Goal: Task Accomplishment & Management: Complete application form

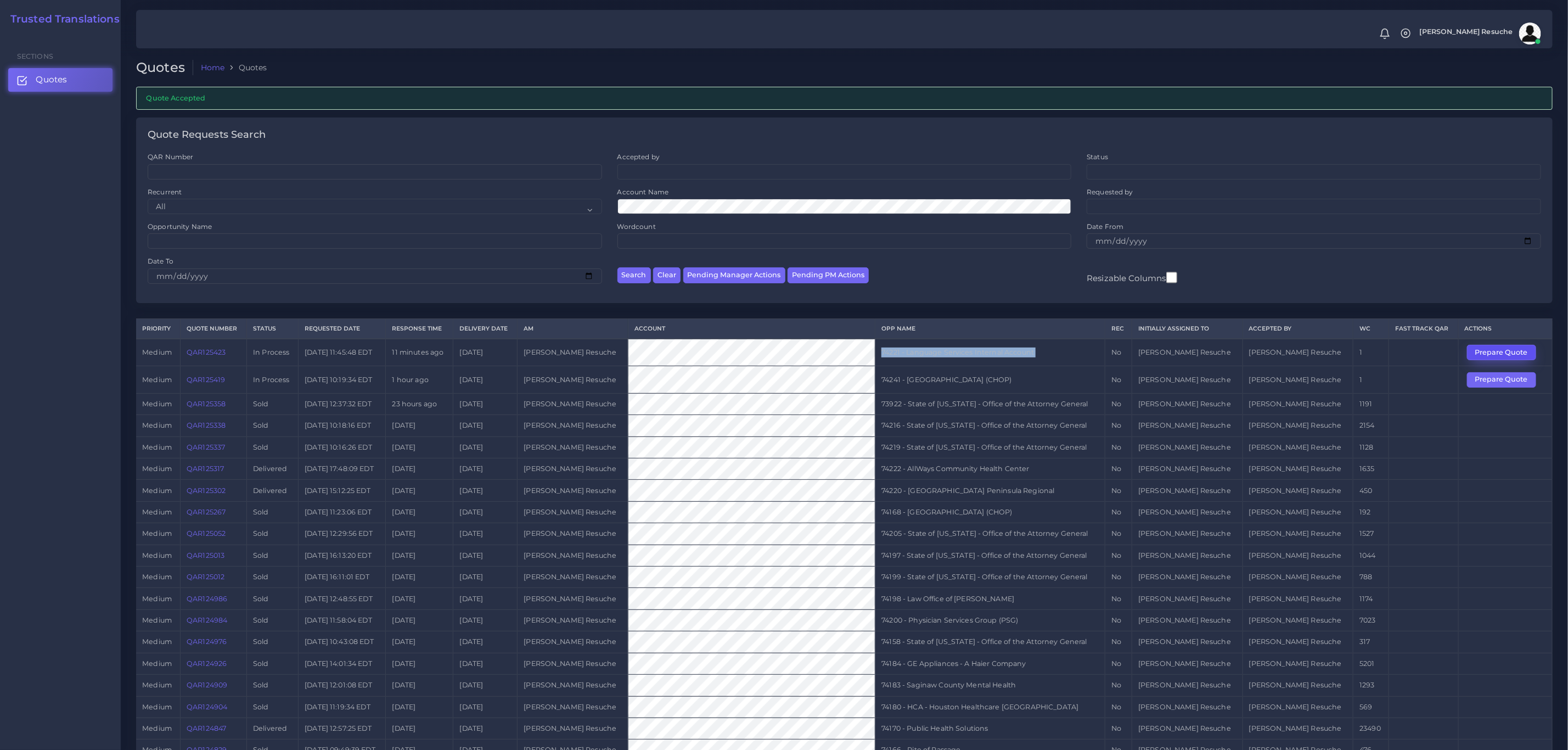
drag, startPoint x: 1525, startPoint y: 355, endPoint x: 1519, endPoint y: 350, distance: 7.8
click at [1525, 355] on button "Prepare Quote" at bounding box center [1502, 352] width 70 height 16
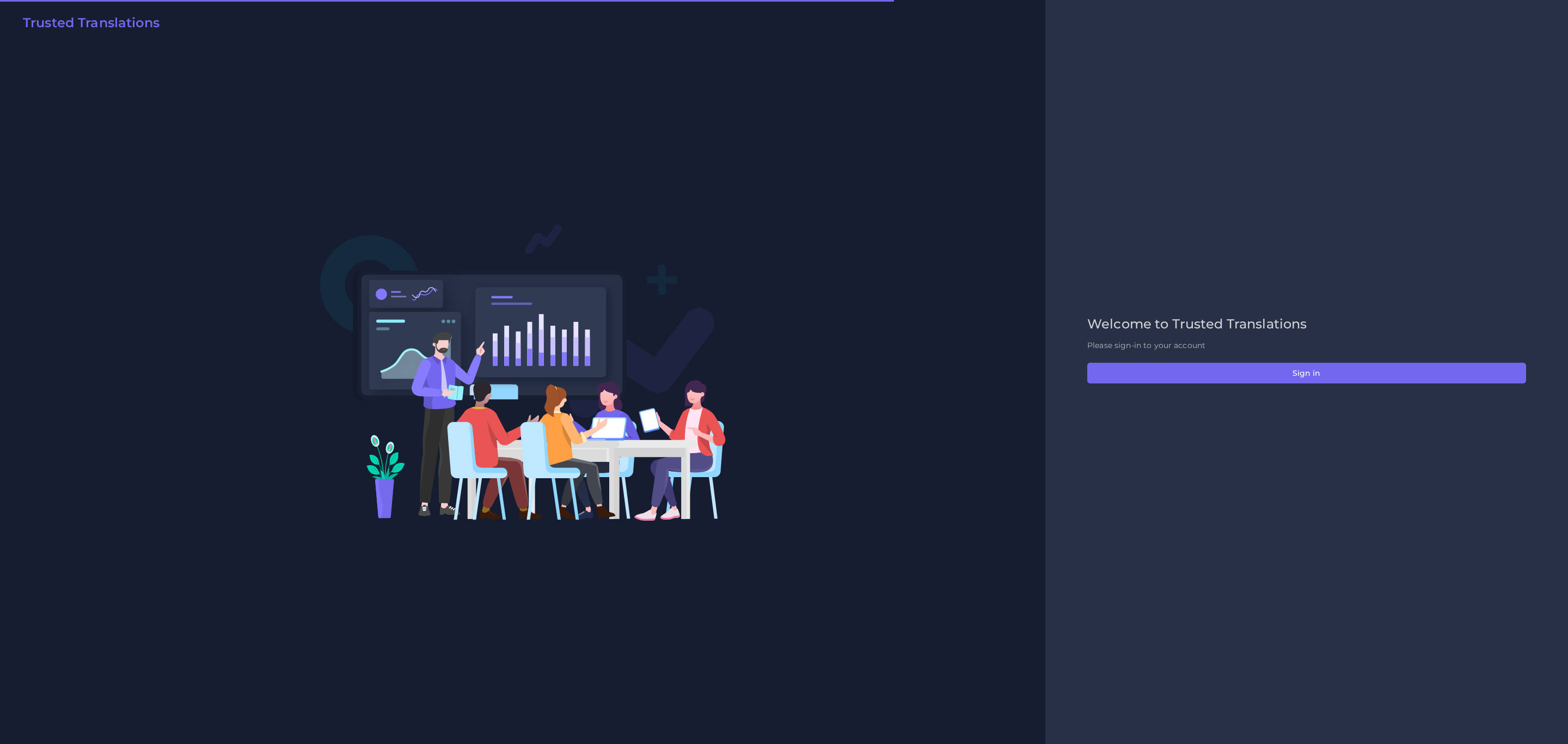
click at [1287, 361] on div "Welcome to Trusted Translations Please sign-in to your account Sign in" at bounding box center [1306, 372] width 461 height 111
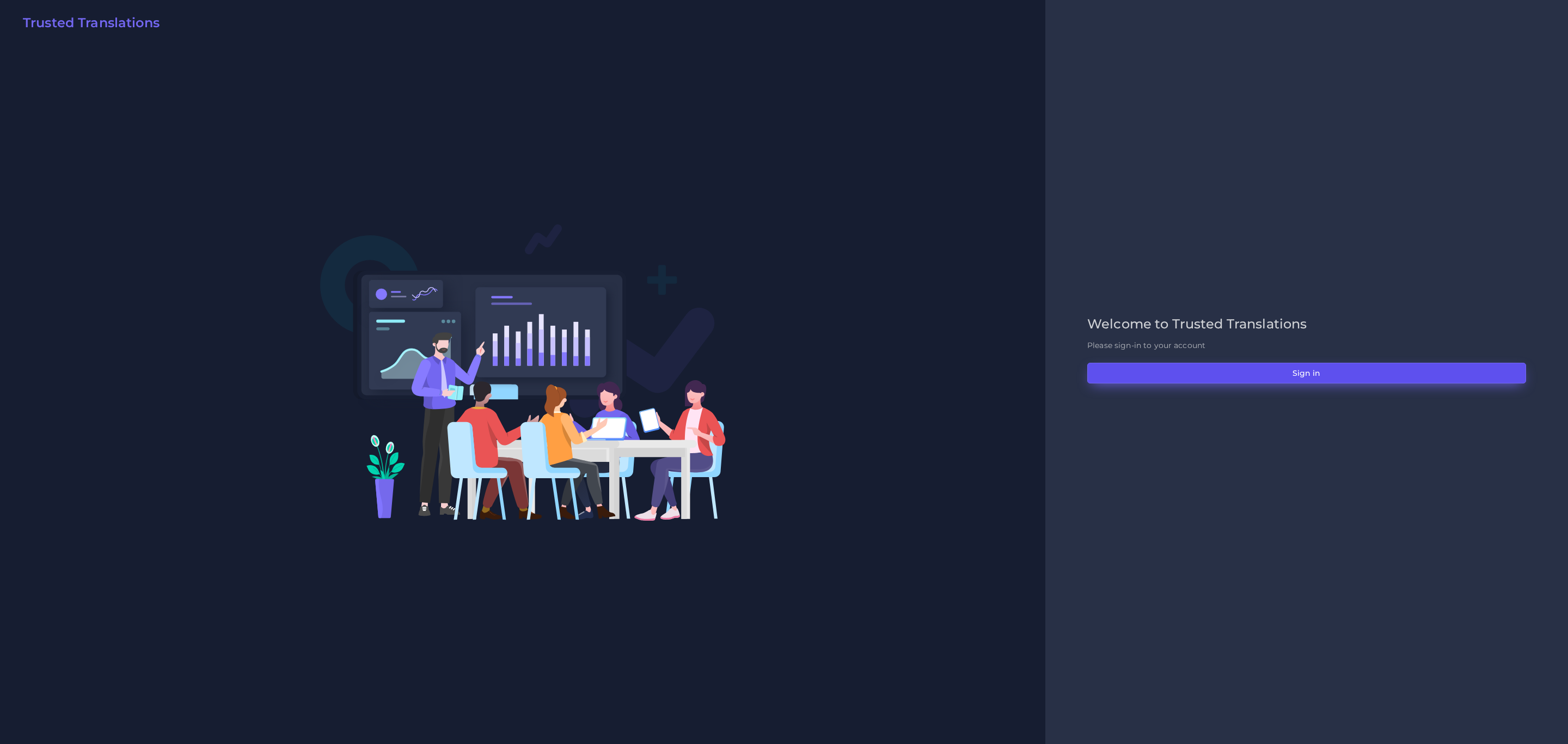
click at [1284, 373] on button "Sign in" at bounding box center [1306, 372] width 439 height 21
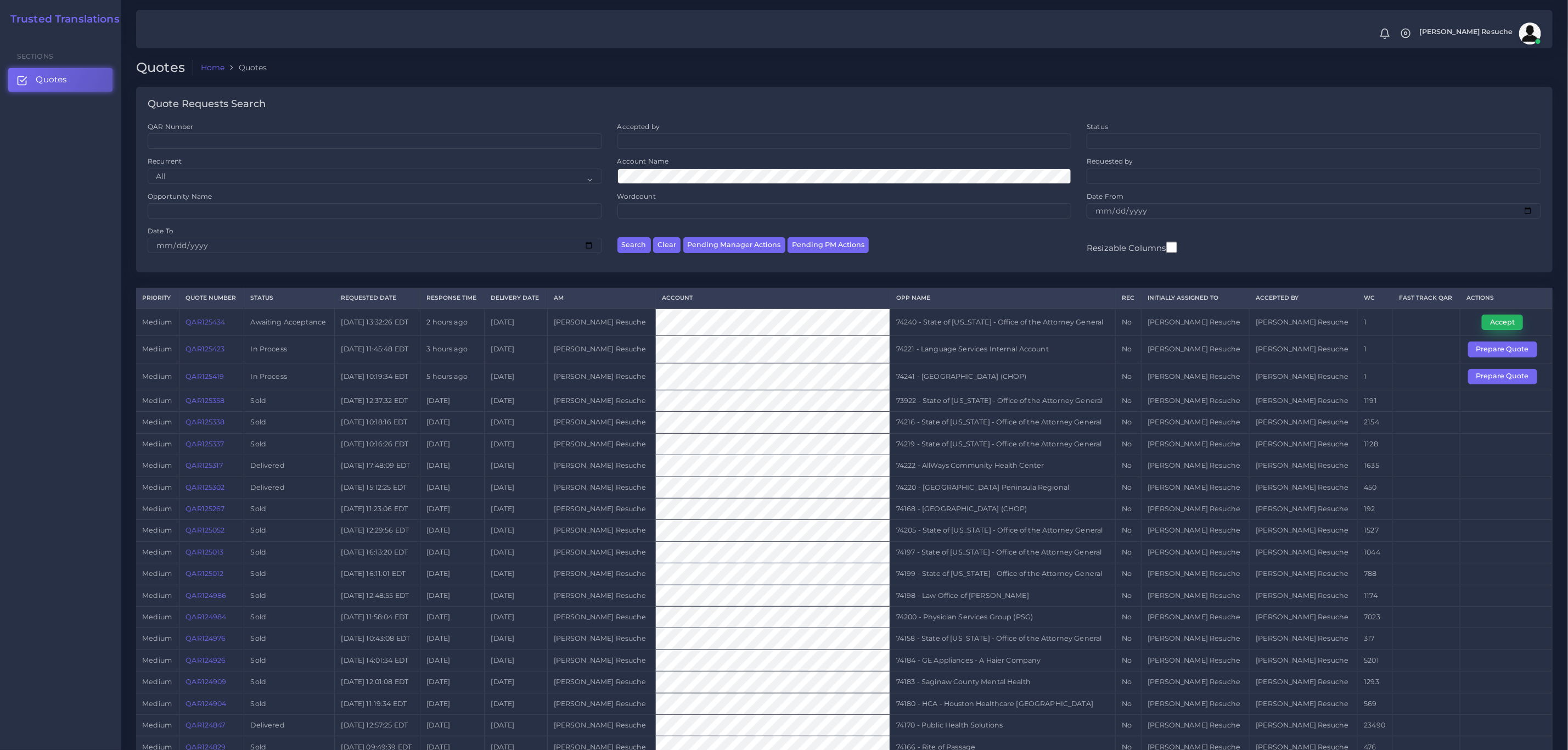
click at [1497, 328] on button "Accept" at bounding box center [1502, 321] width 41 height 16
click at [1062, 322] on td "74240 - State of Kentucky - Office of the Attorney General" at bounding box center [1003, 322] width 225 height 27
copy tr "74240 - State of Kentucky - Office of the Attorney General"
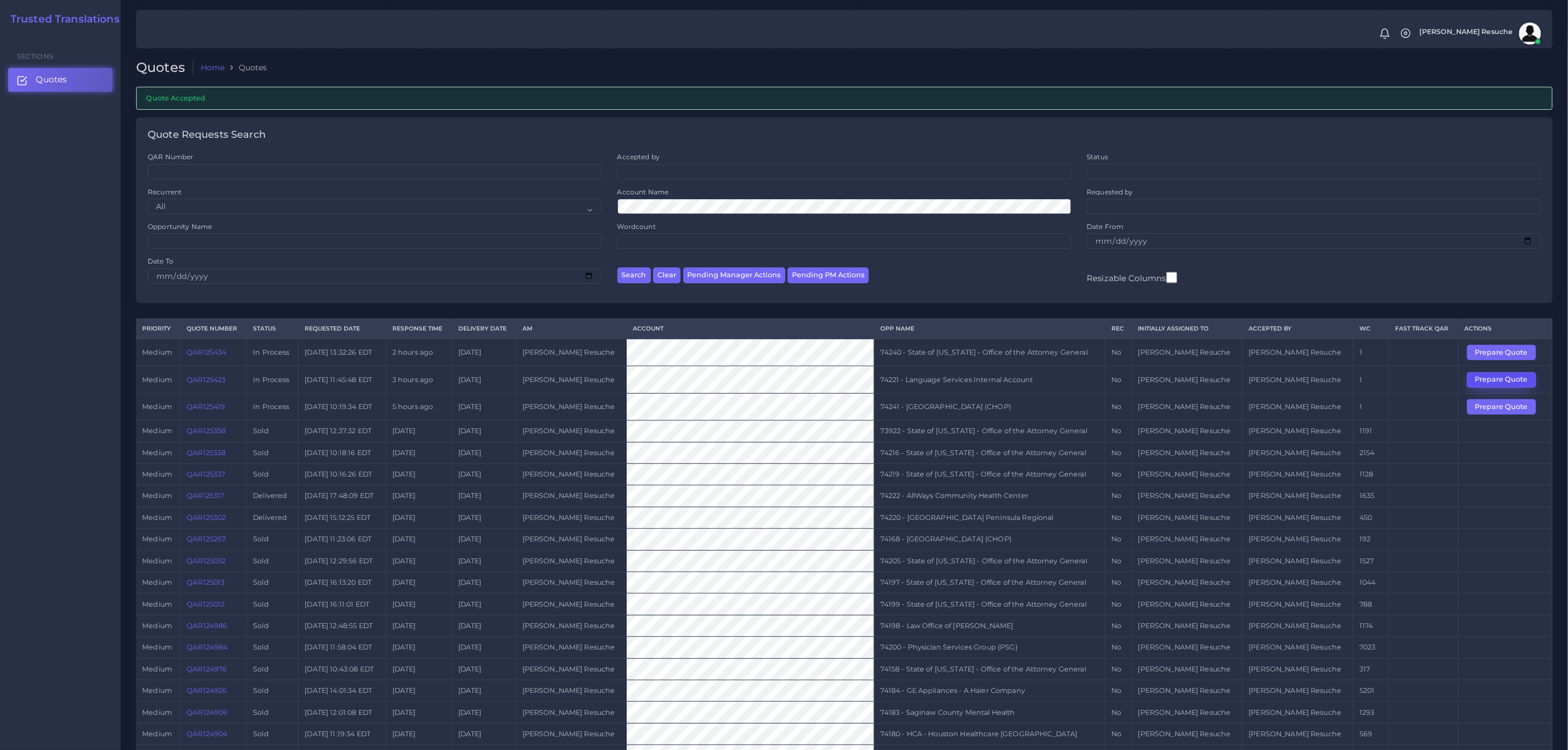
click at [1497, 379] on button "Prepare Quote" at bounding box center [1502, 379] width 70 height 16
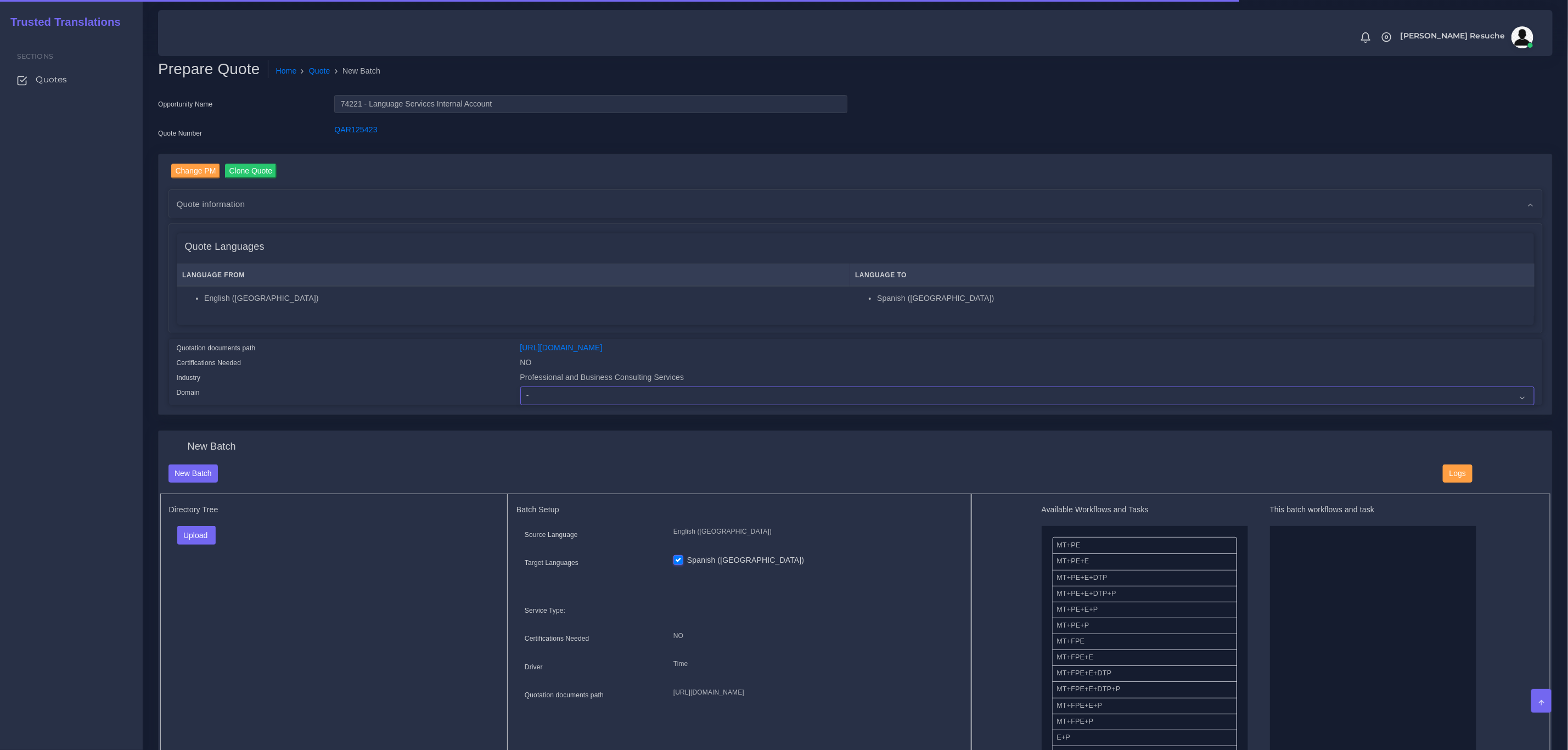
click at [600, 396] on select "- Advertising and Media Agriculture, Forestry and Fishing Architecture, Buildin…" at bounding box center [1028, 396] width 1015 height 18
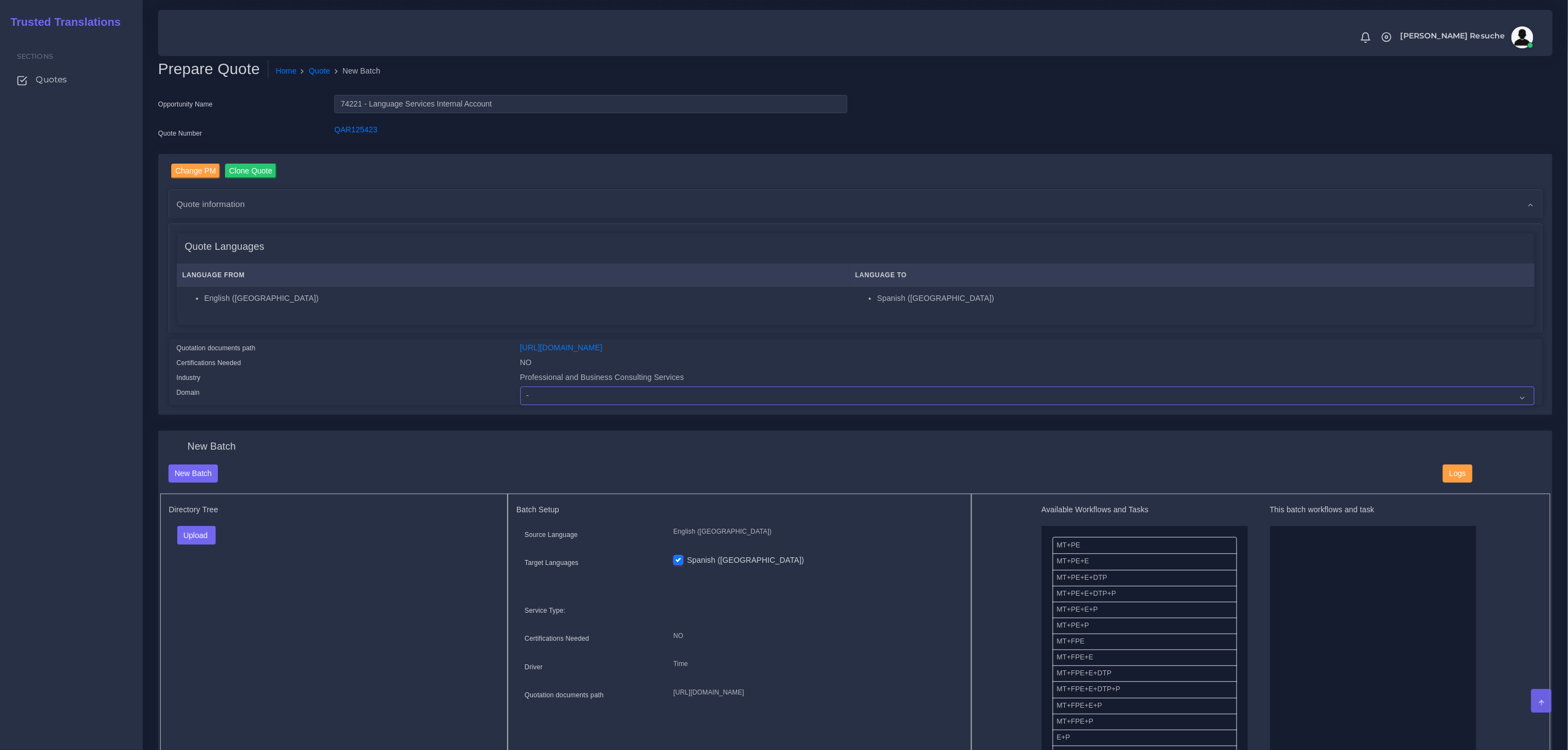
scroll to position [82, 0]
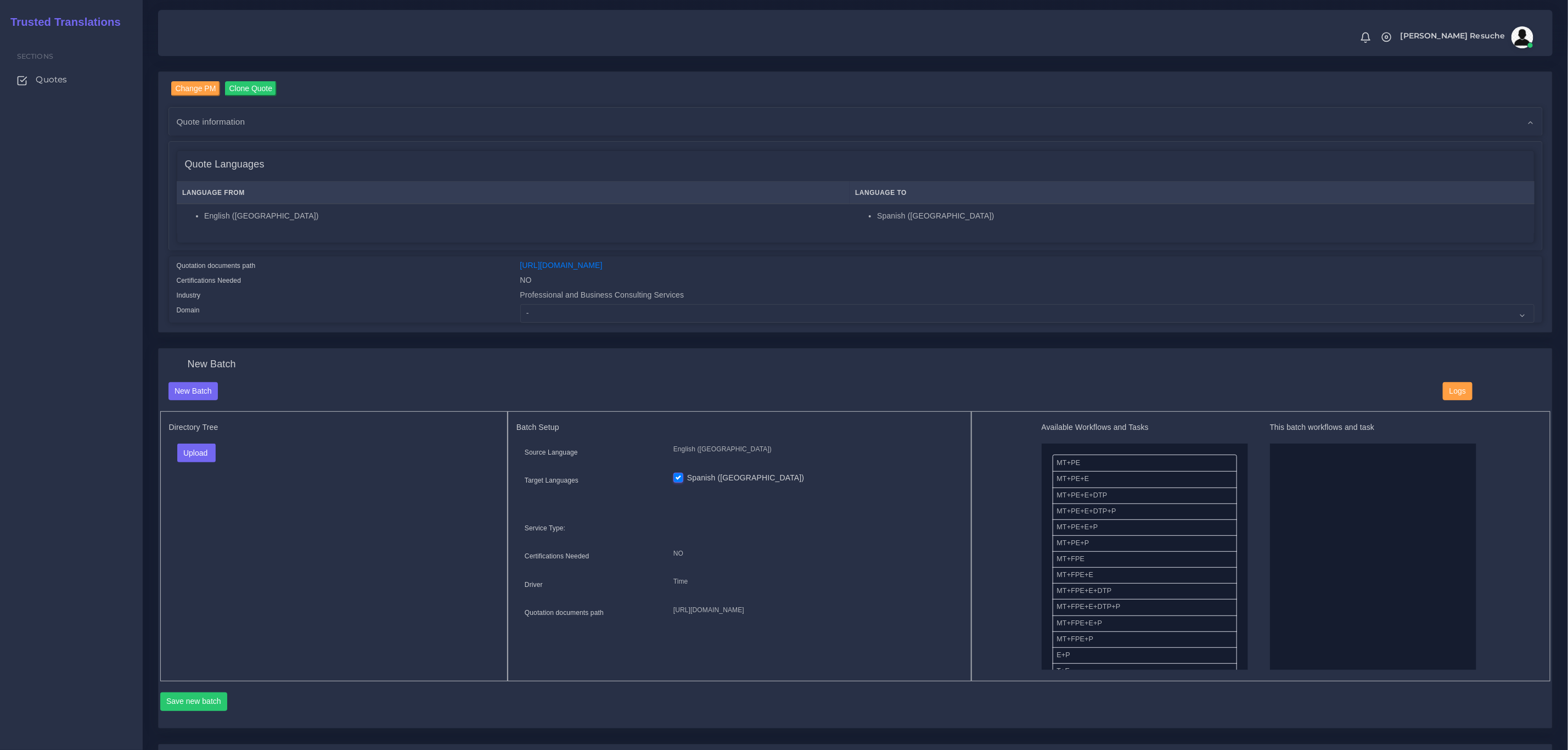
click at [572, 322] on div "Change PM Clone Quote Quote information AM time" at bounding box center [855, 202] width 1394 height 261
click at [559, 310] on select "- Advertising and Media Agriculture, Forestry and Fishing Architecture, Buildin…" at bounding box center [1028, 313] width 1015 height 18
select select "Professional and Business Consulting Services"
click at [520, 304] on select "- Advertising and Media Agriculture, Forestry and Fishing Architecture, Buildin…" at bounding box center [1028, 313] width 1015 height 18
click at [201, 454] on button "Upload" at bounding box center [197, 452] width 39 height 18
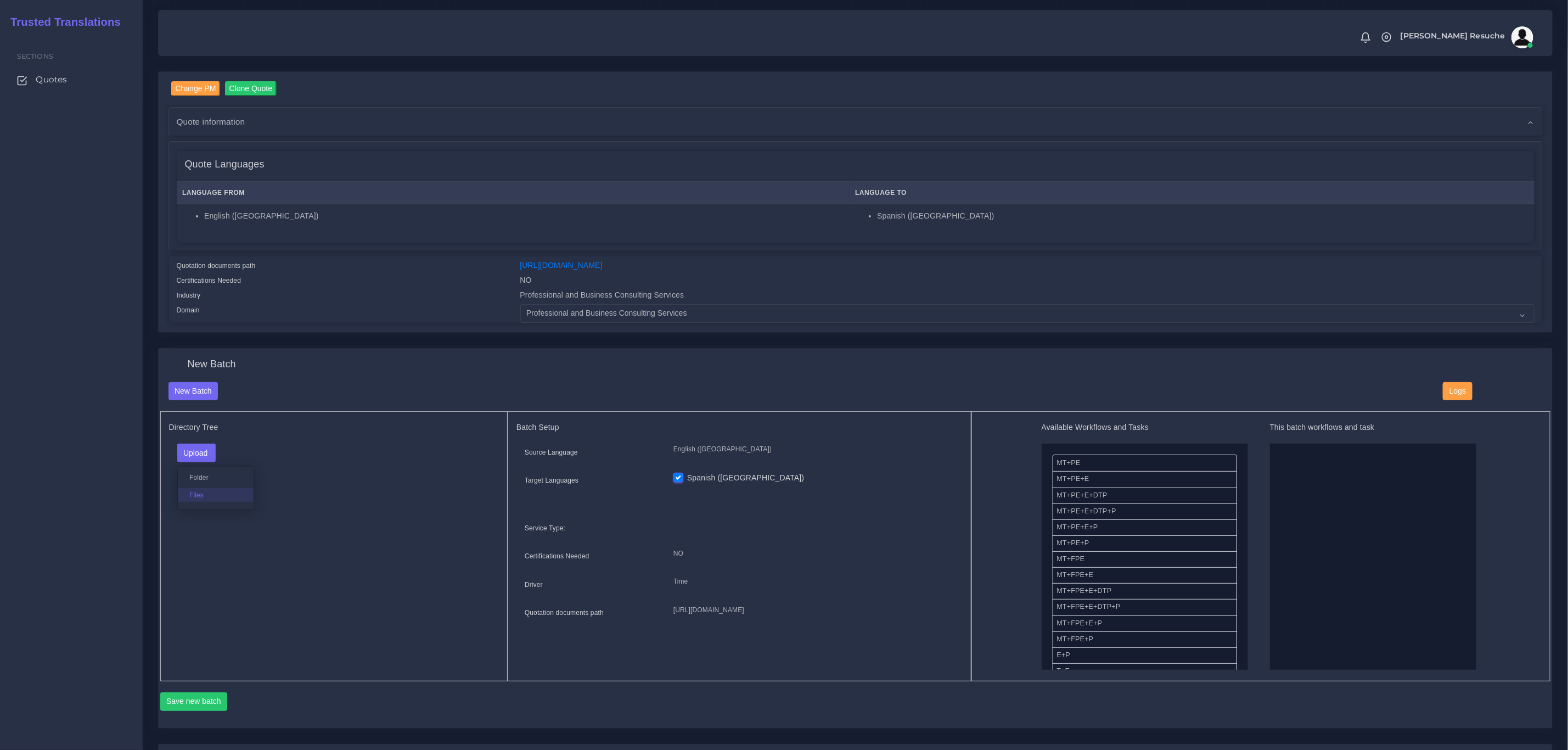
click at [208, 496] on label "Files" at bounding box center [215, 495] width 76 height 14
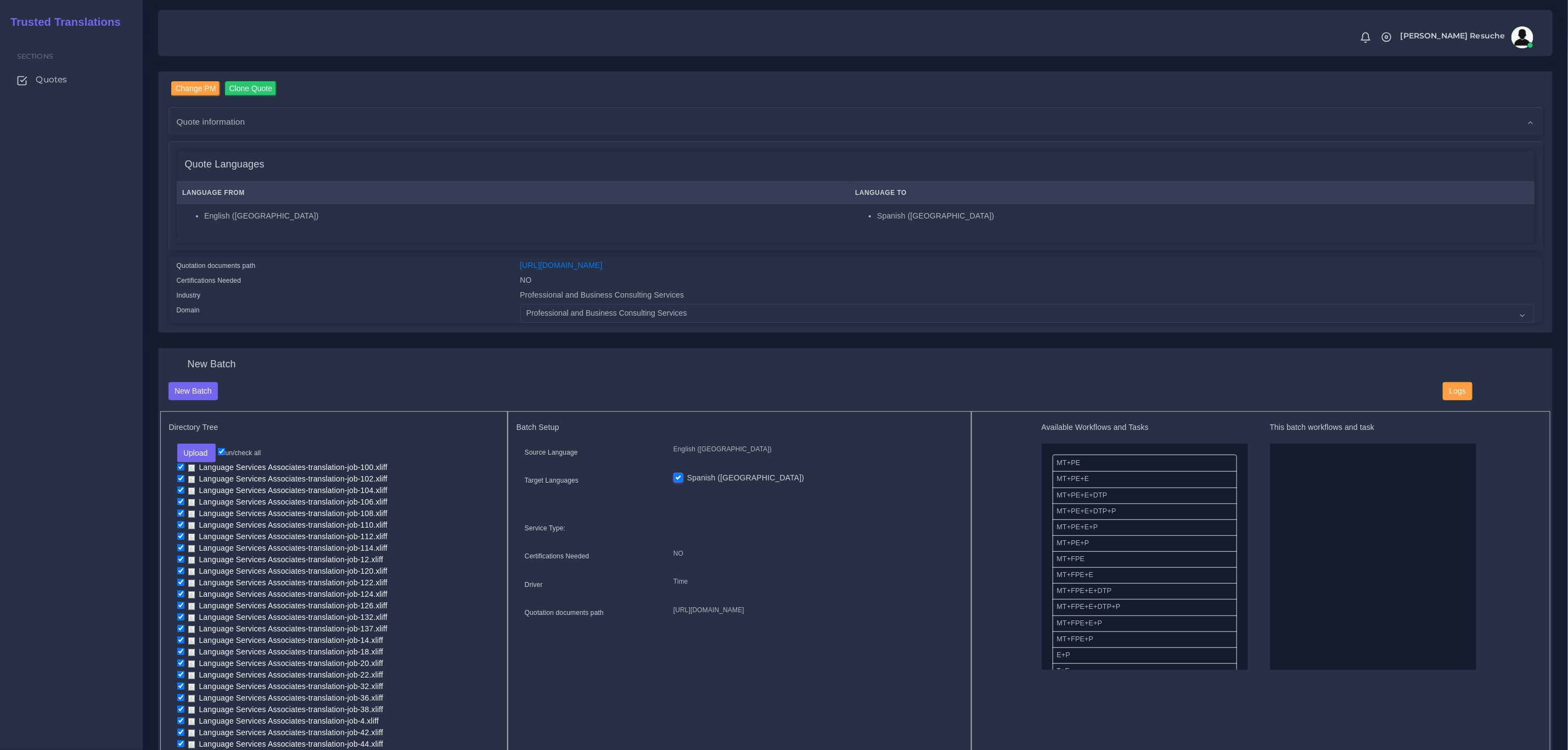
scroll to position [165, 0]
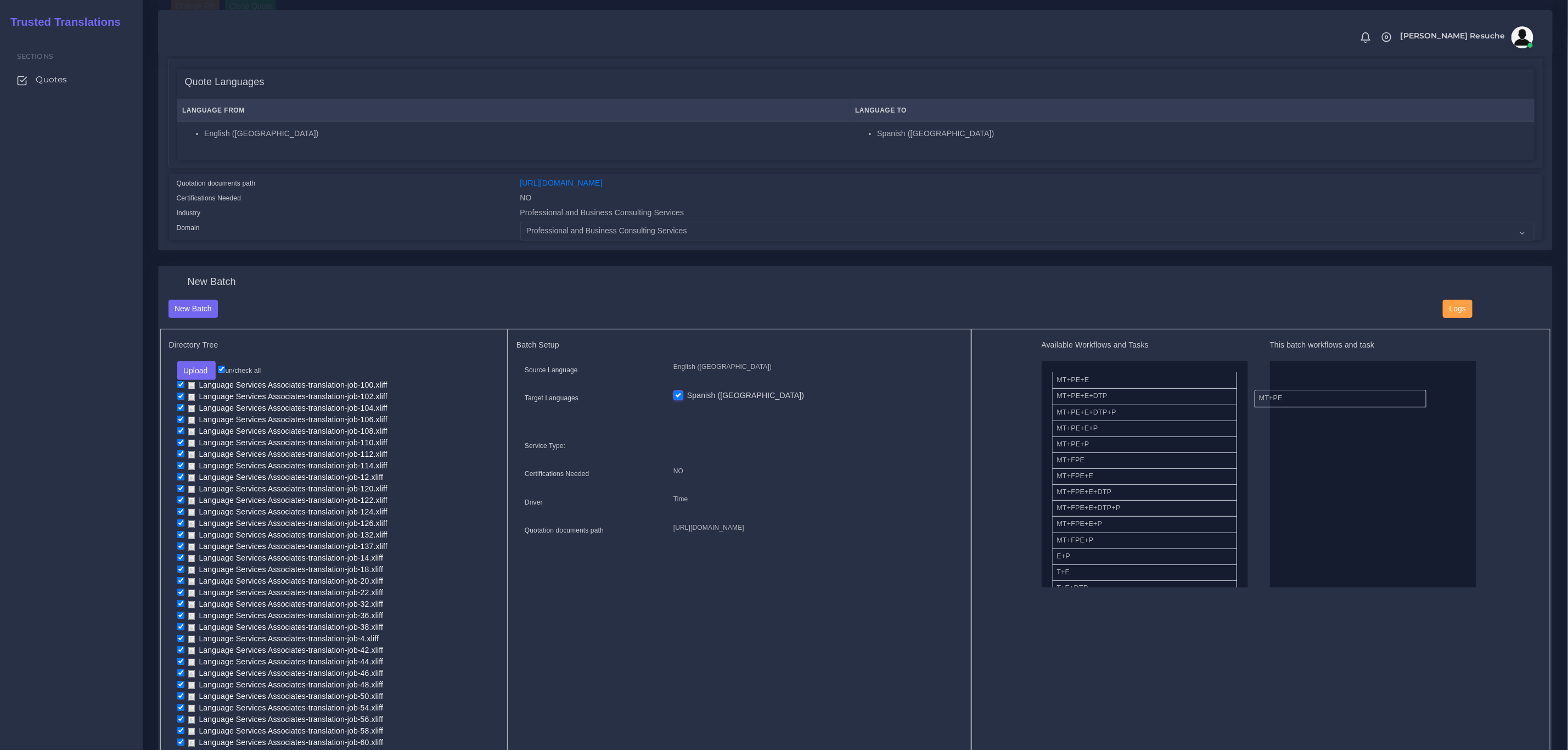
drag, startPoint x: 1114, startPoint y: 381, endPoint x: 1318, endPoint y: 398, distance: 204.7
drag, startPoint x: 1112, startPoint y: 458, endPoint x: 1314, endPoint y: 445, distance: 202.4
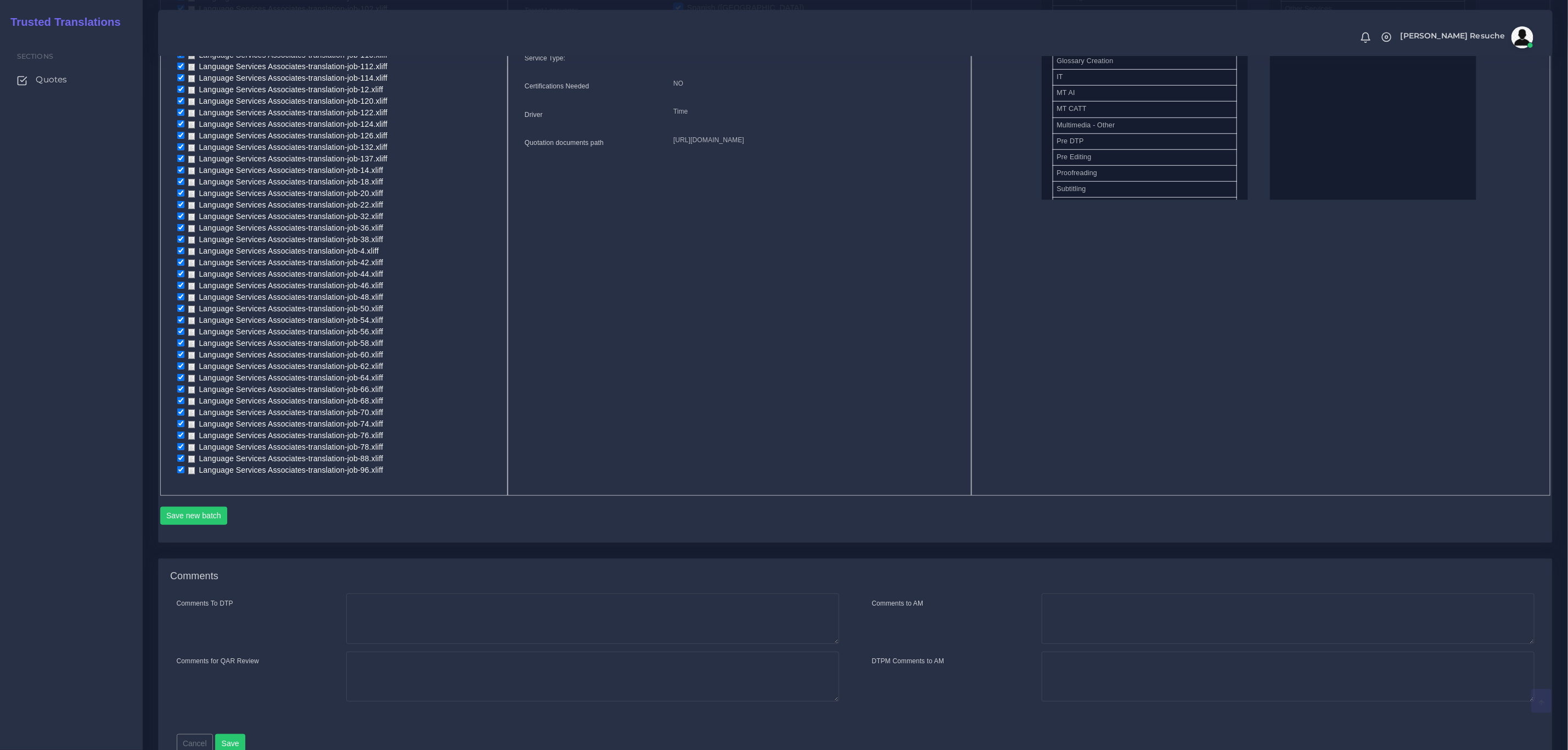
scroll to position [609, 0]
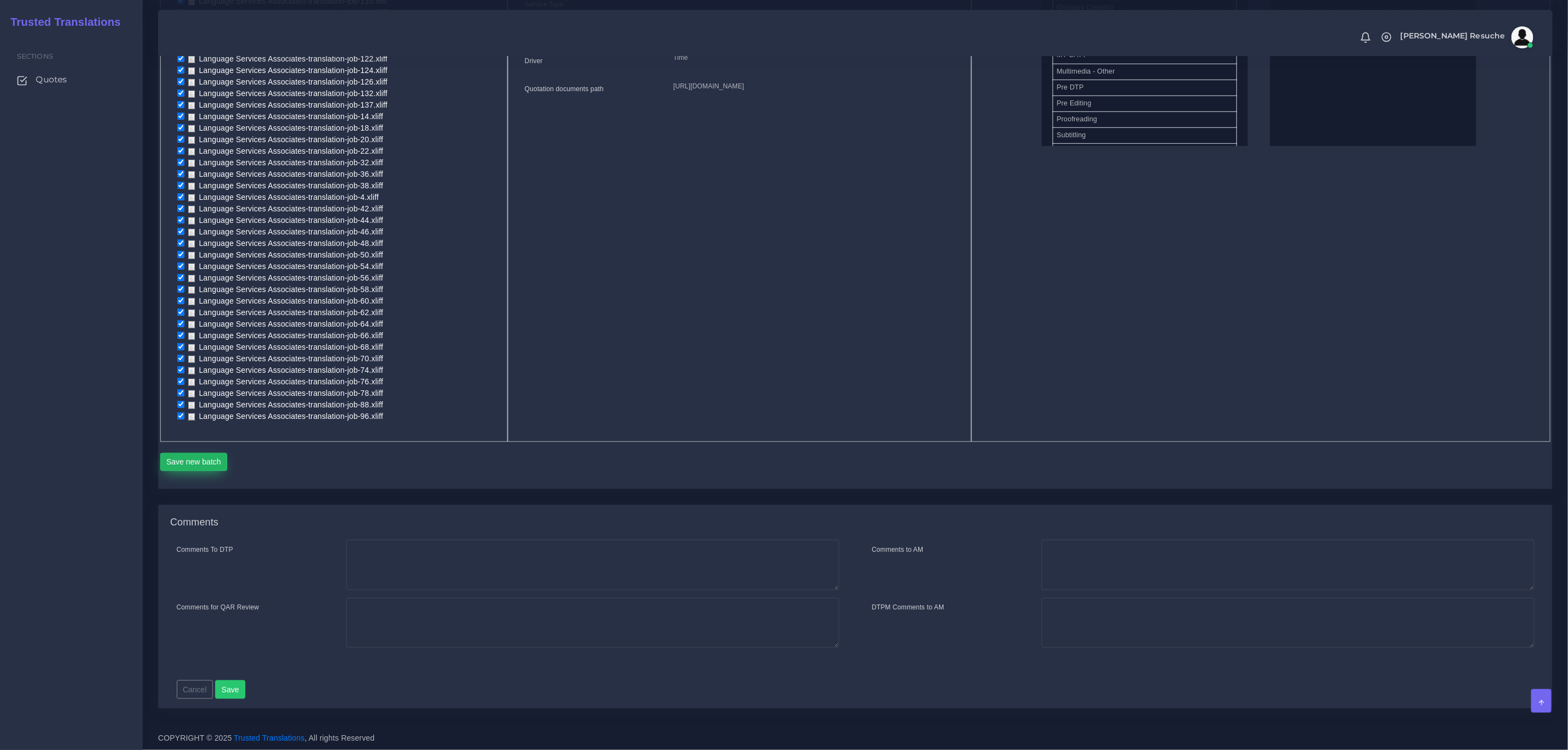
click at [180, 462] on button "Save new batch" at bounding box center [194, 462] width 68 height 18
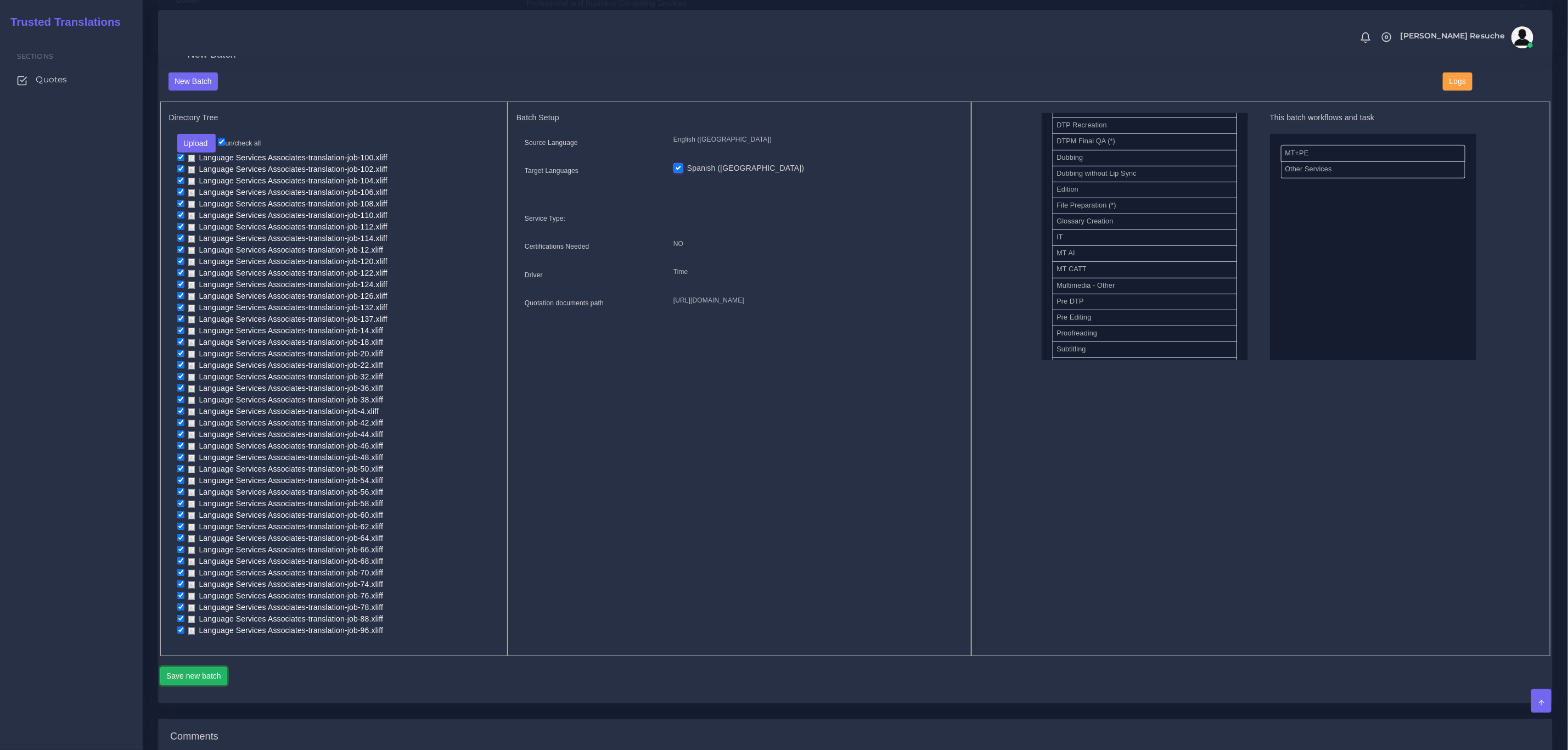
scroll to position [363, 0]
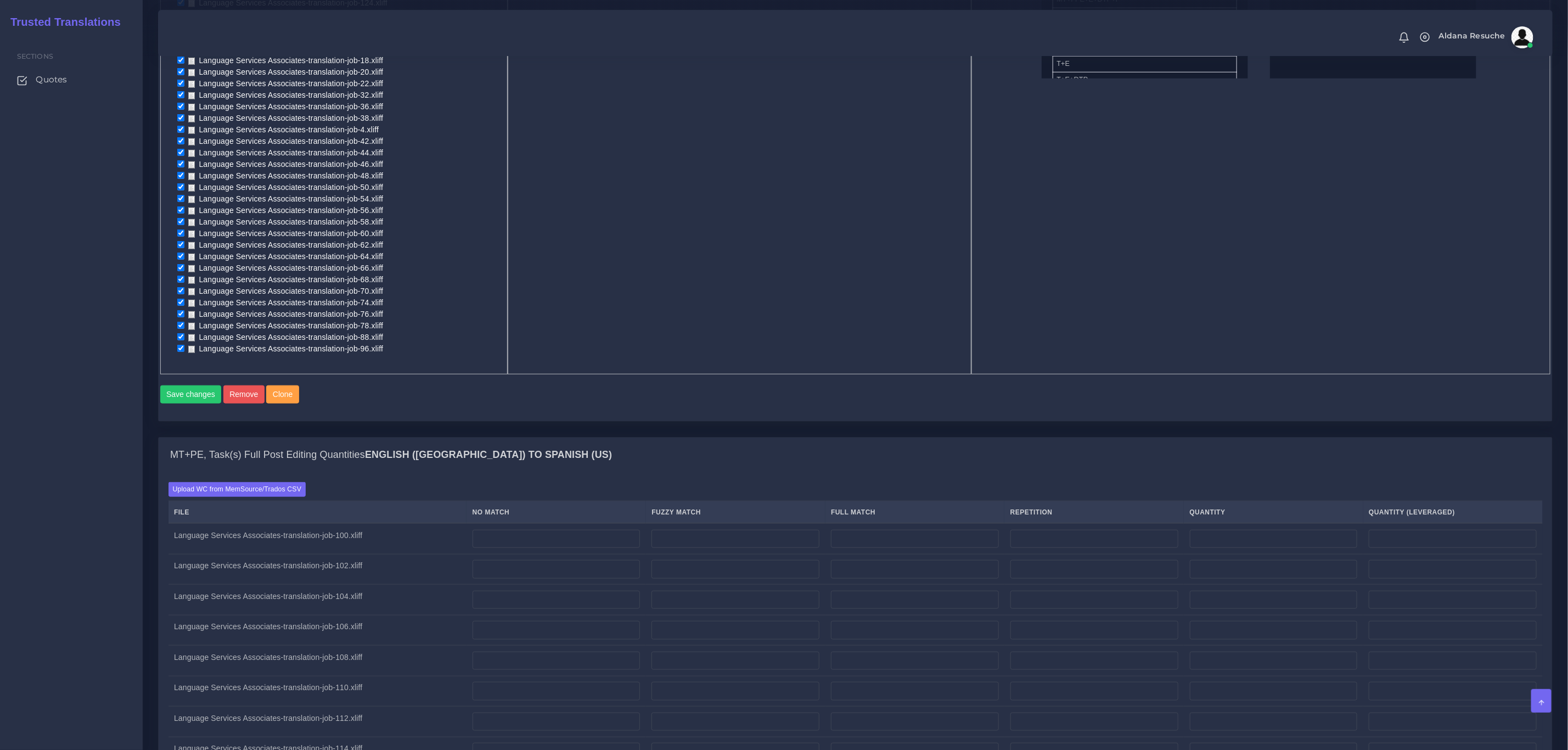
scroll to position [741, 0]
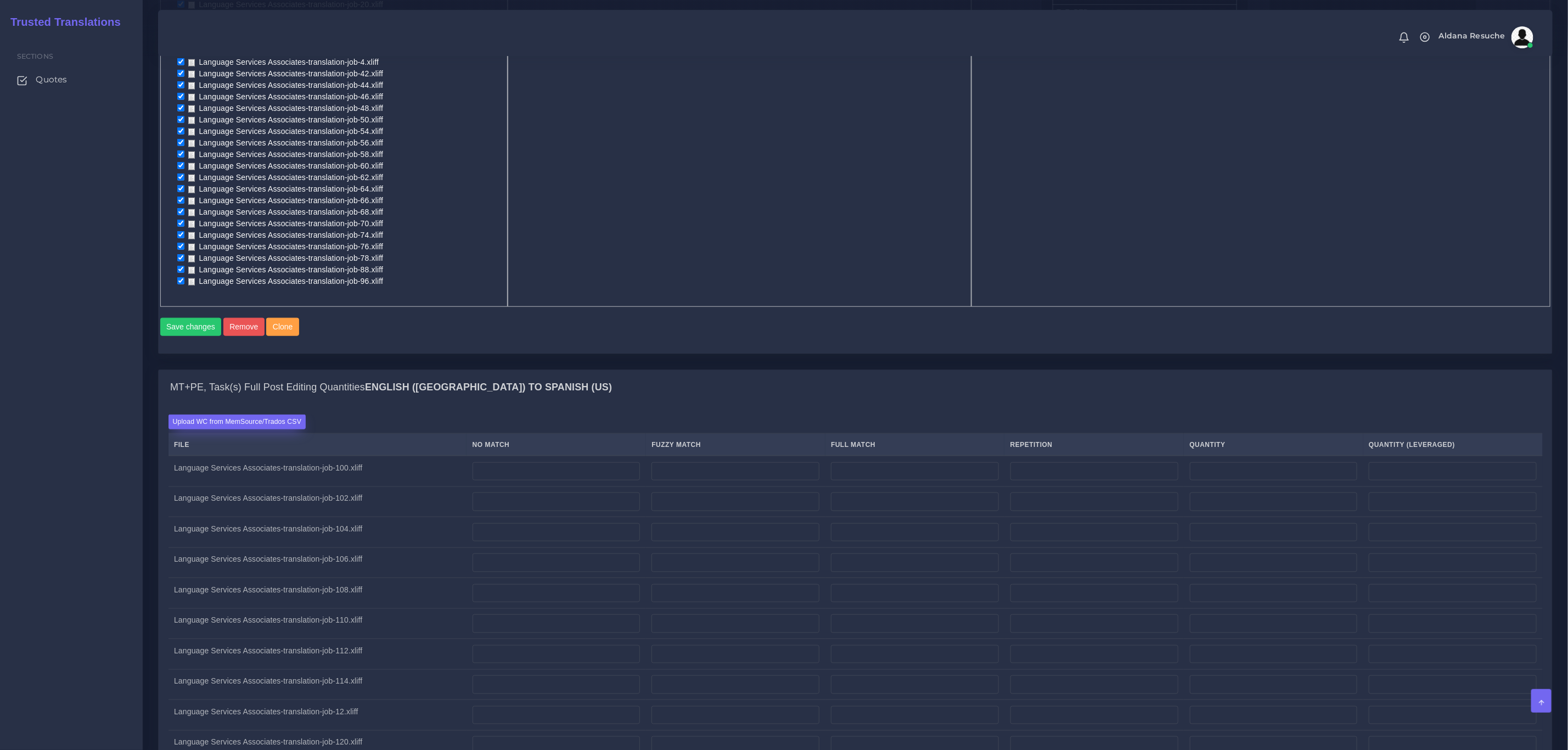
click at [216, 423] on label "Upload WC from MemSource/Trados CSV" at bounding box center [237, 422] width 137 height 15
click at [0, 0] on input "Upload WC from MemSource/Trados CSV" at bounding box center [0, 0] width 0 height 0
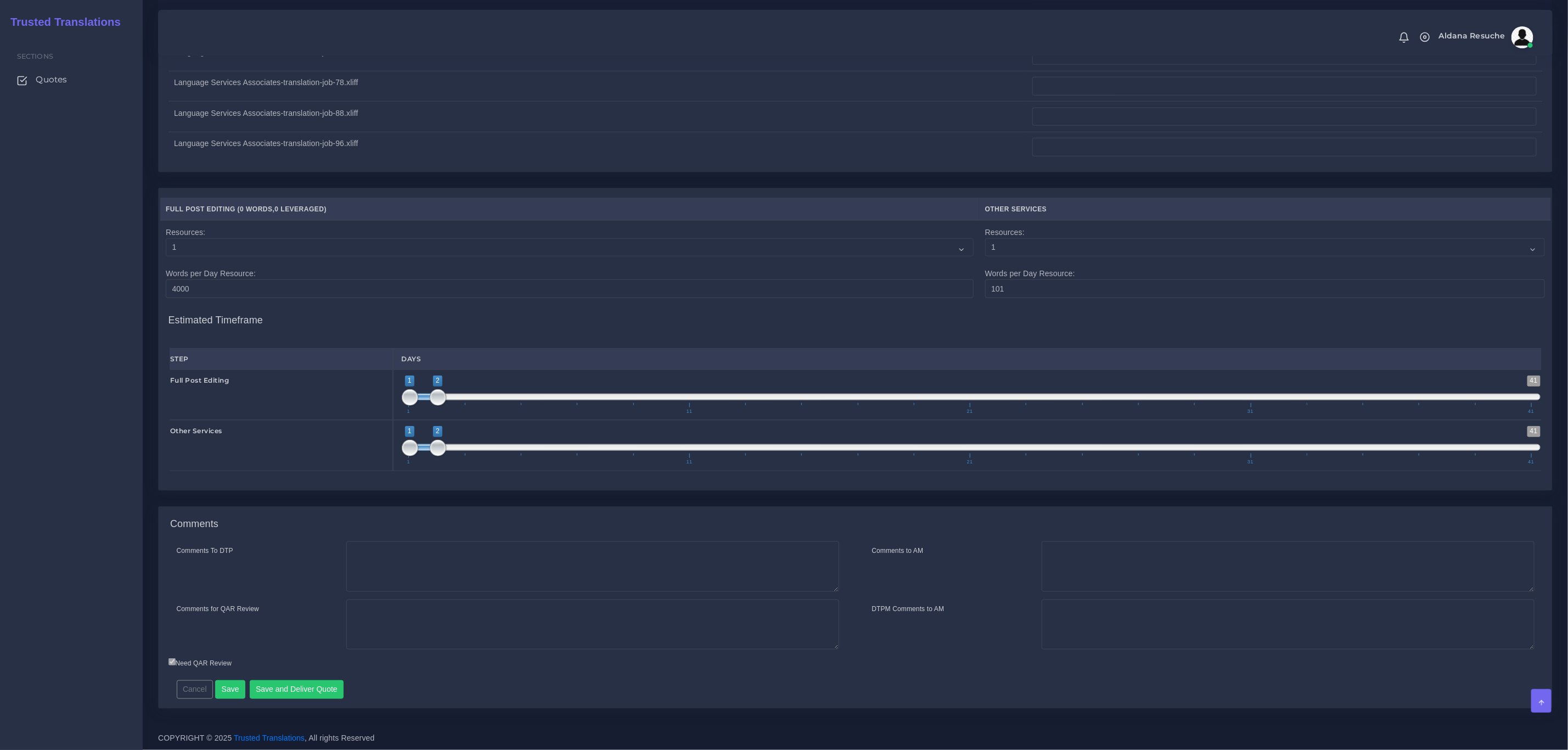
scroll to position [3586, 0]
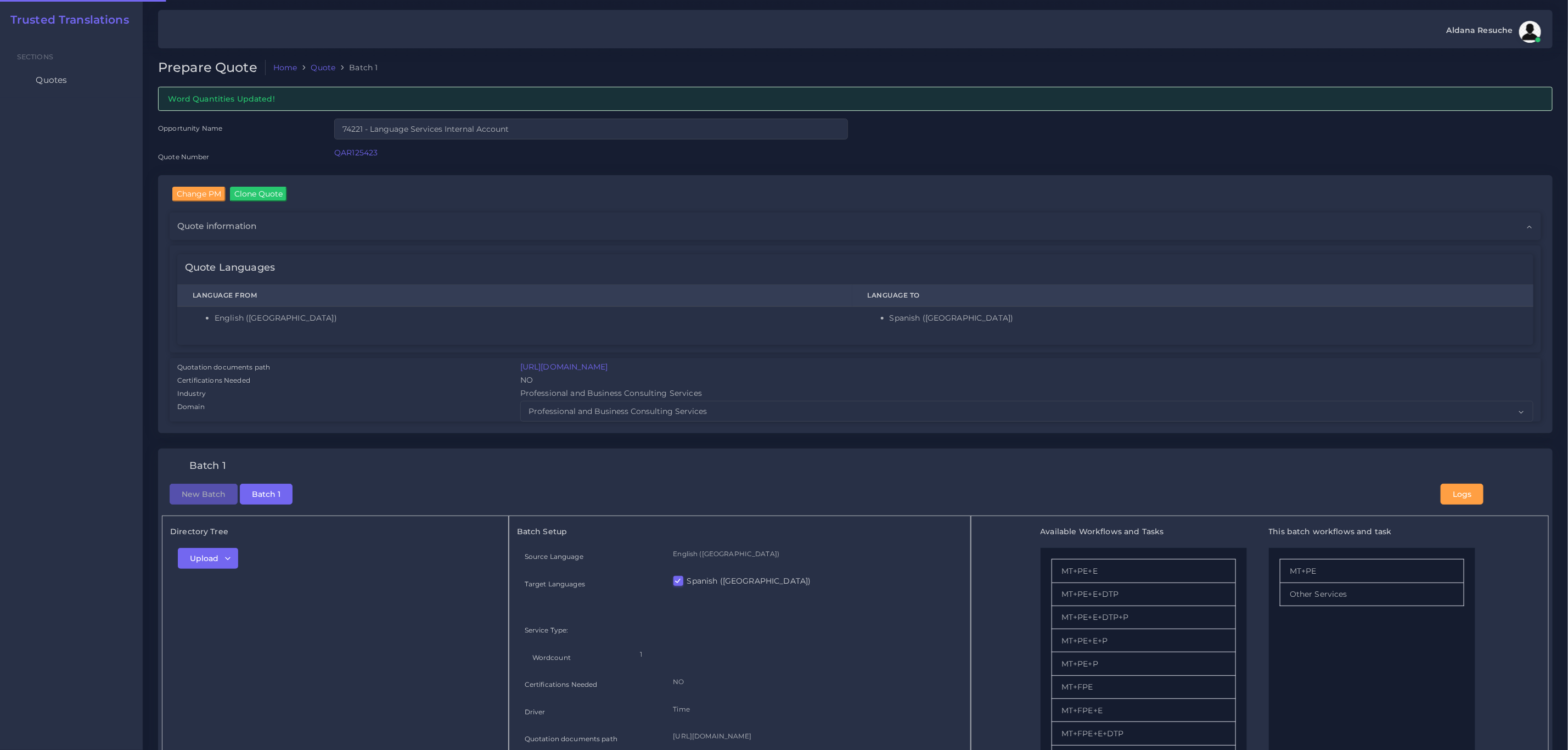
checkbox input "true"
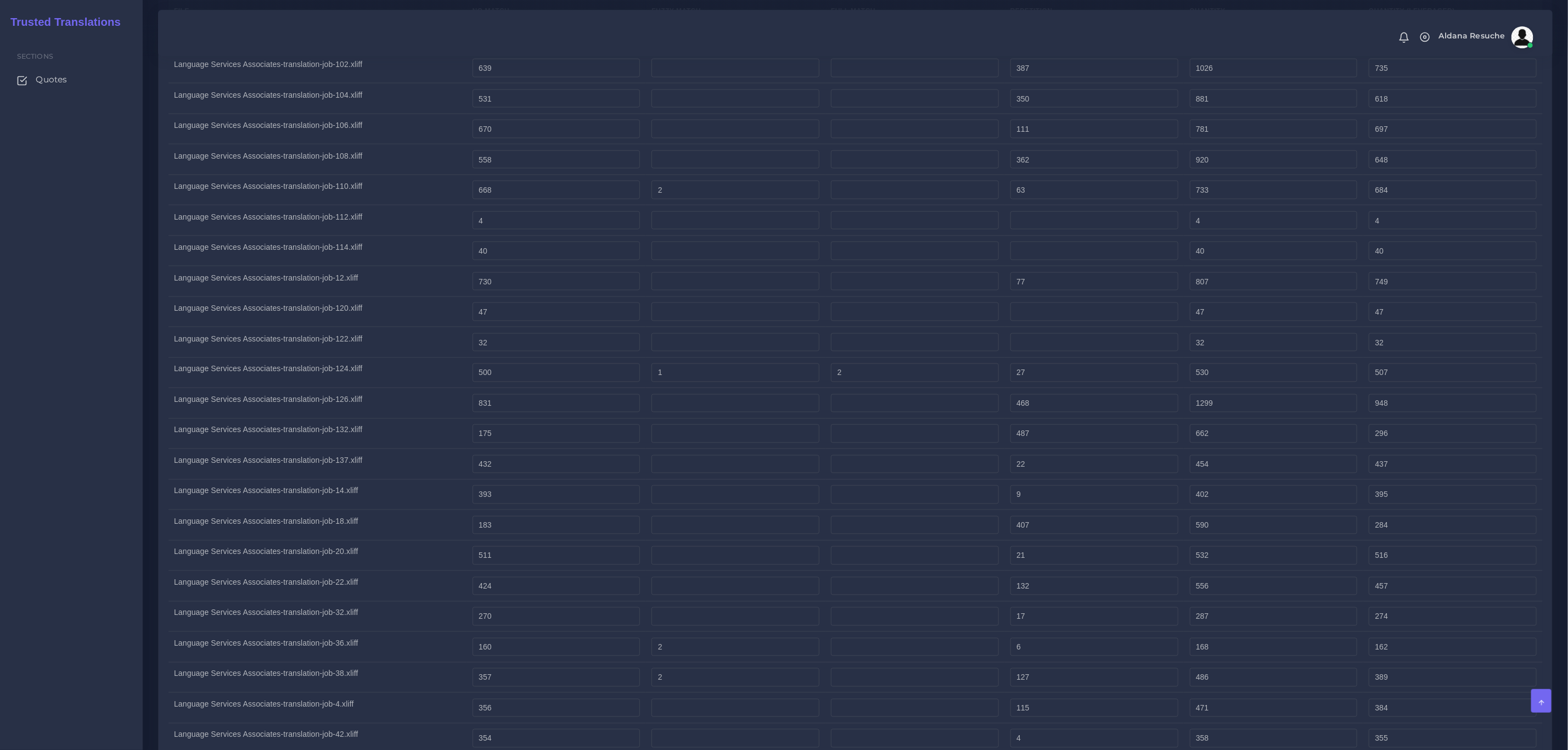
scroll to position [1153, 0]
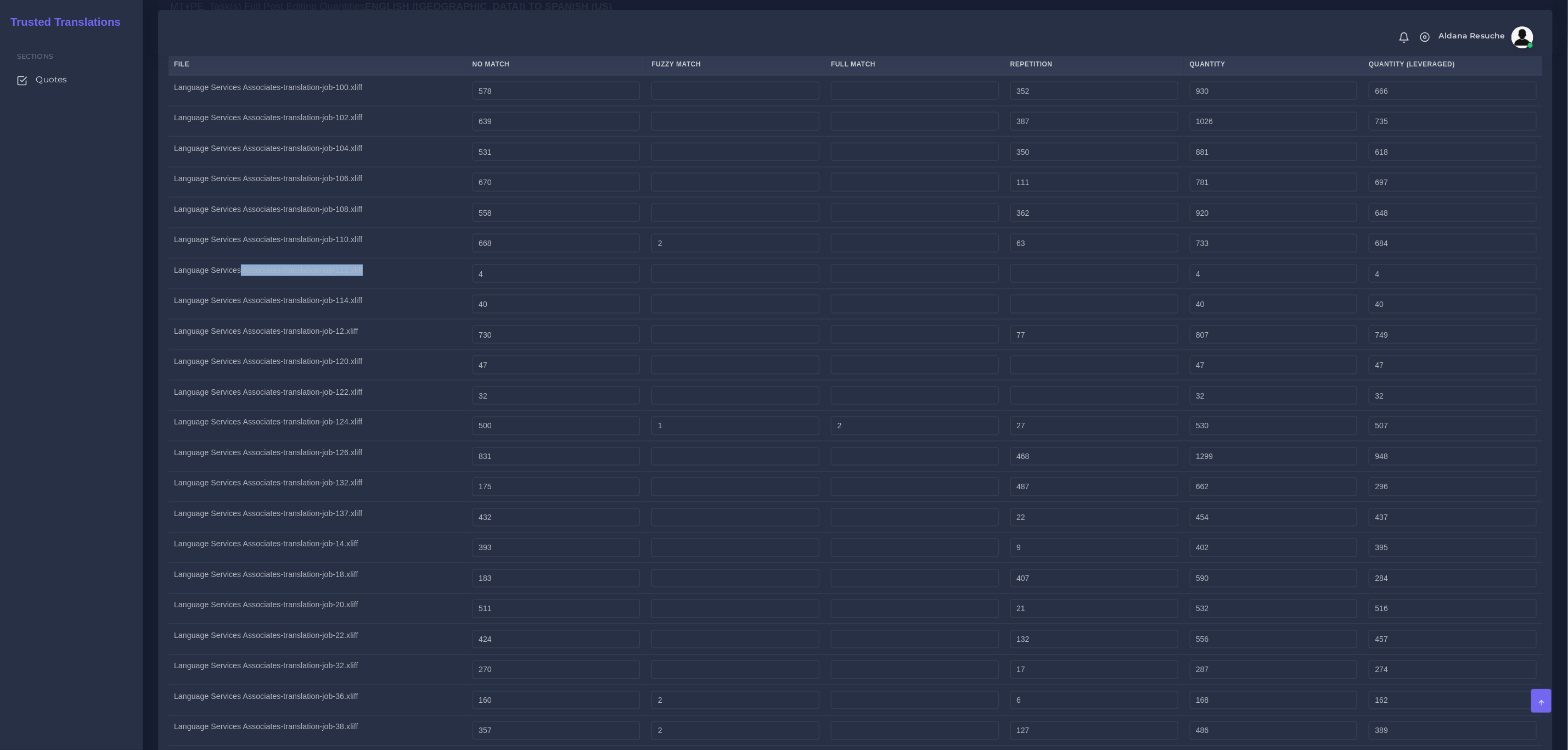
drag, startPoint x: 423, startPoint y: 272, endPoint x: 239, endPoint y: 287, distance: 184.6
click at [239, 287] on td "Language Services Associates-translation-job-112.xliff" at bounding box center [318, 274] width 299 height 31
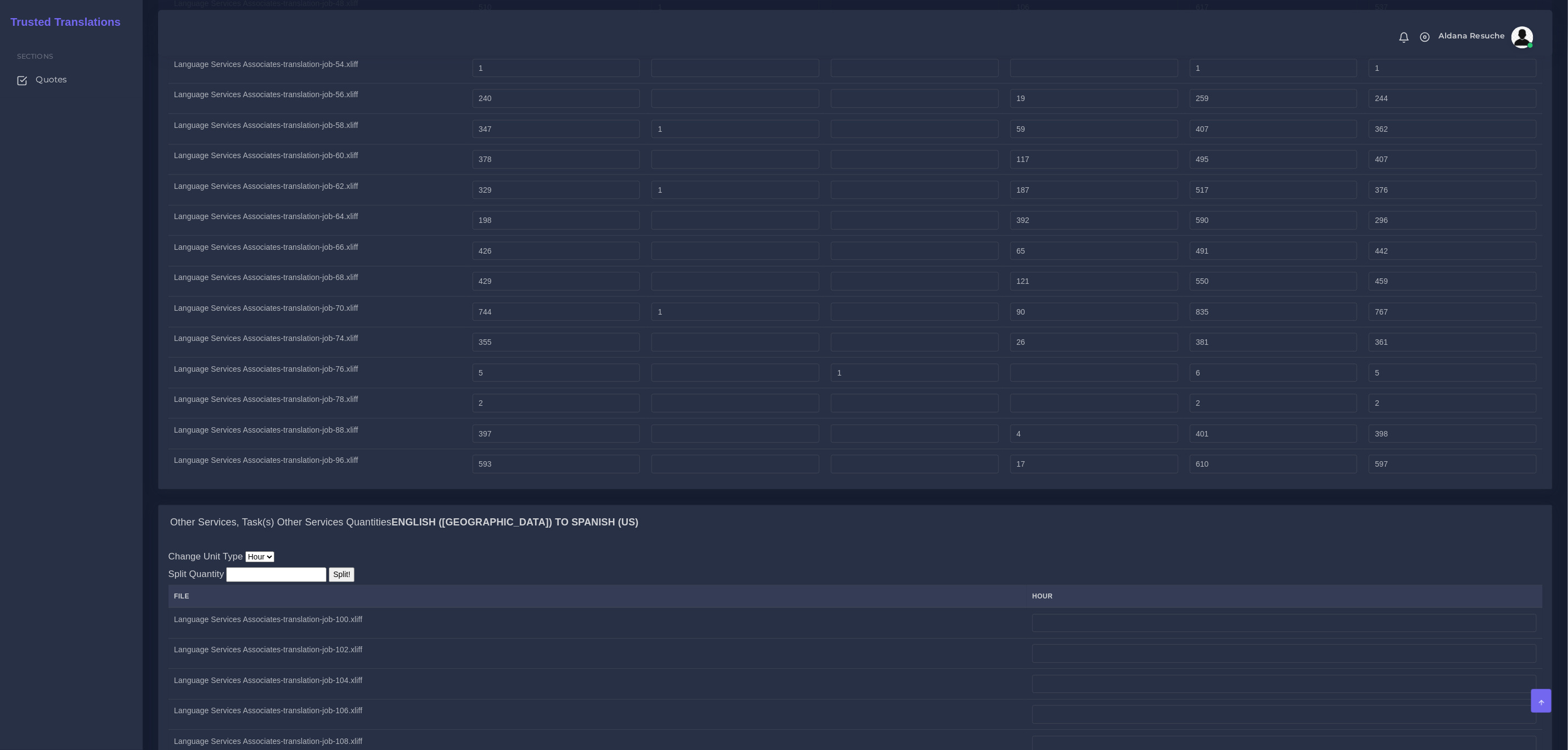
scroll to position [2059, 0]
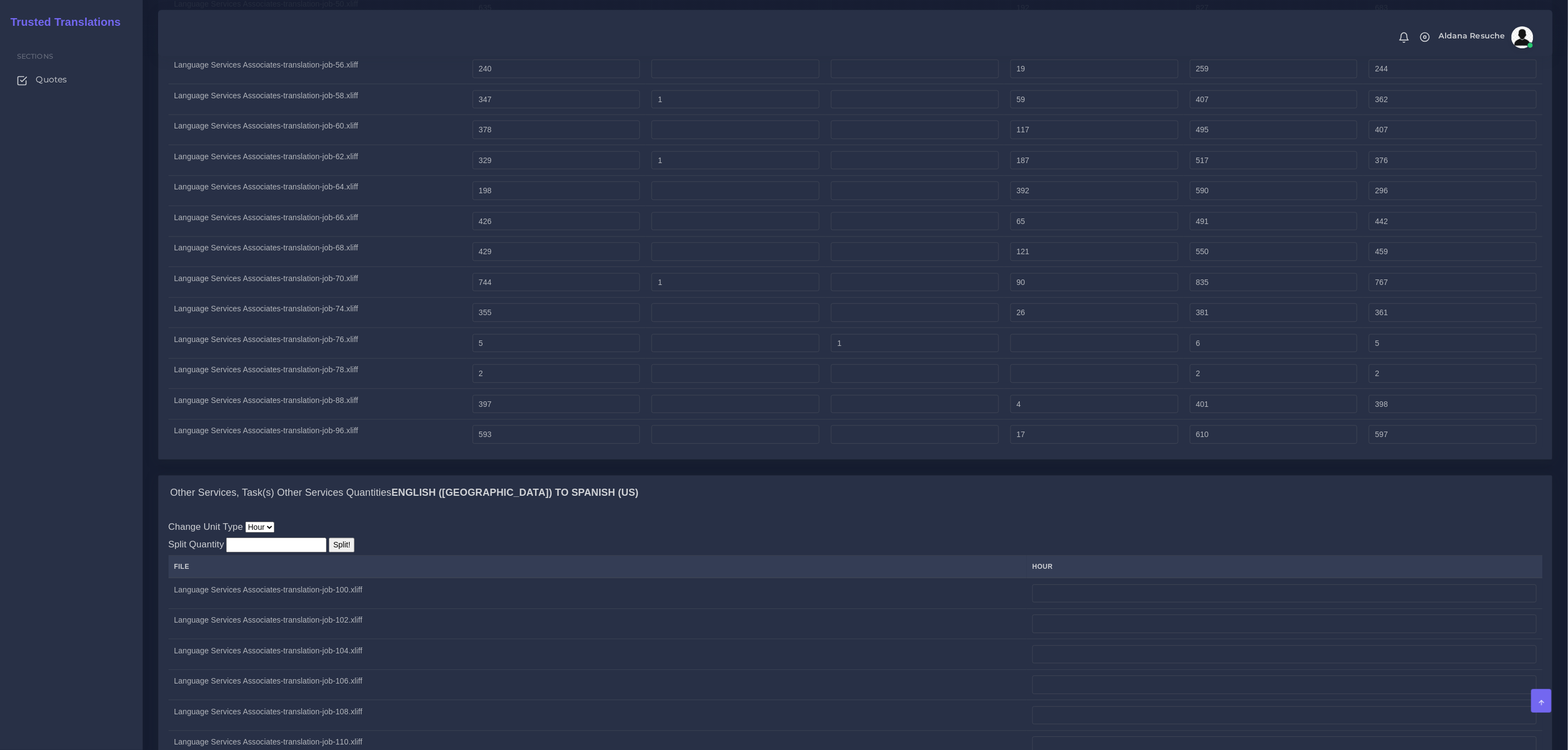
click at [300, 552] on input "number" at bounding box center [277, 545] width 101 height 15
click at [287, 552] on input "number" at bounding box center [277, 545] width 101 height 15
type input "4"
click at [329, 552] on input "Split!" at bounding box center [342, 545] width 26 height 15
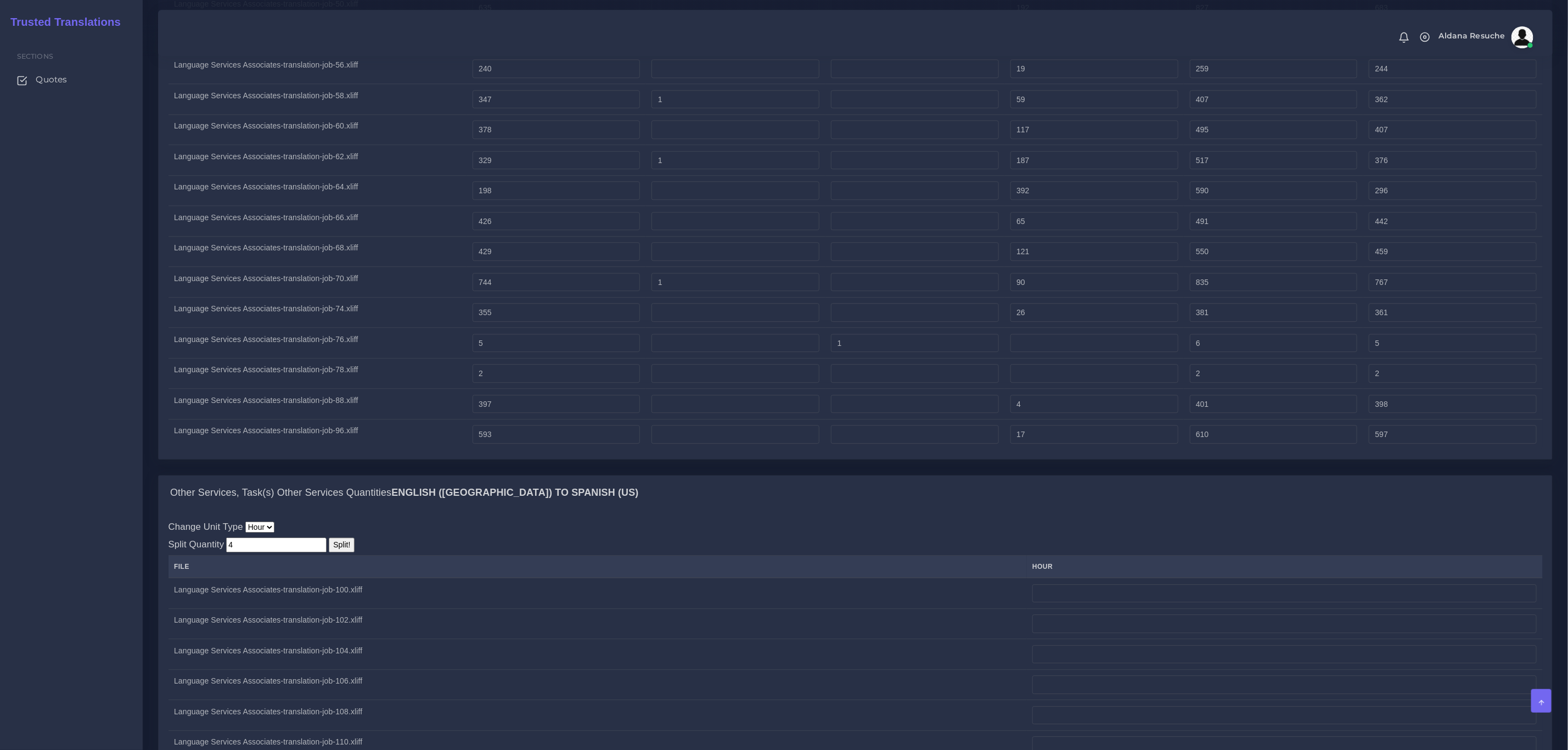
type input "0.31"
type input "0.09"
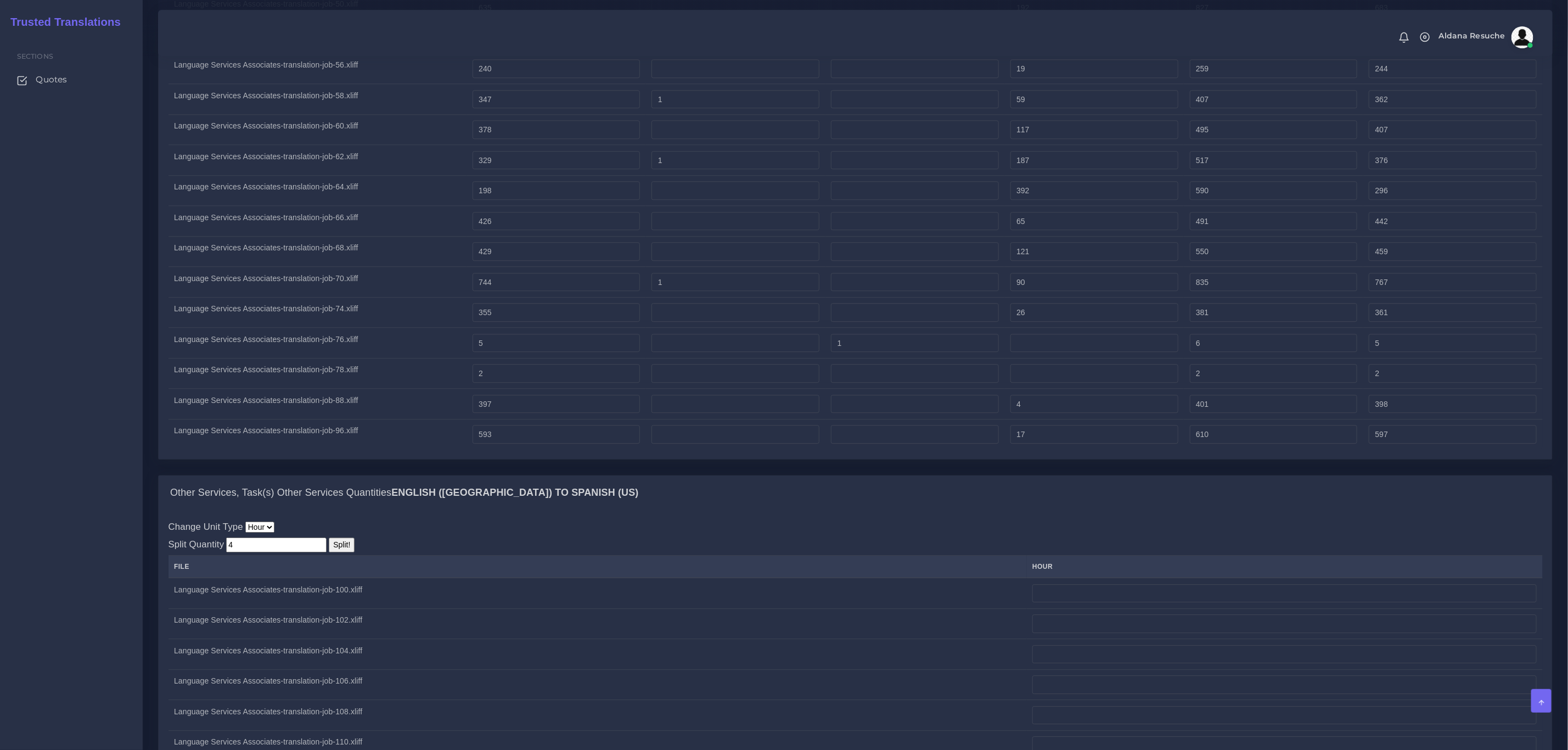
type input "0.09"
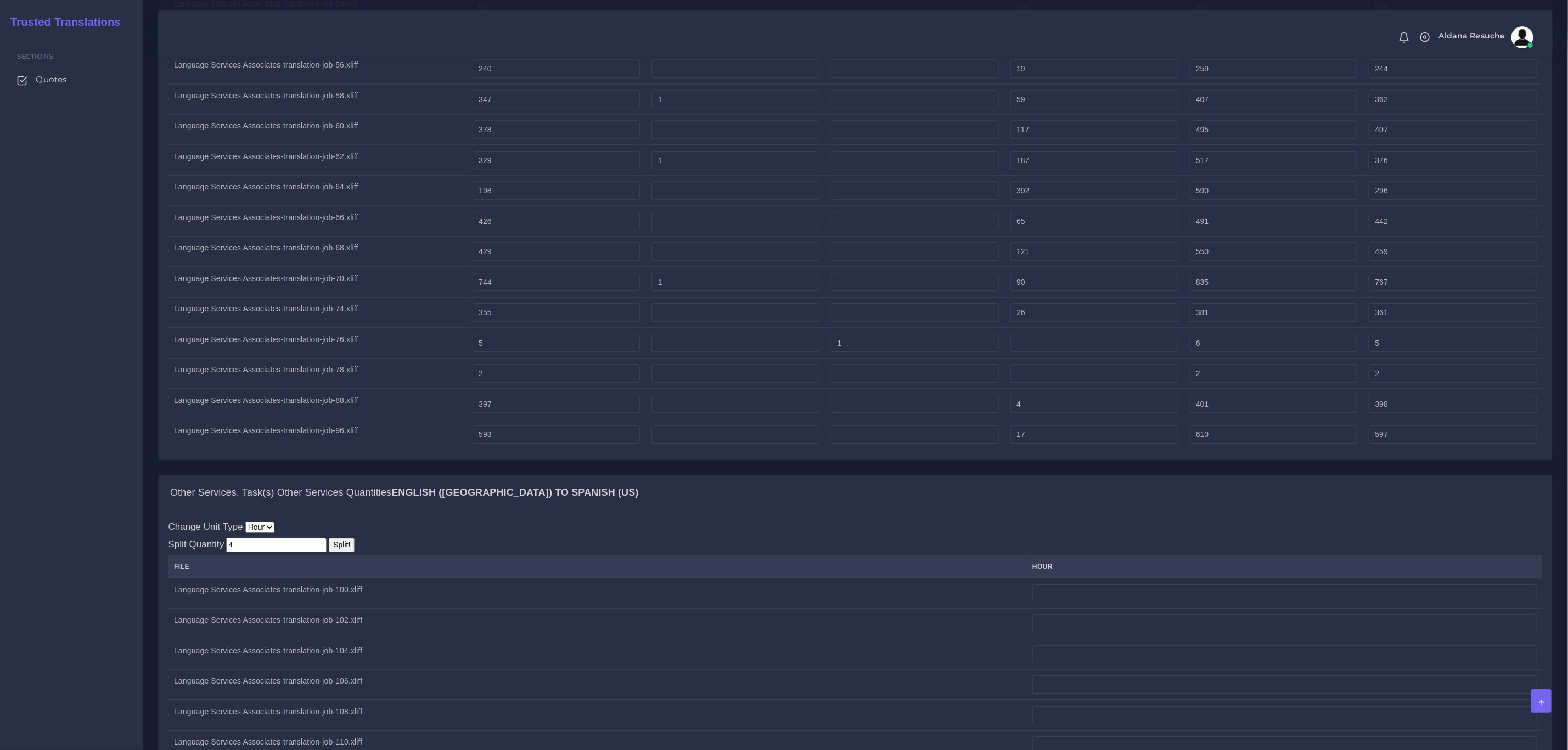
type input "0.09"
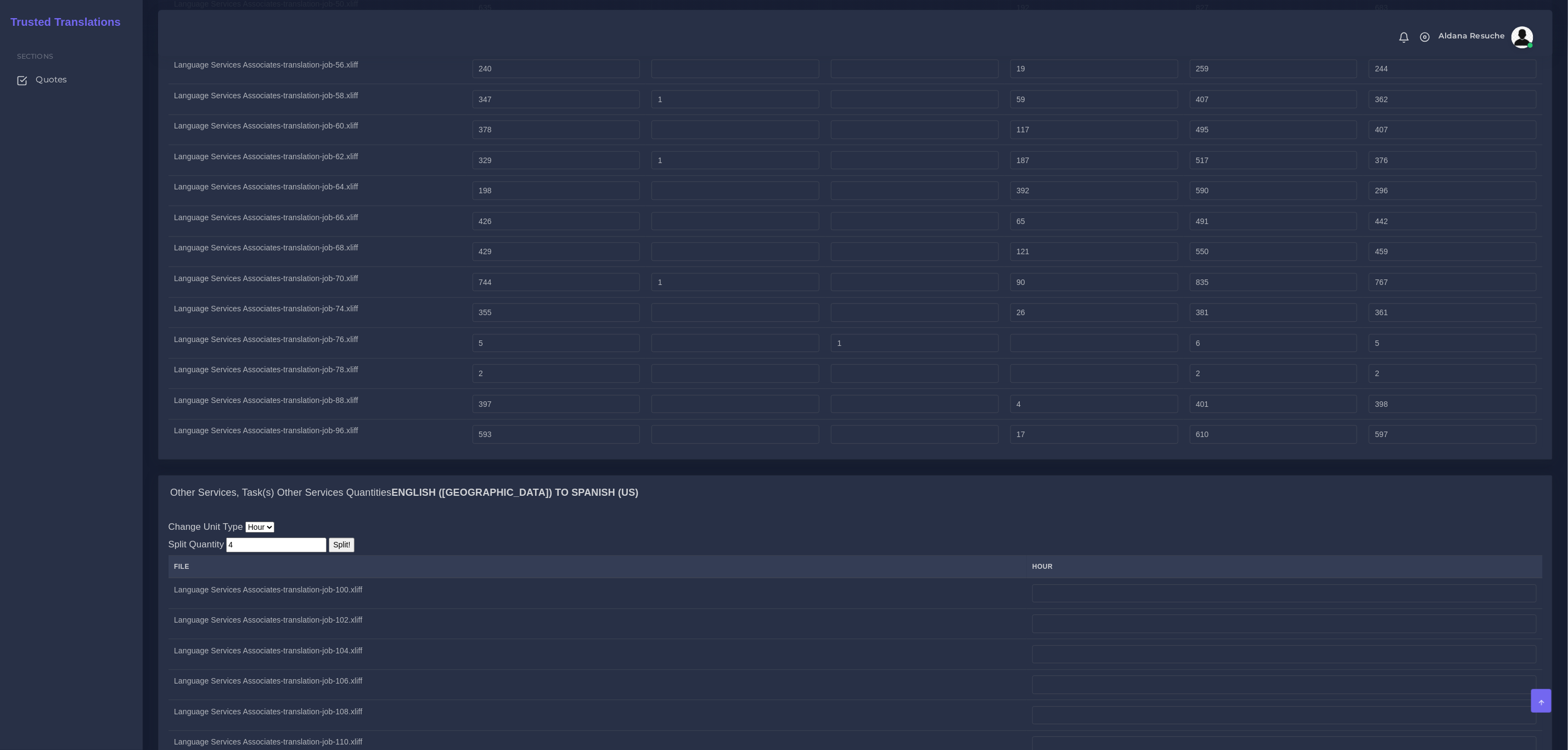
type input "0.09"
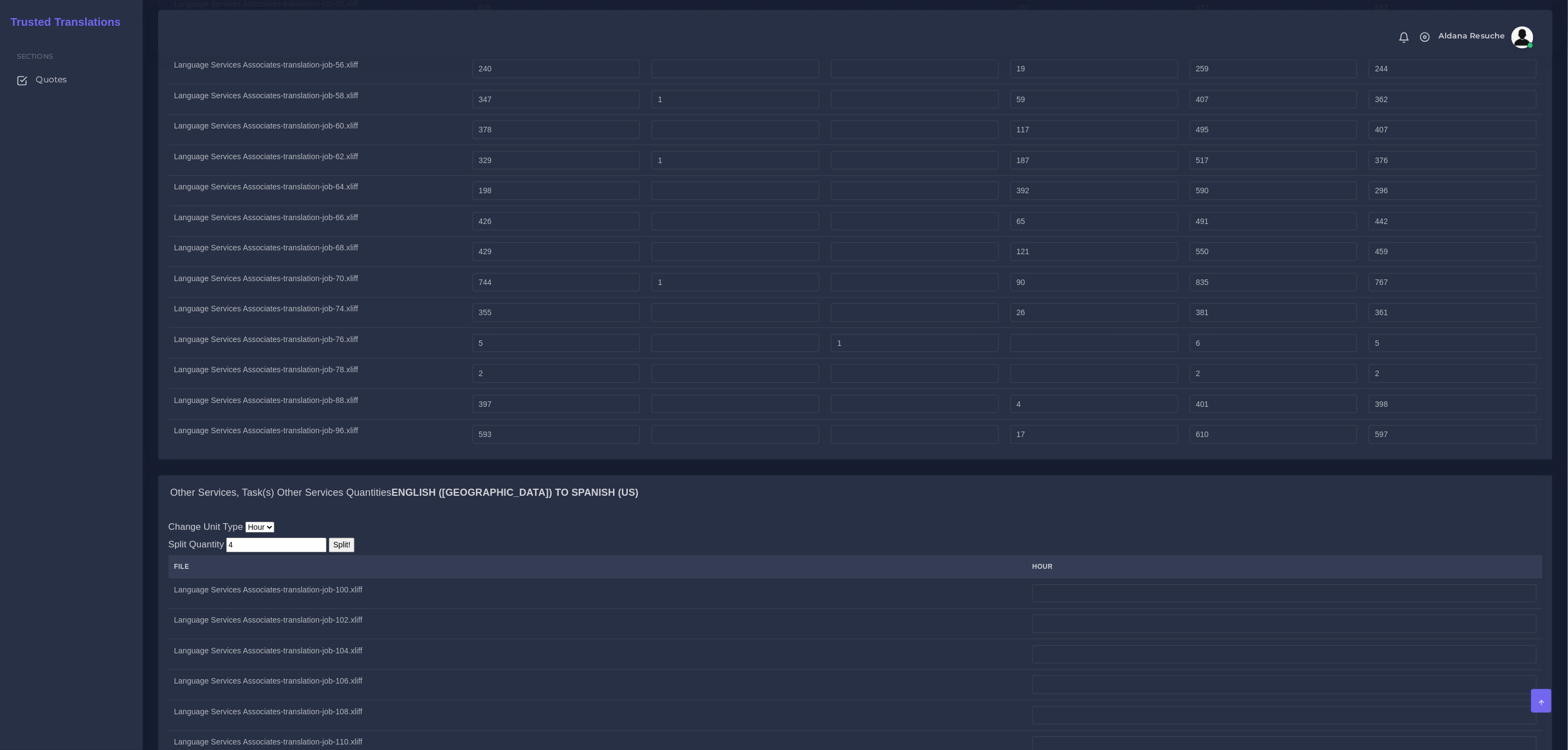
type input "0.09"
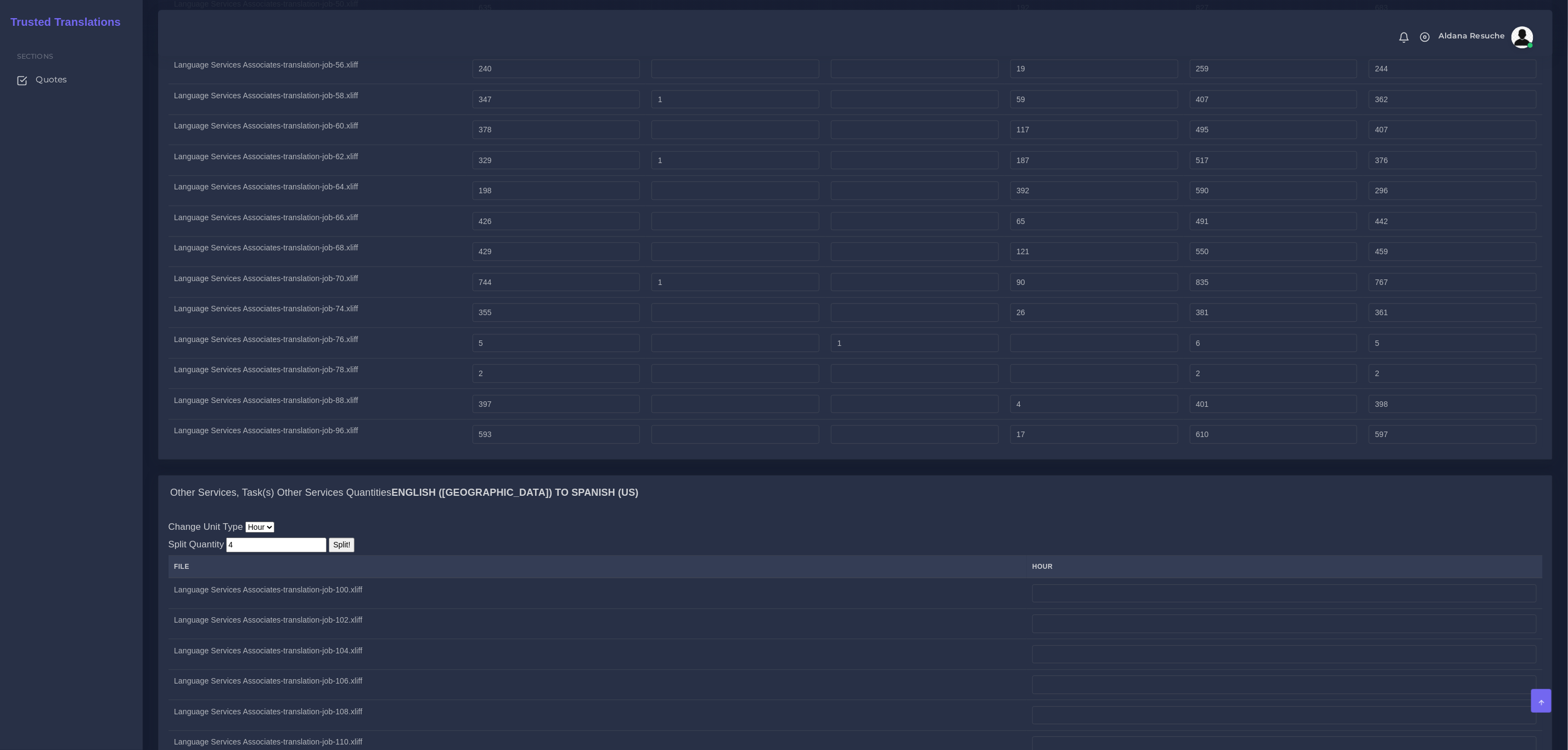
type input "0.09"
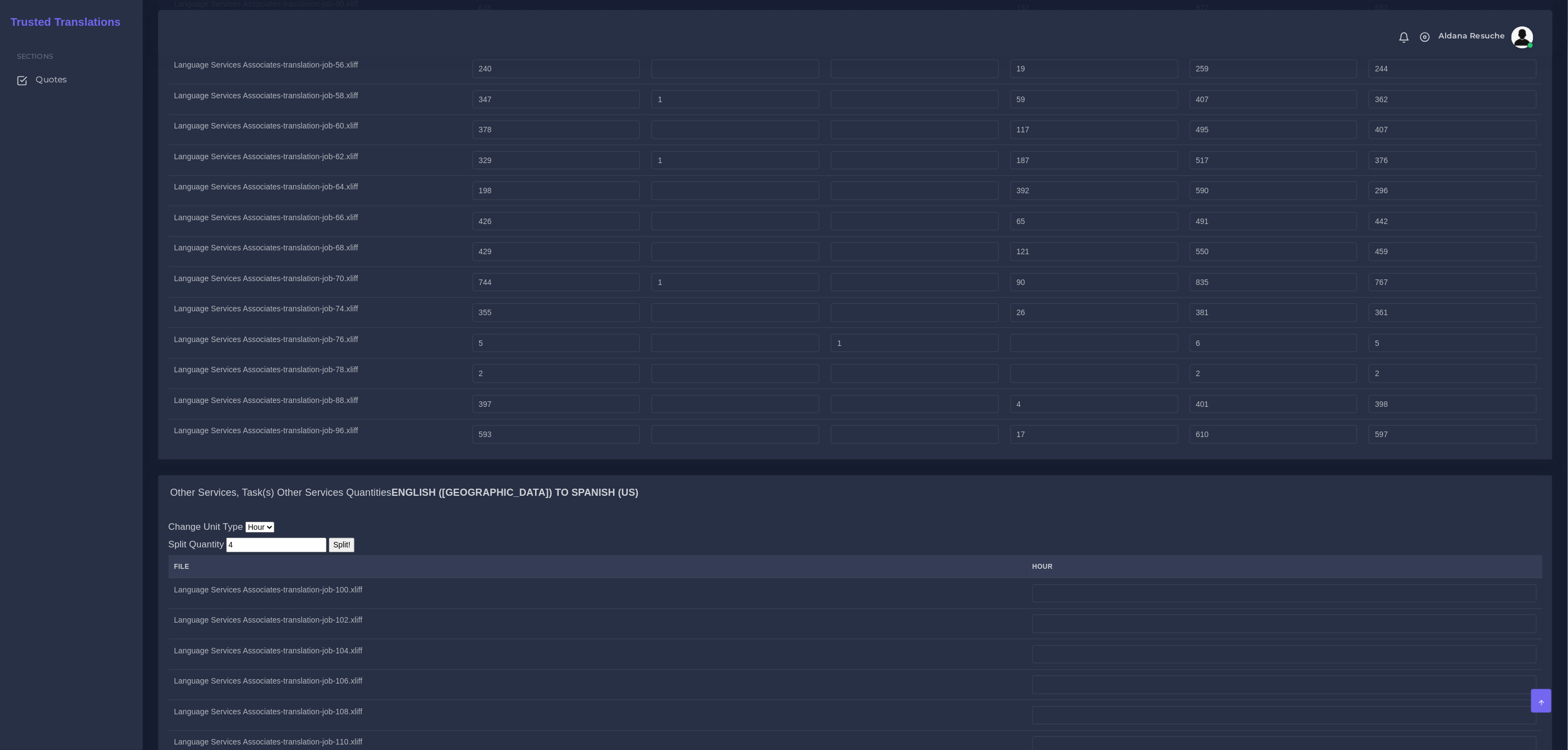
type input "0.09"
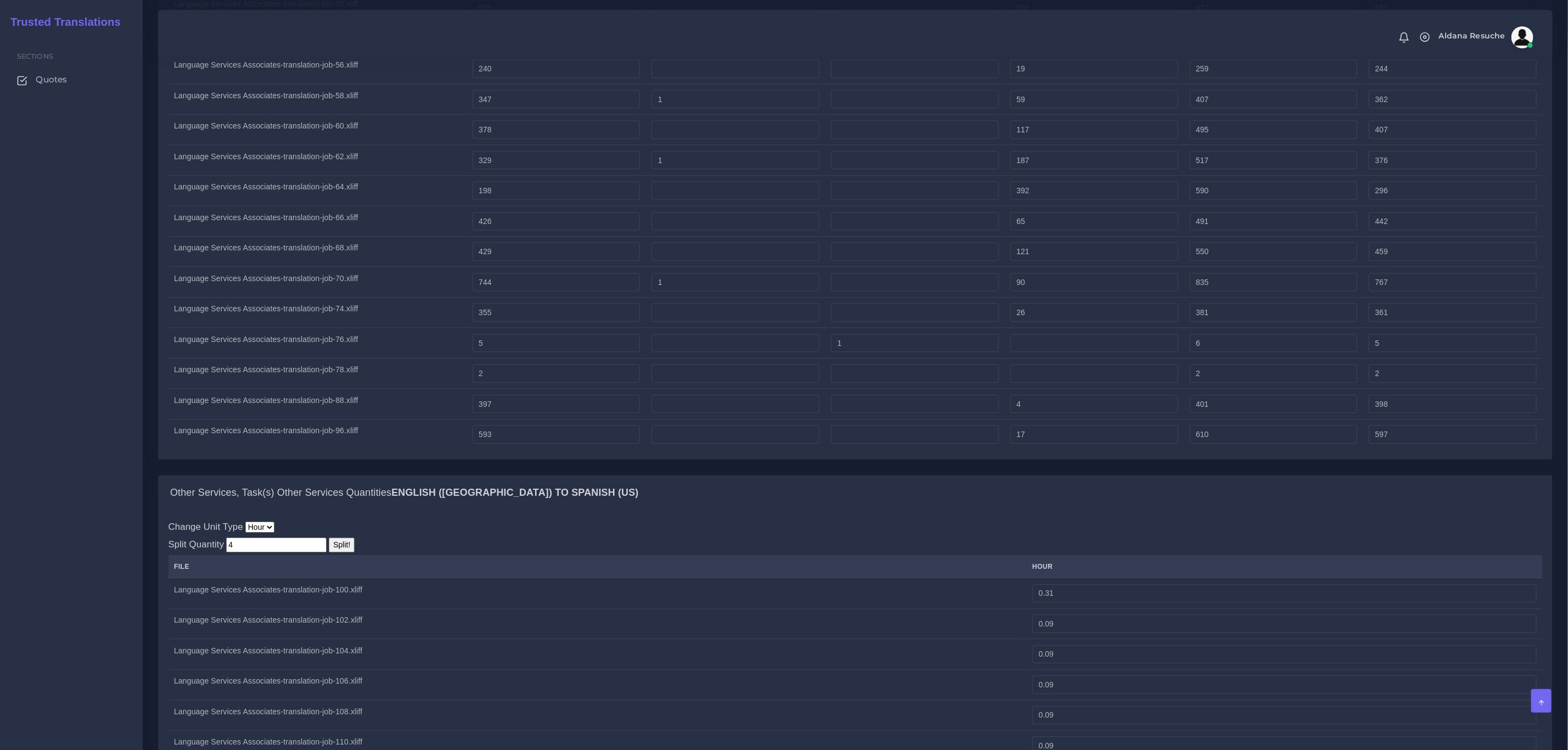
type input "0.09"
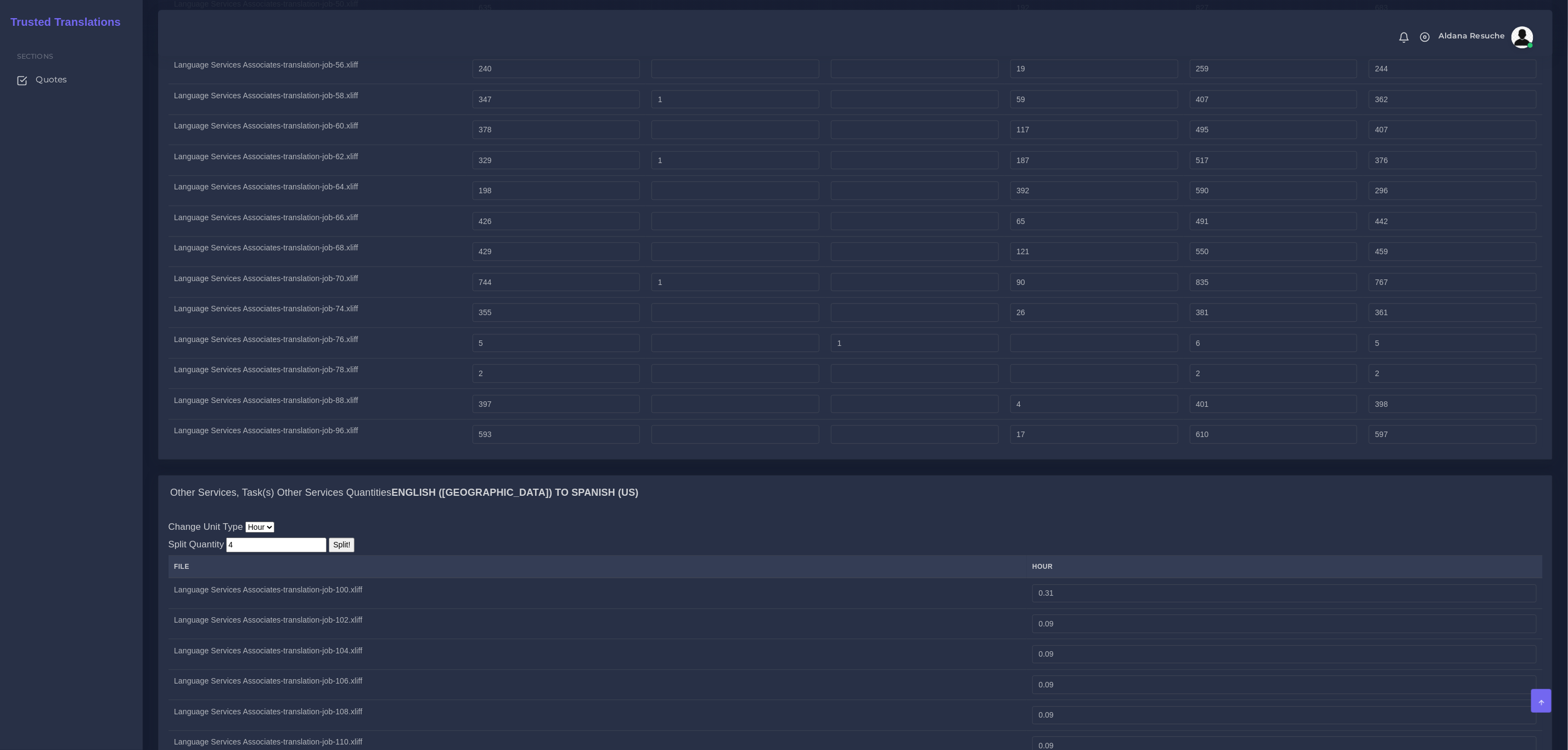
type input "0.09"
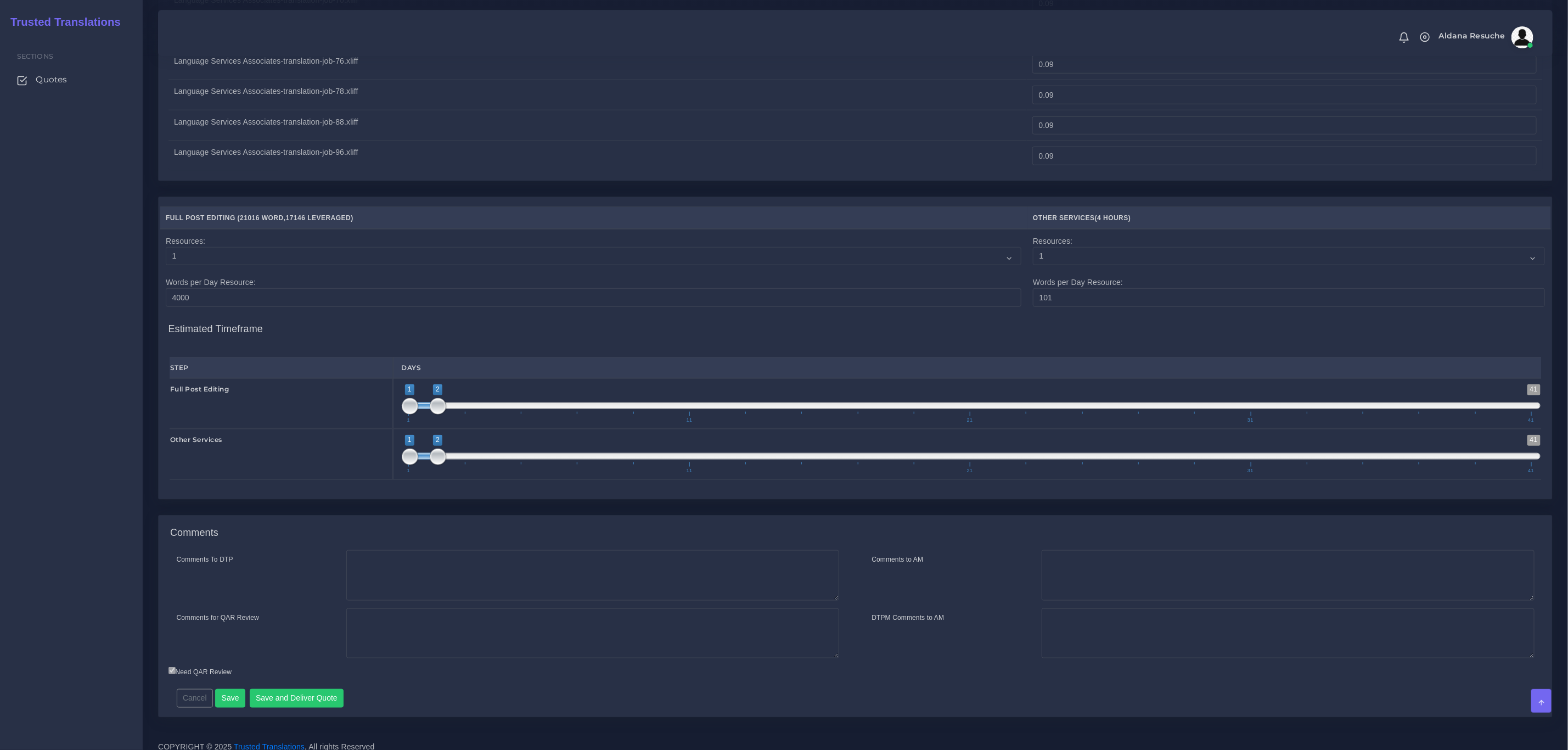
scroll to position [3783, 0]
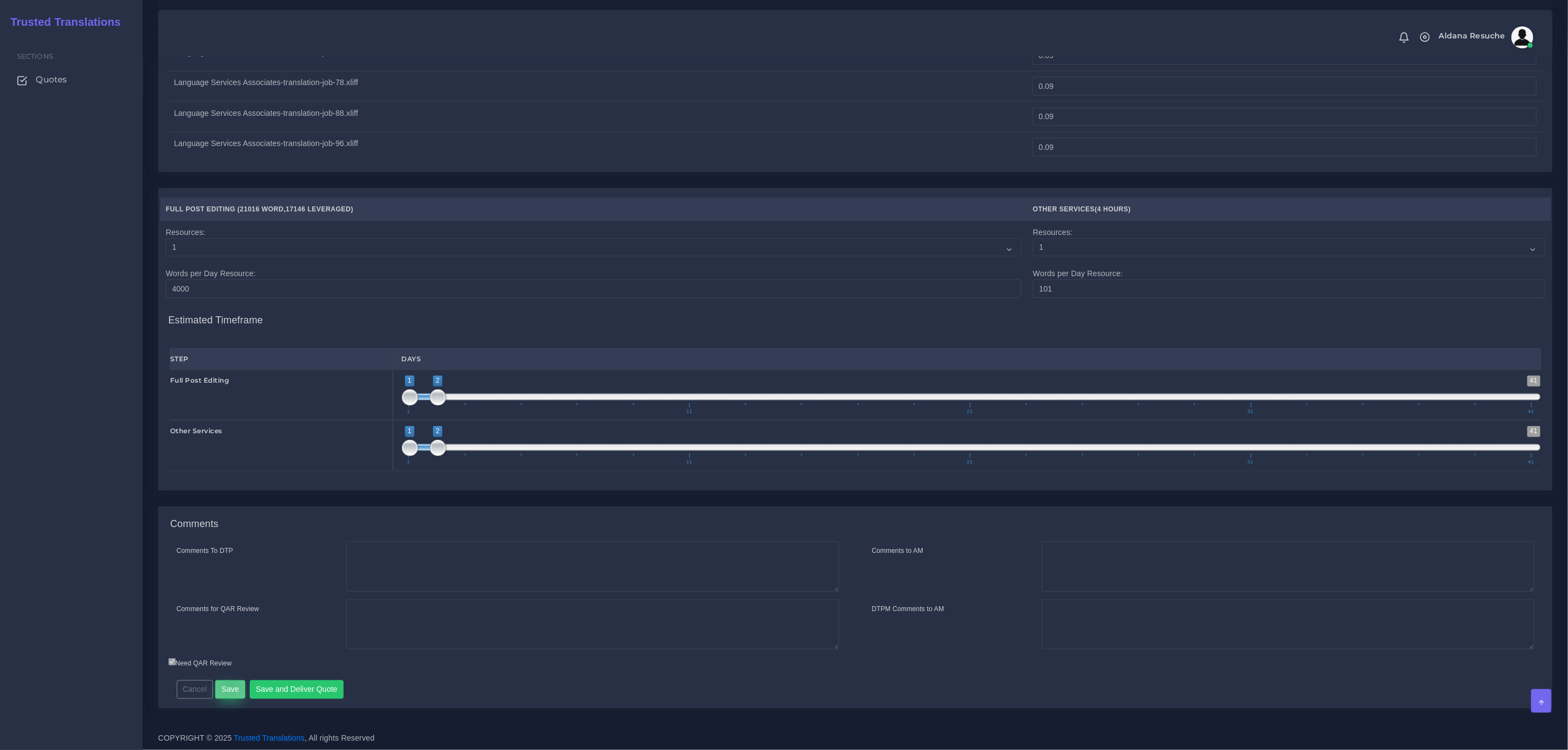
click at [229, 682] on button "Save" at bounding box center [230, 690] width 30 height 18
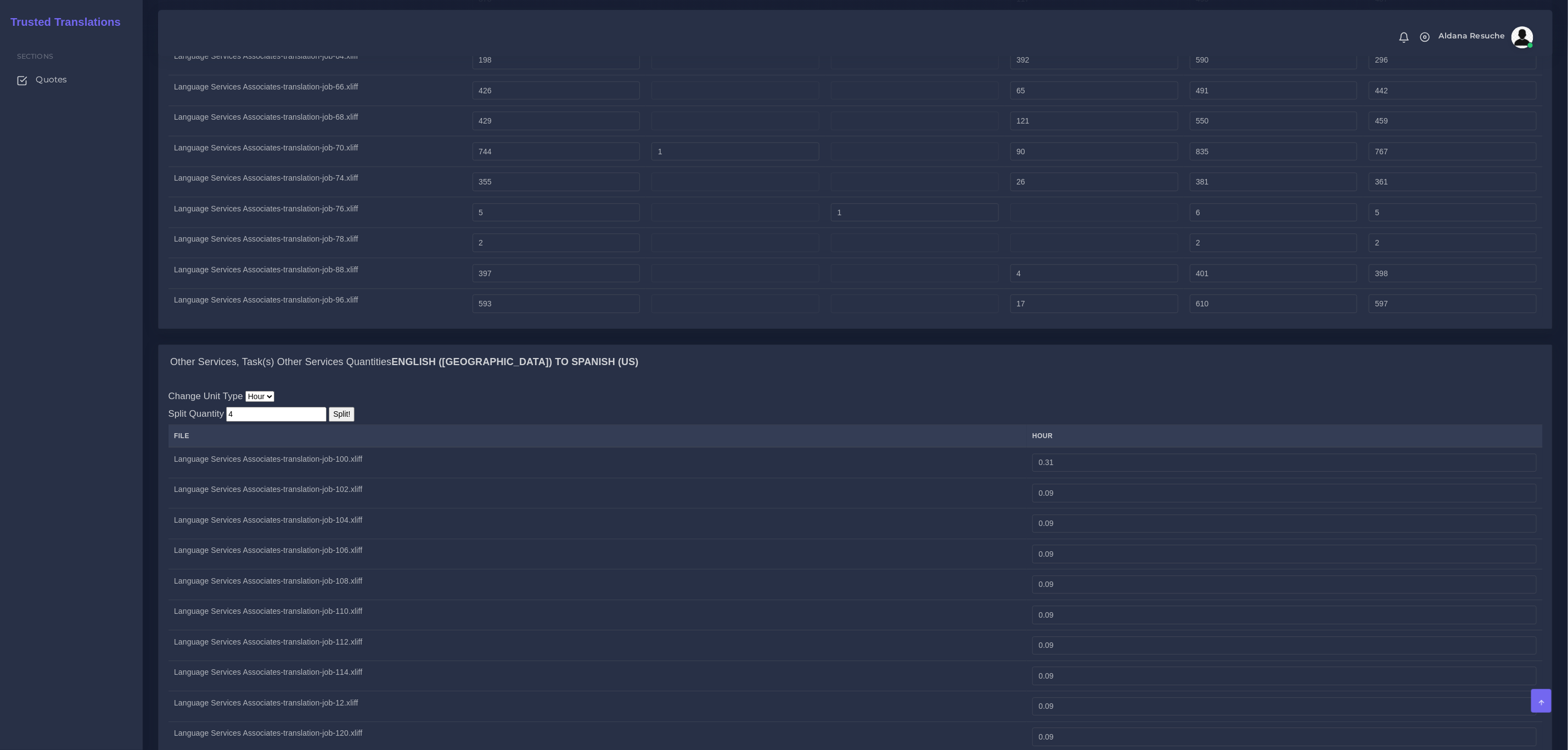
scroll to position [2219, 0]
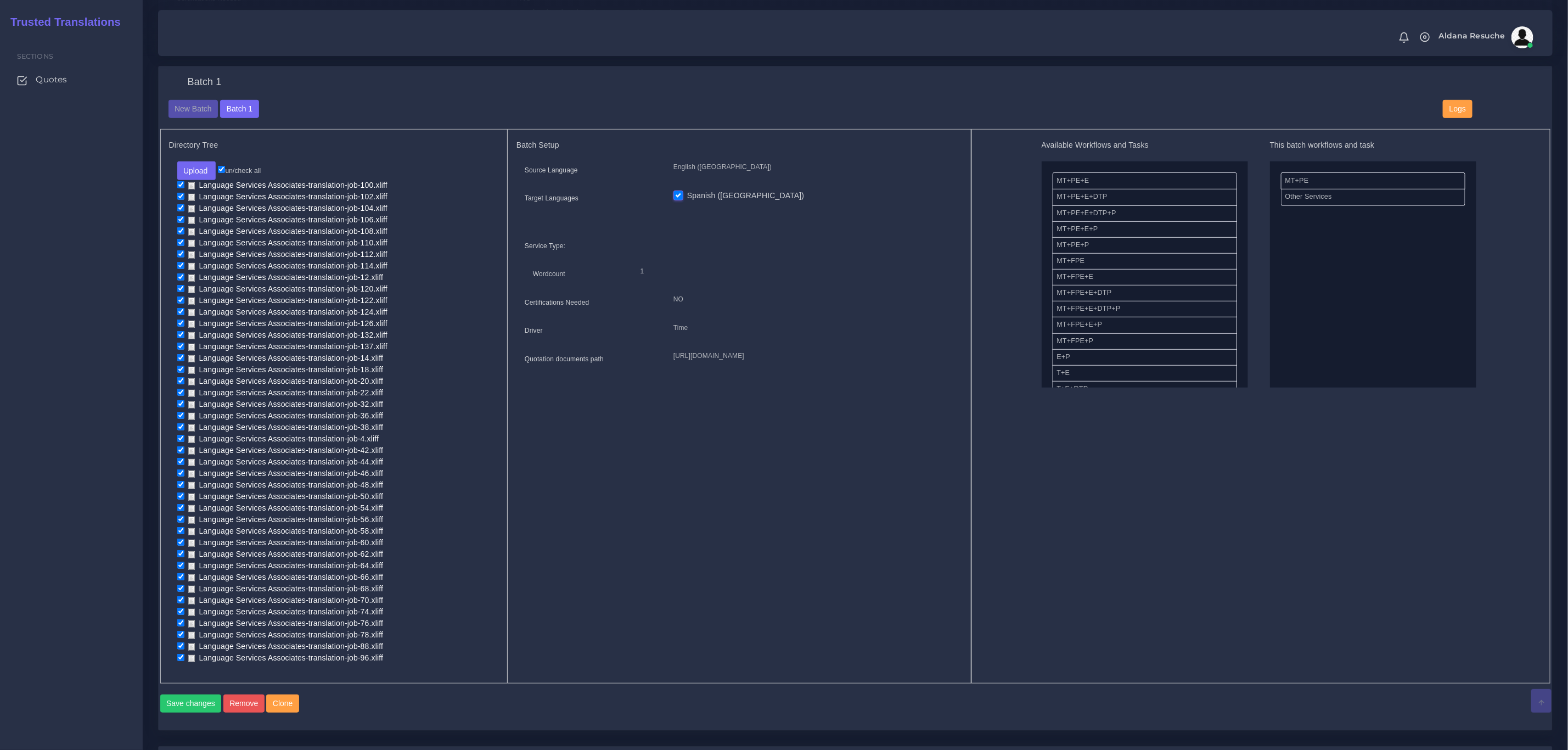
scroll to position [412, 0]
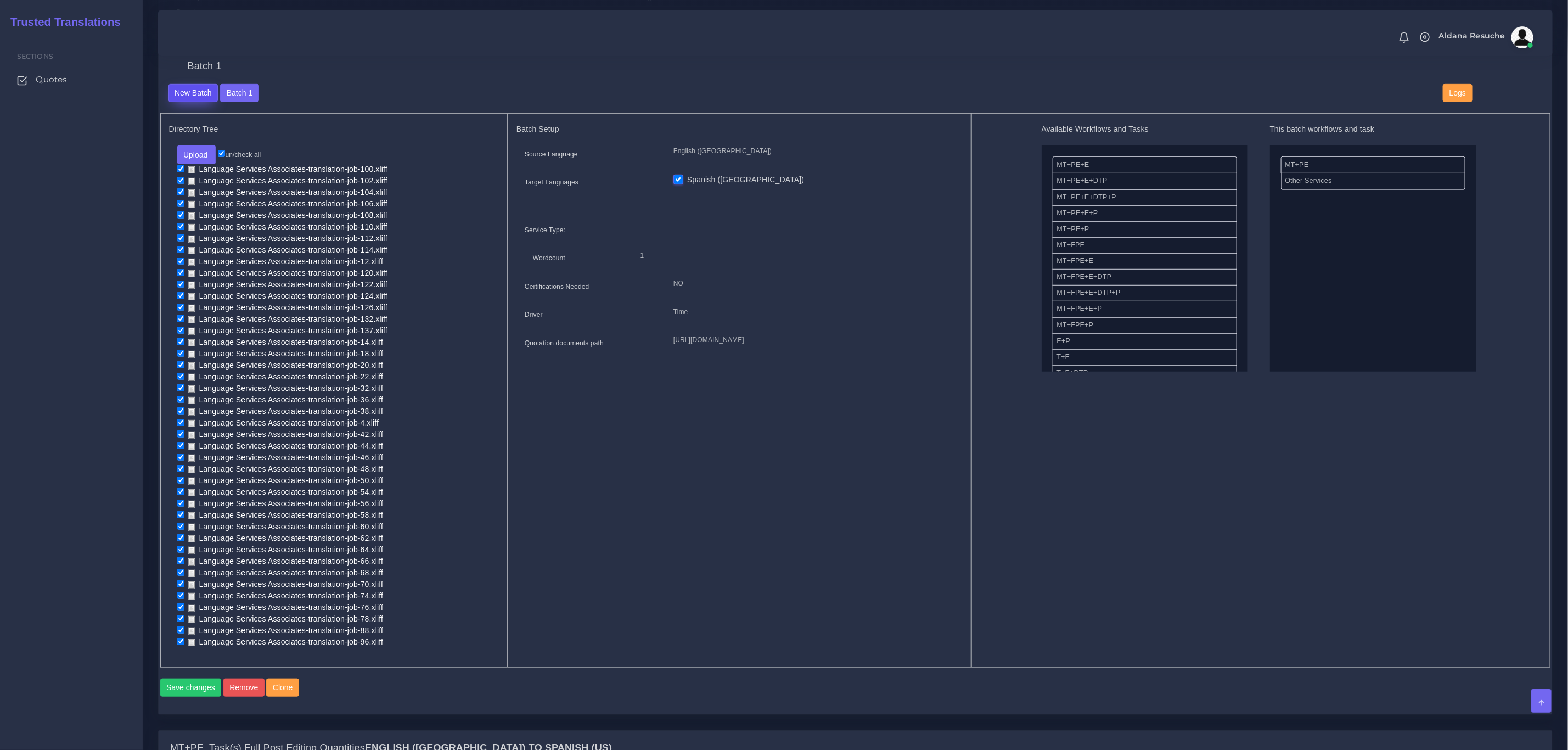
click at [206, 89] on button "New Batch" at bounding box center [193, 93] width 50 height 18
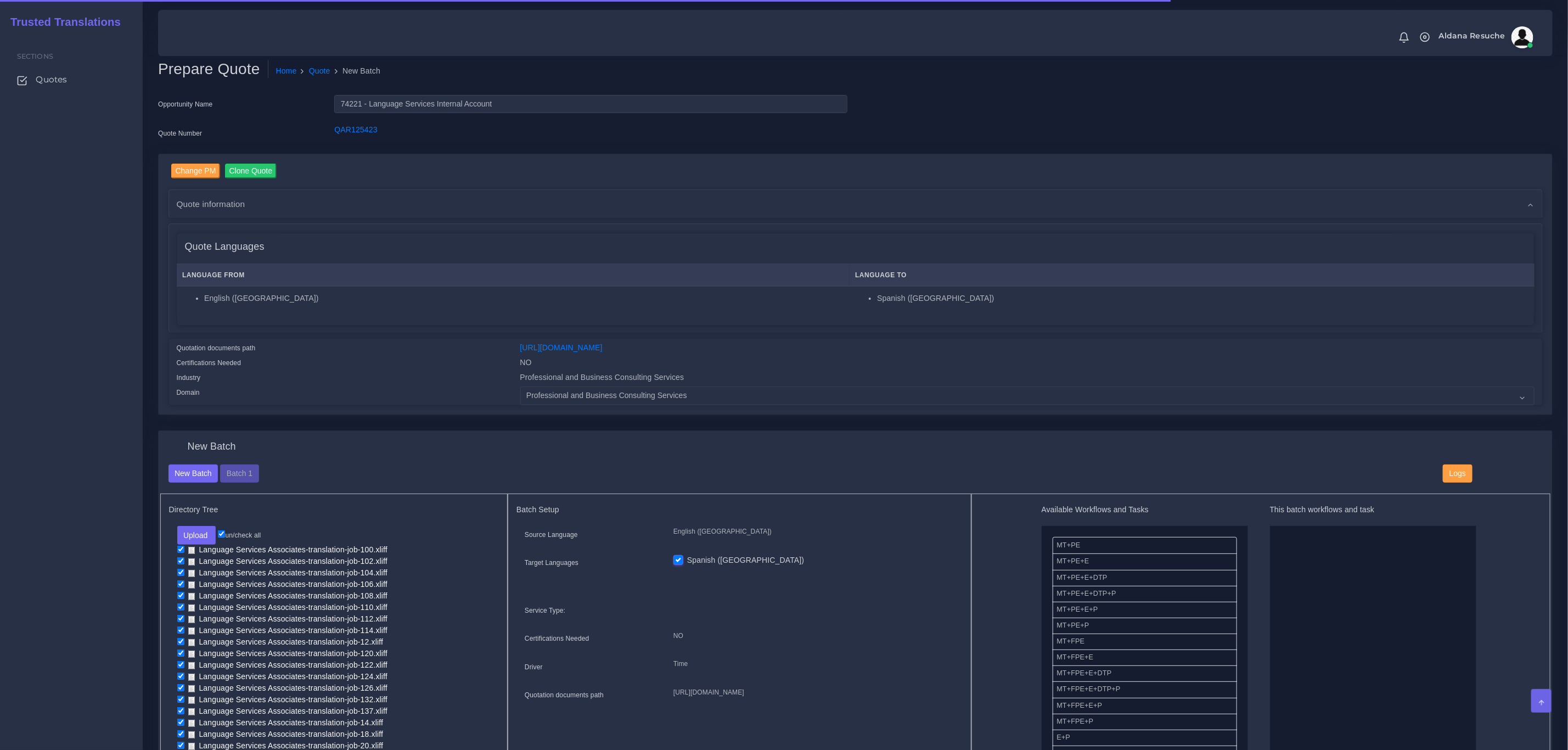
scroll to position [82, 0]
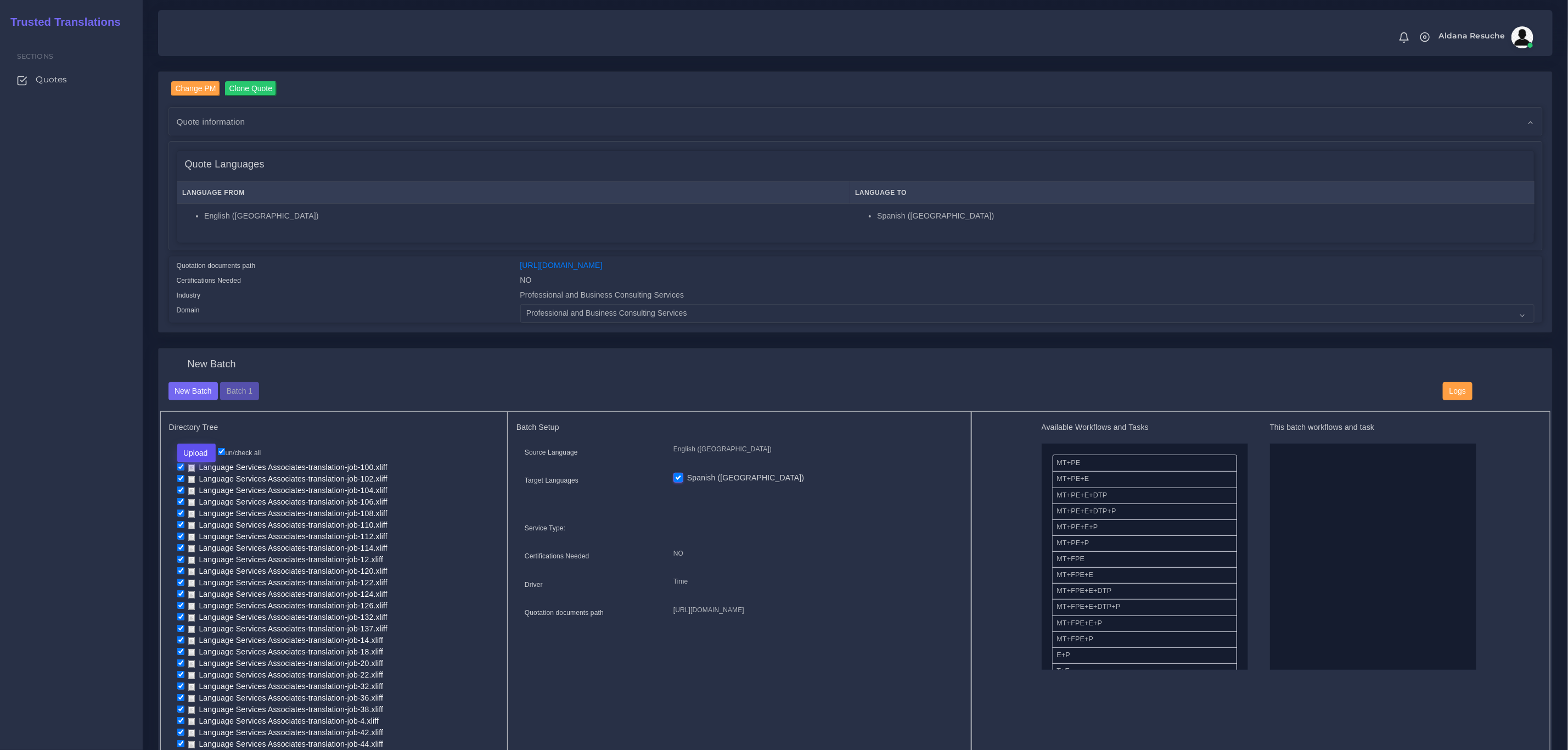
click at [191, 451] on button "Upload" at bounding box center [197, 452] width 39 height 18
click at [193, 494] on label "Files" at bounding box center [215, 495] width 76 height 14
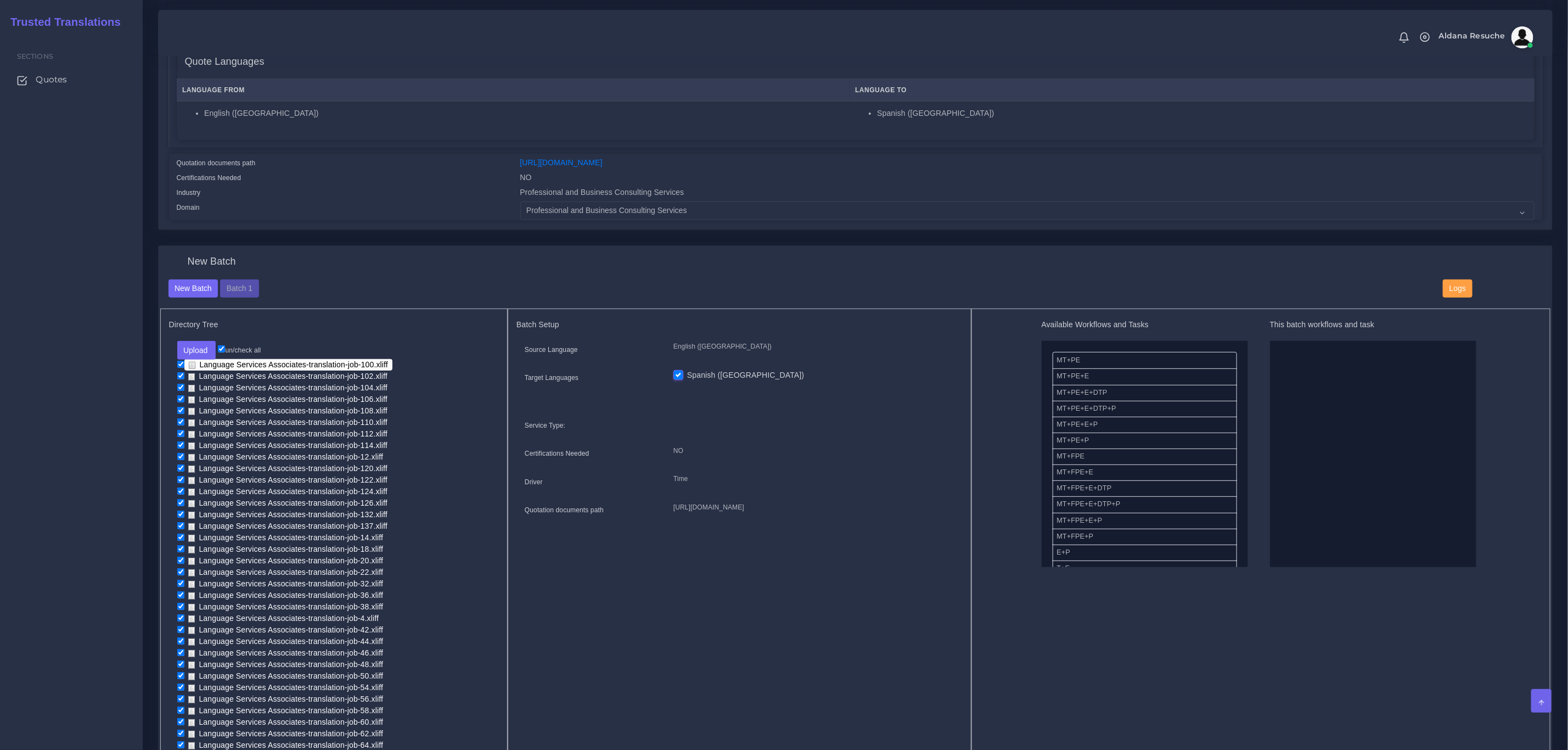
scroll to position [184, 0]
click at [224, 346] on input "un/check all" at bounding box center [222, 350] width 7 height 7
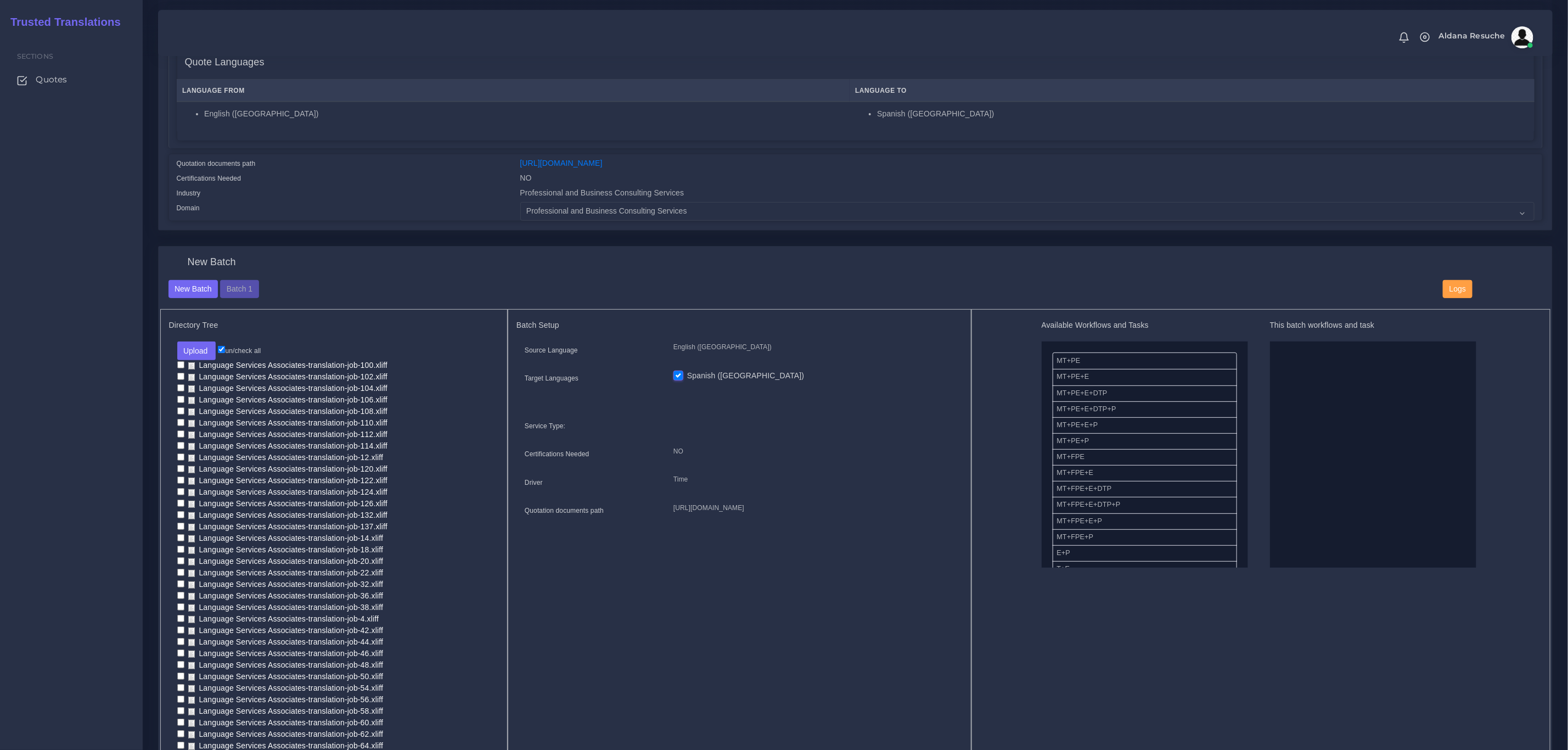
checkbox input "false"
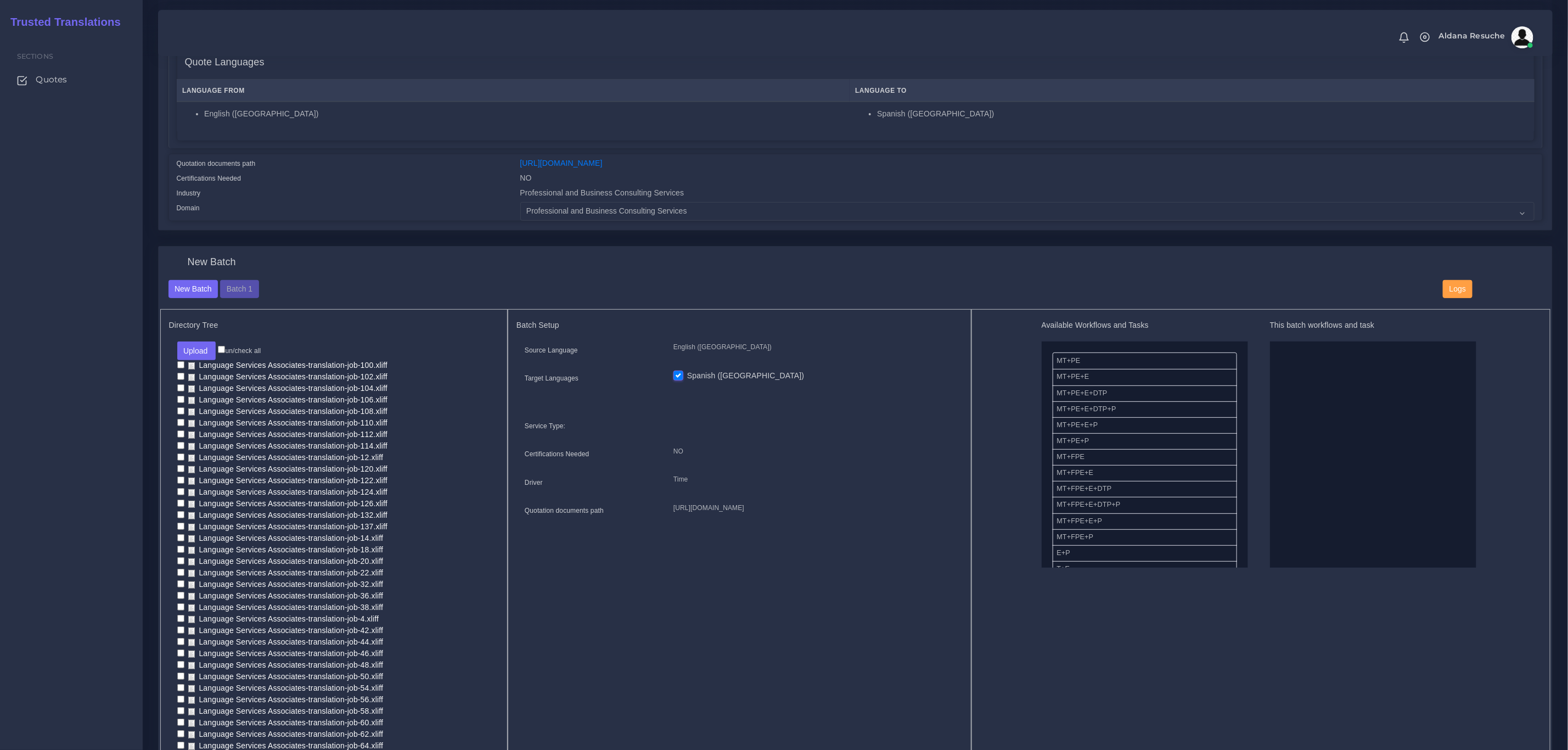
checkbox input "false"
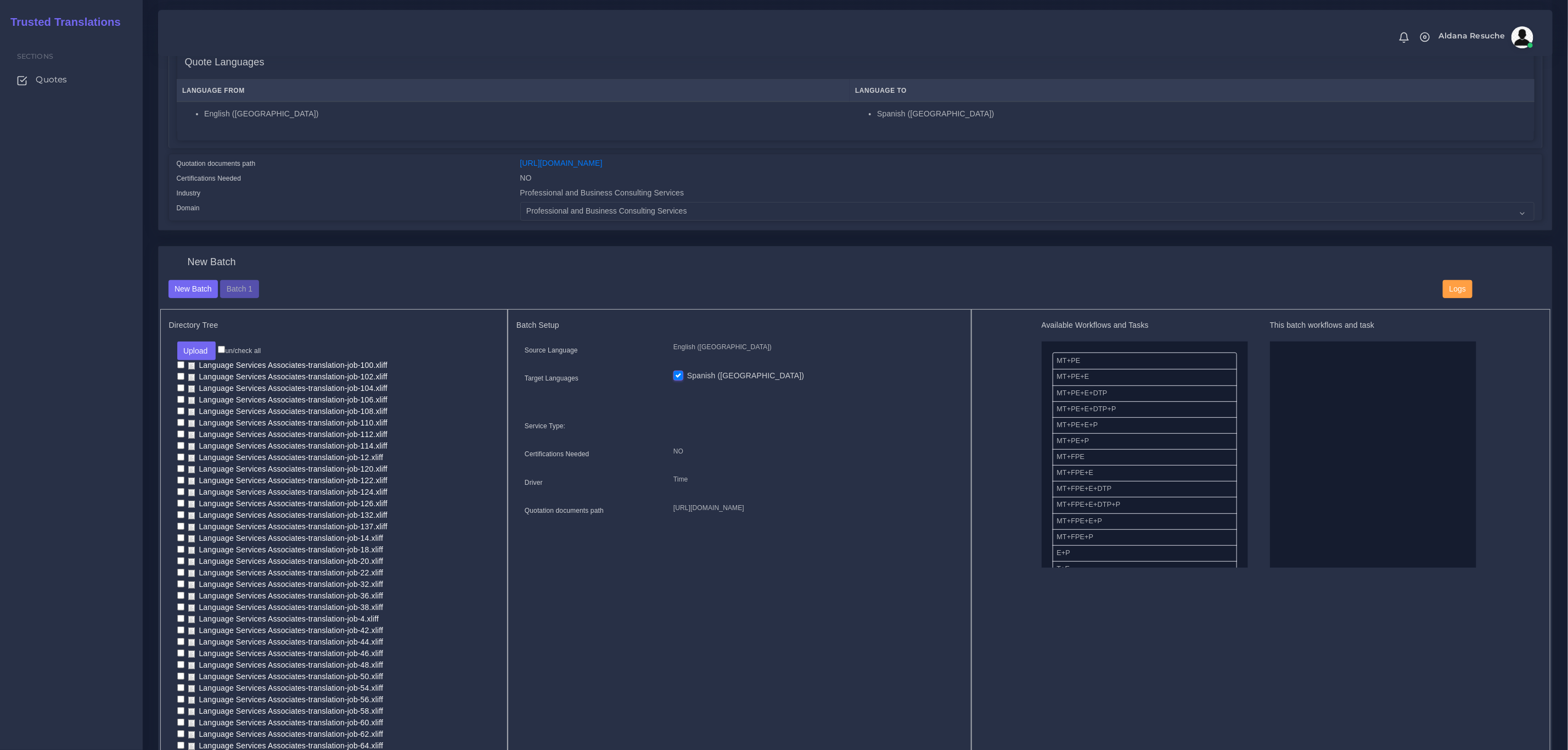
checkbox input "false"
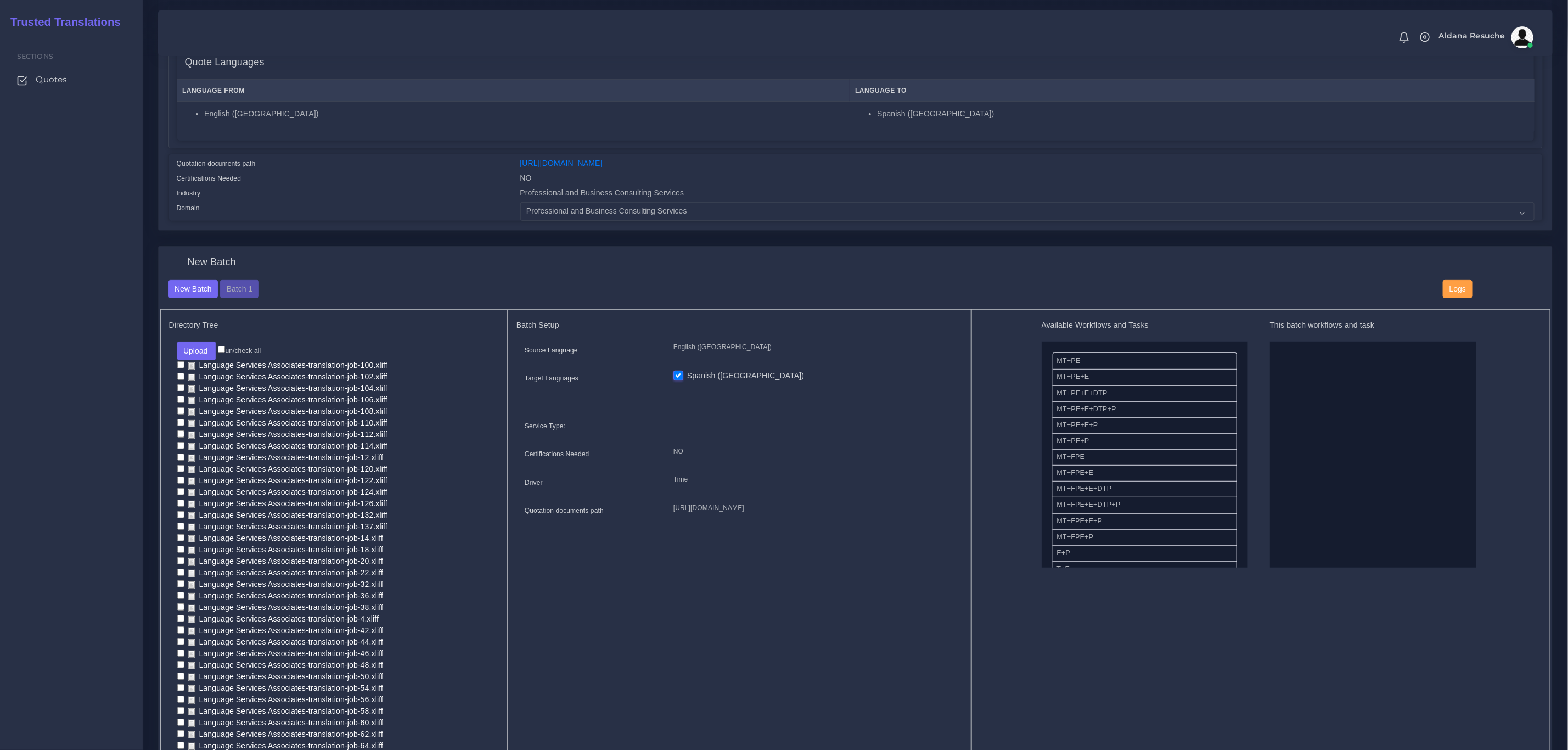
checkbox input "false"
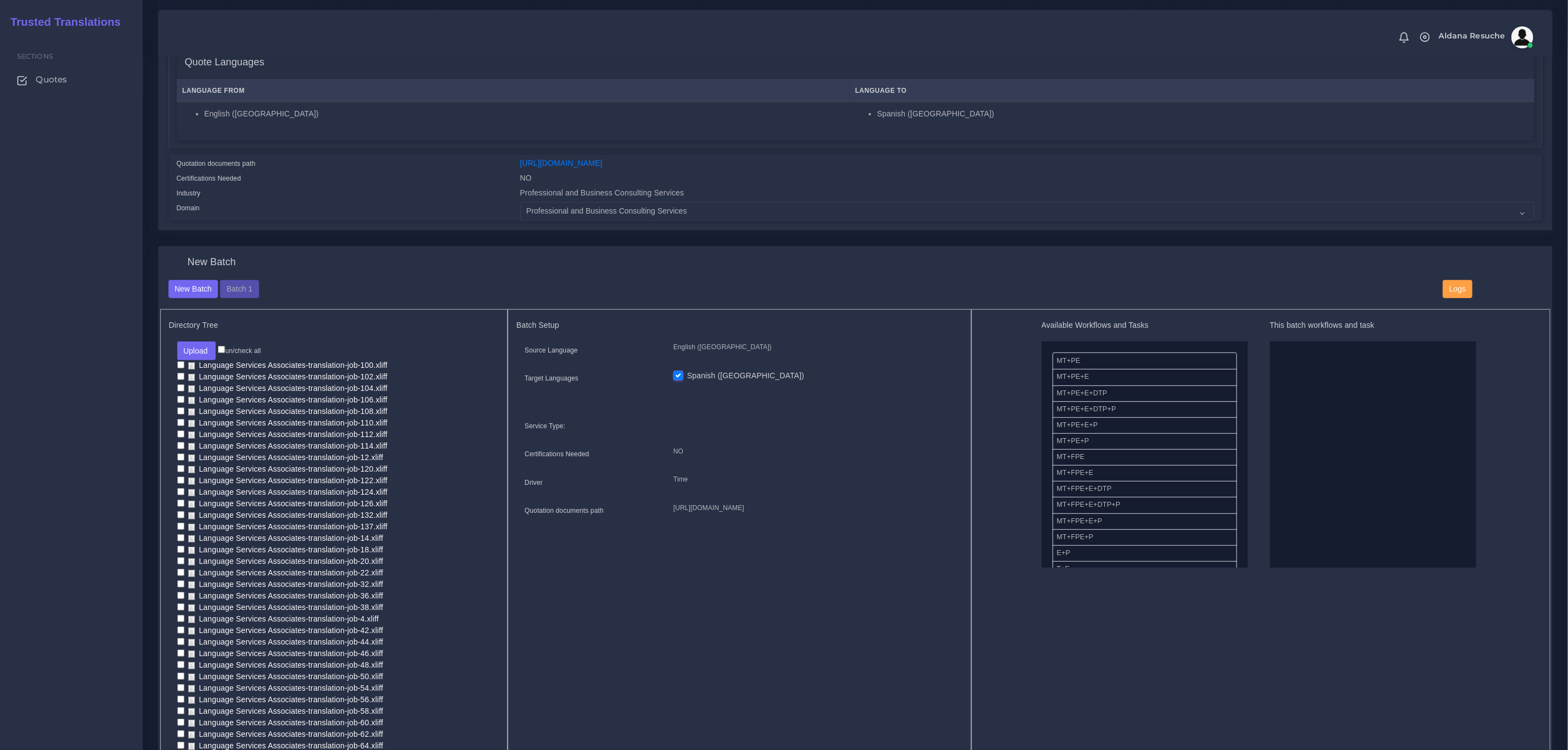
checkbox input "false"
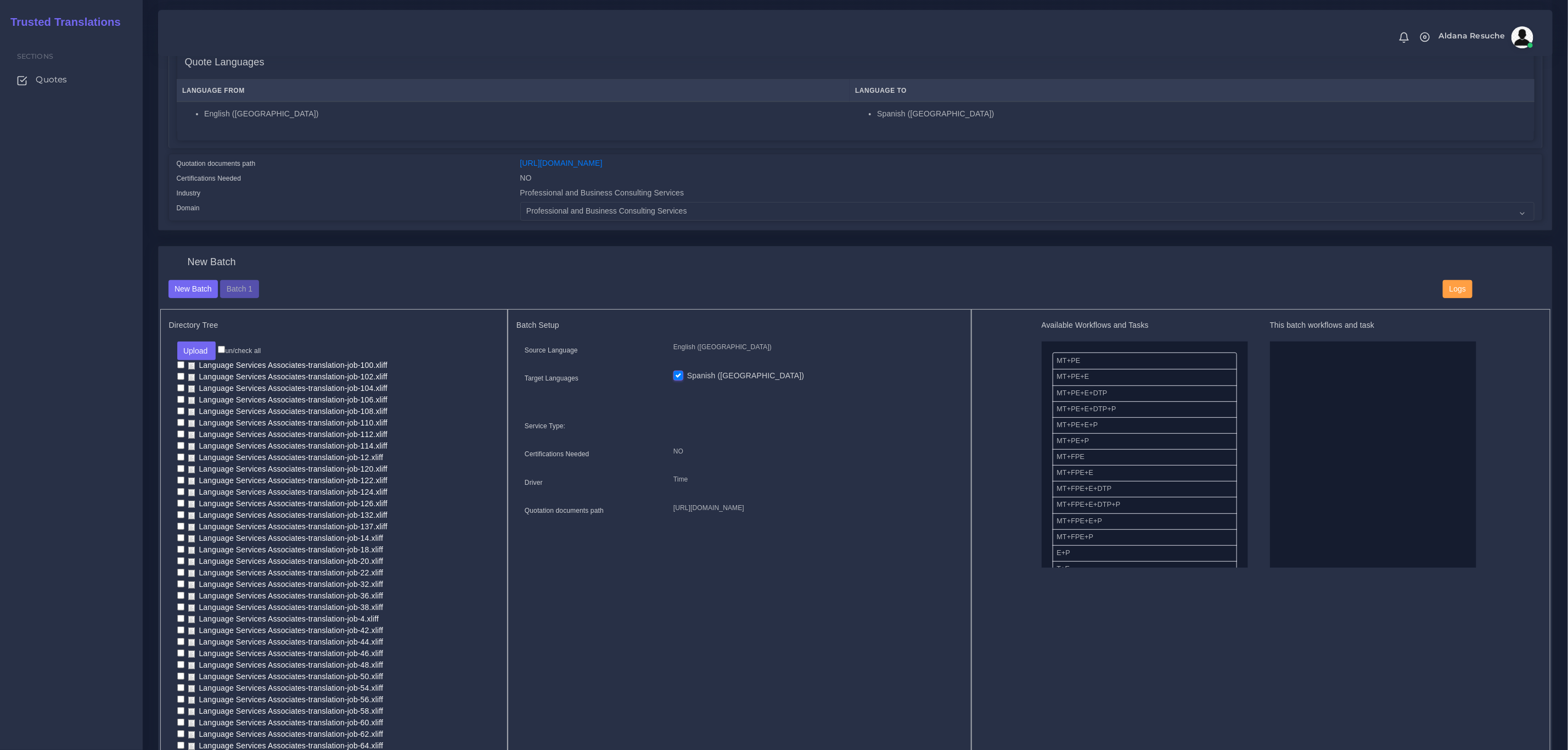
checkbox input "false"
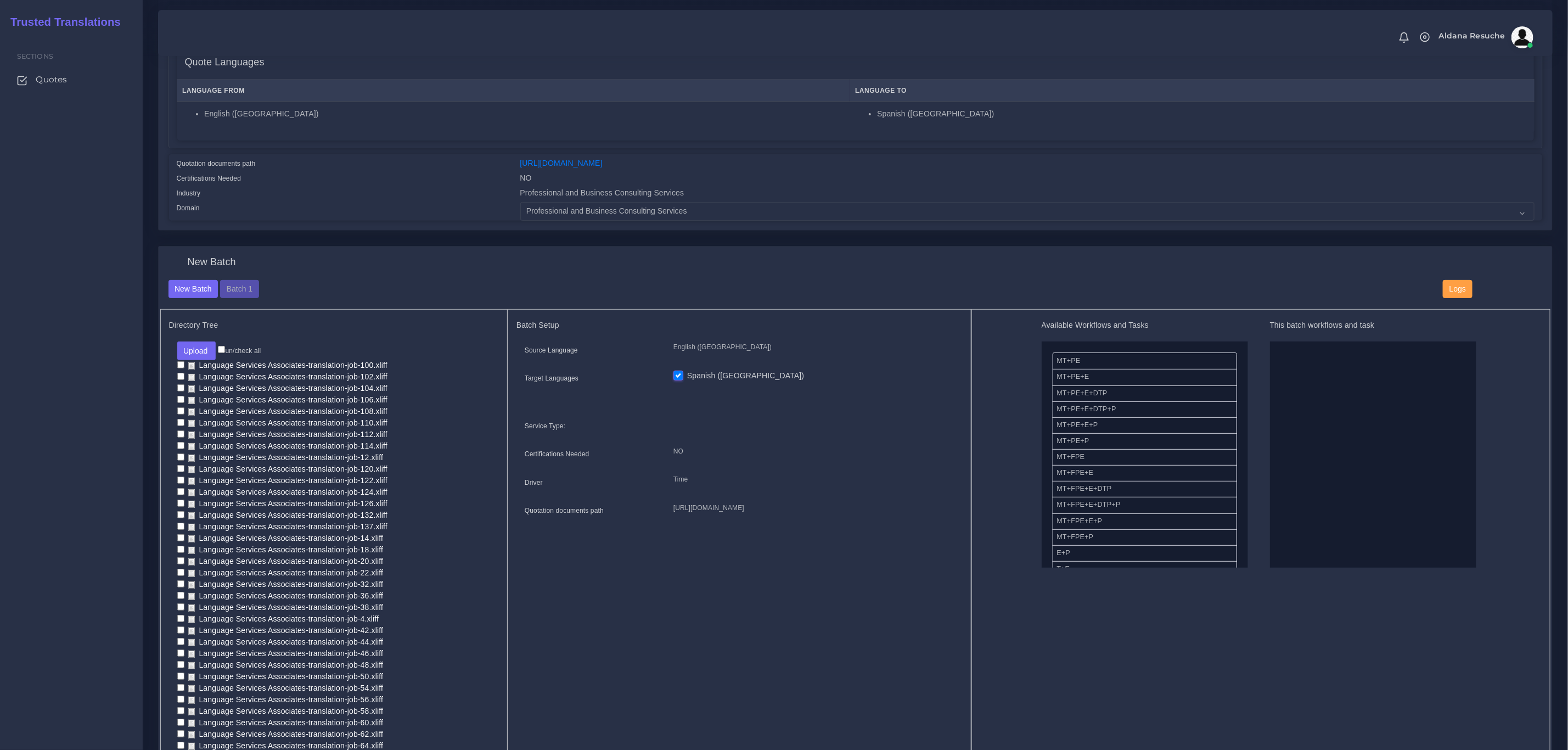
checkbox input "false"
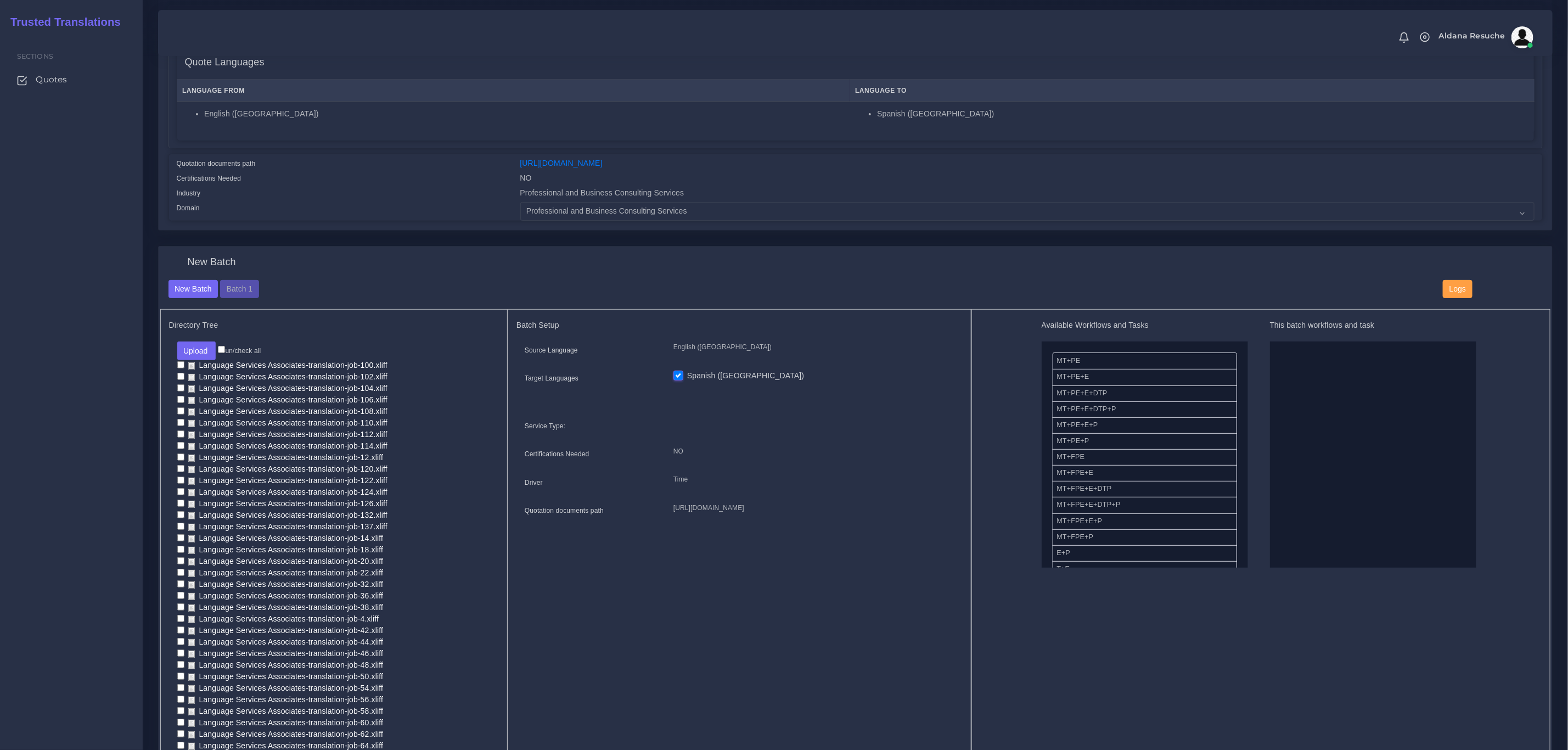
checkbox input "false"
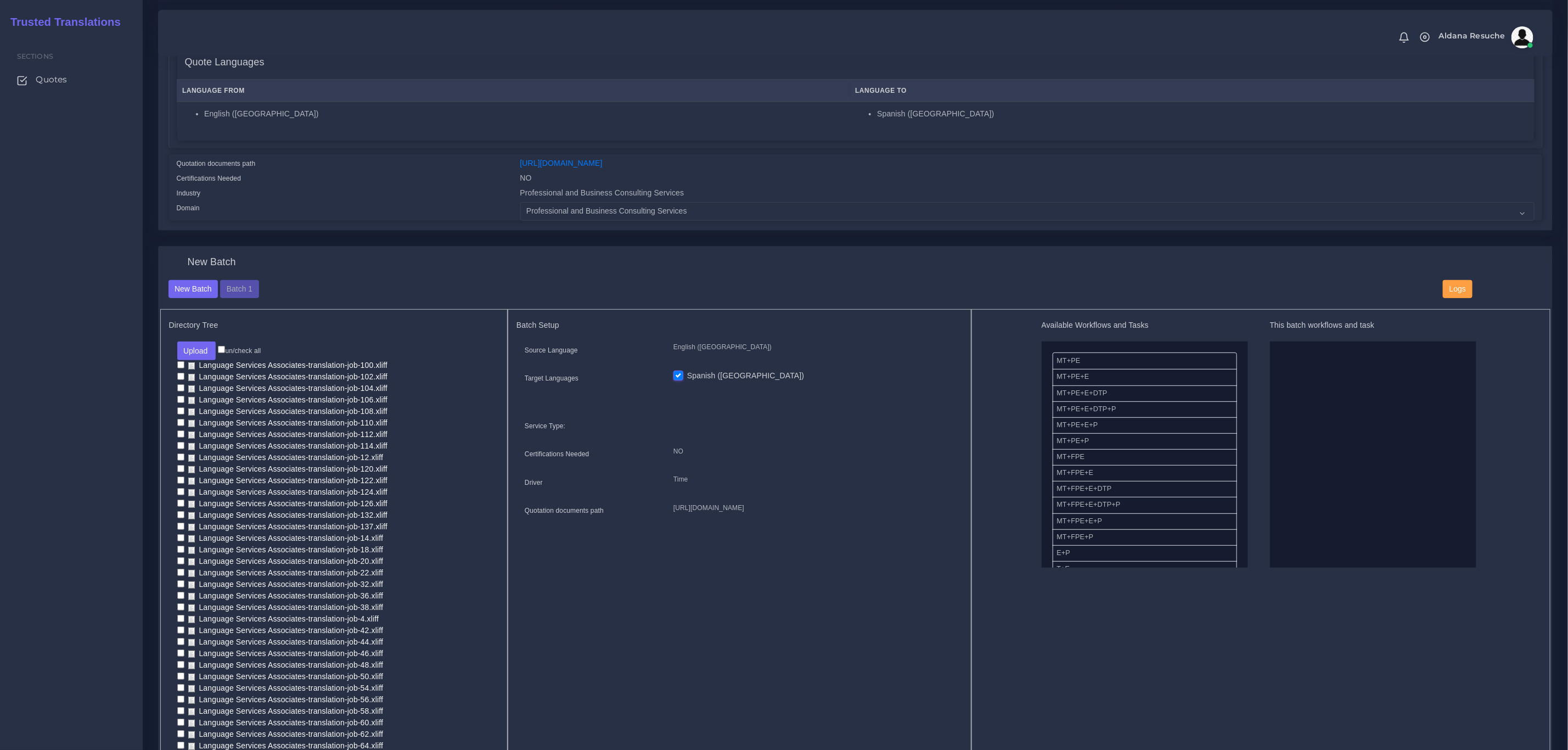
checkbox input "false"
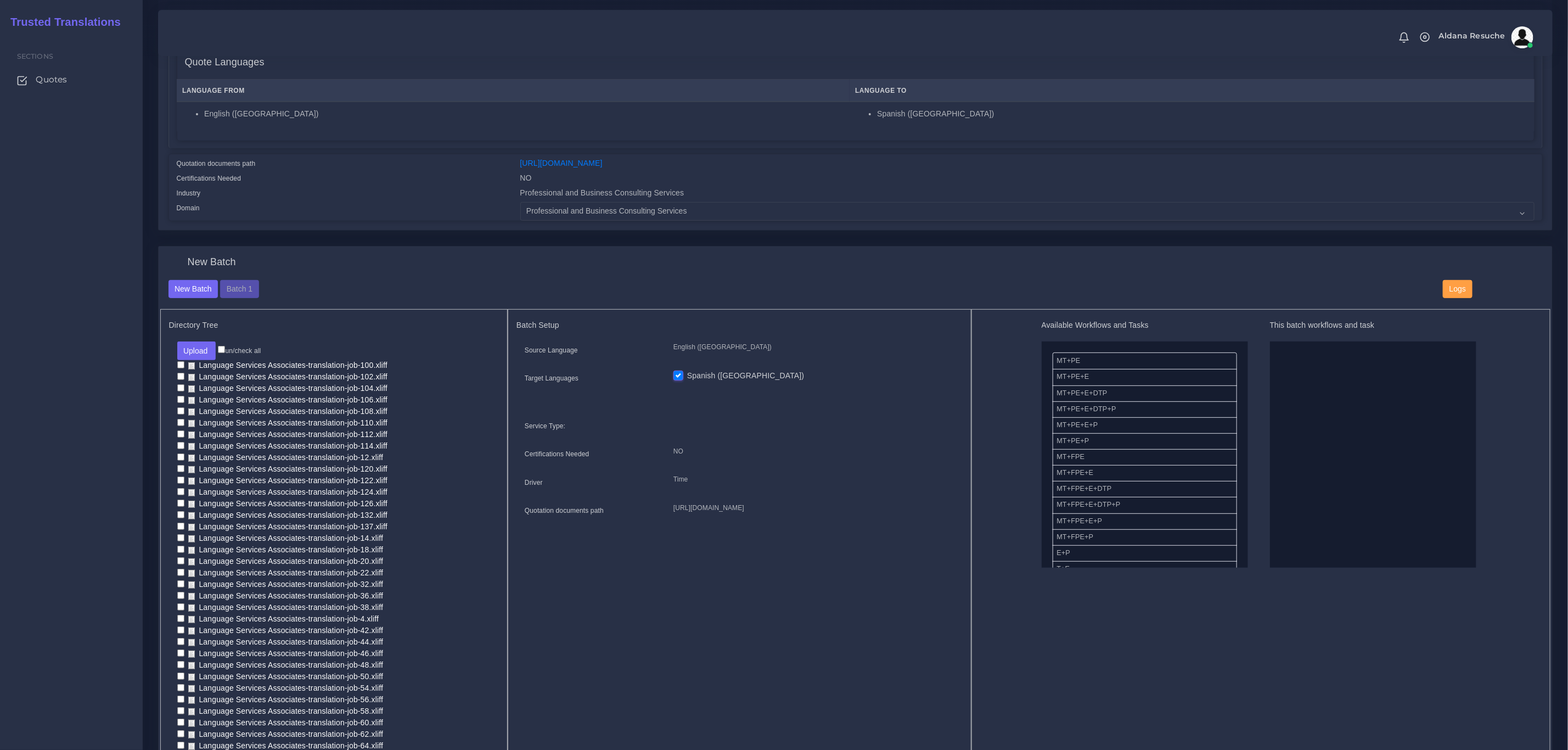
checkbox input "false"
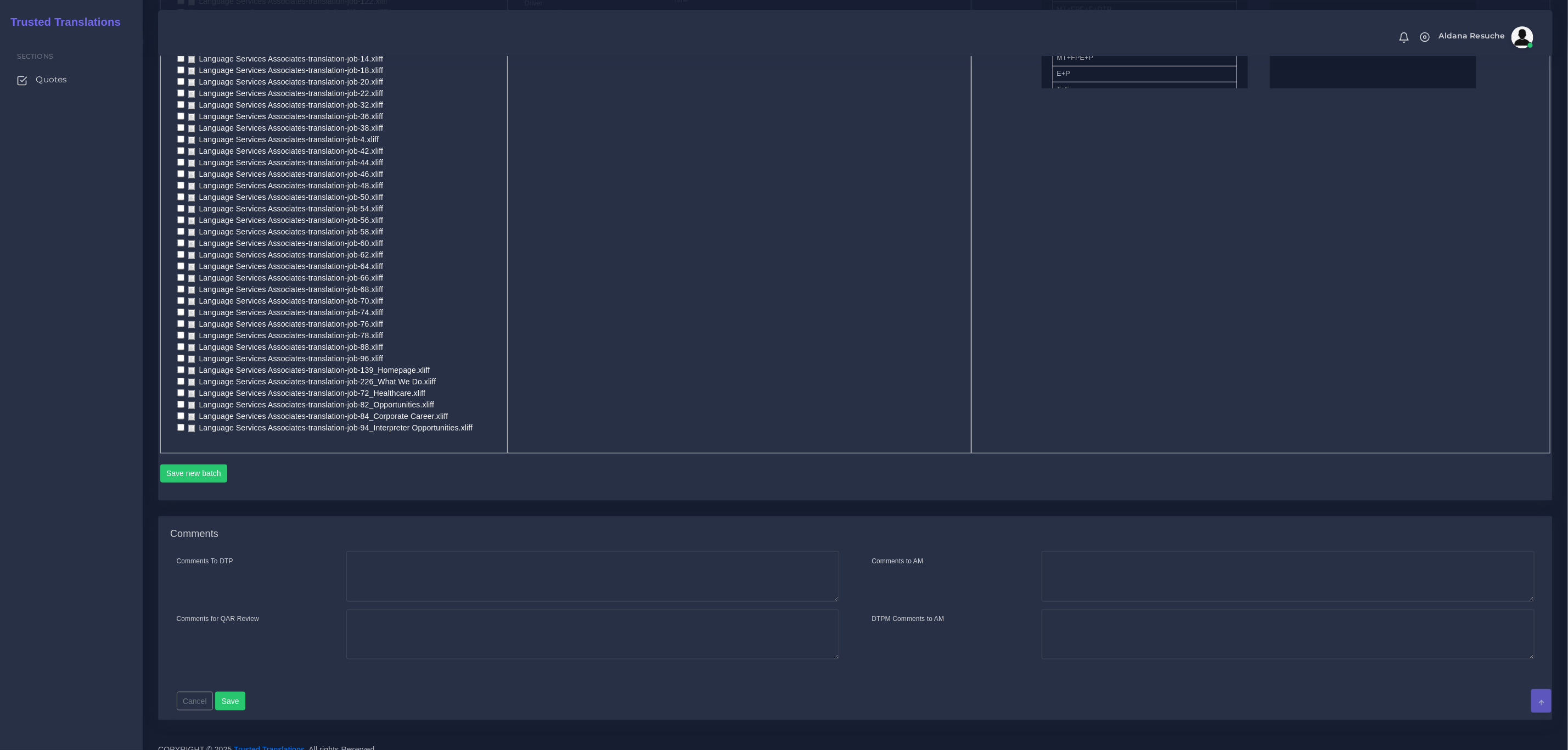
scroll to position [679, 0]
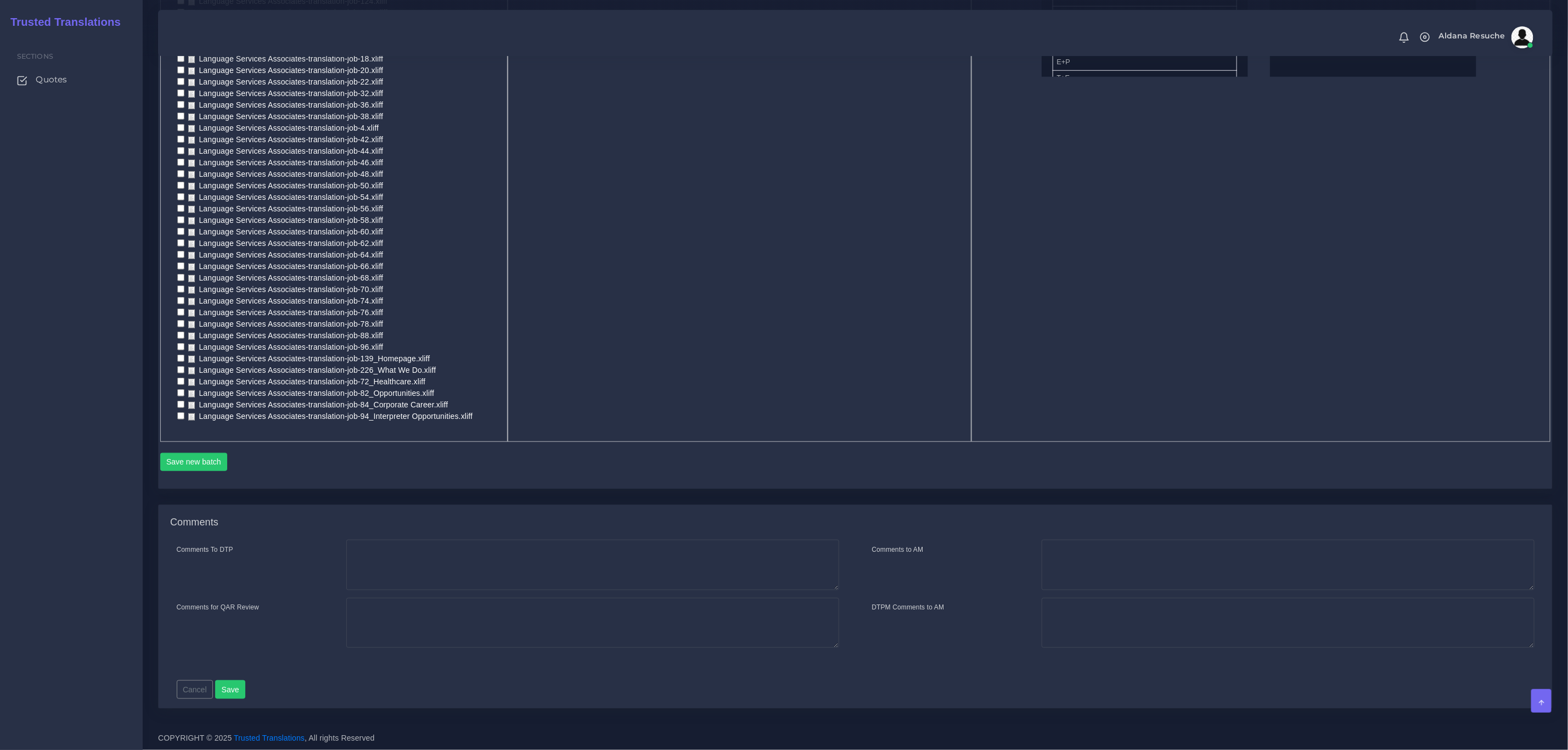
click at [180, 354] on input "checkbox" at bounding box center [181, 358] width 7 height 7
checkbox input "true"
click at [181, 368] on input "checkbox" at bounding box center [181, 370] width 7 height 7
checkbox input "true"
click at [180, 377] on input "checkbox" at bounding box center [181, 381] width 7 height 7
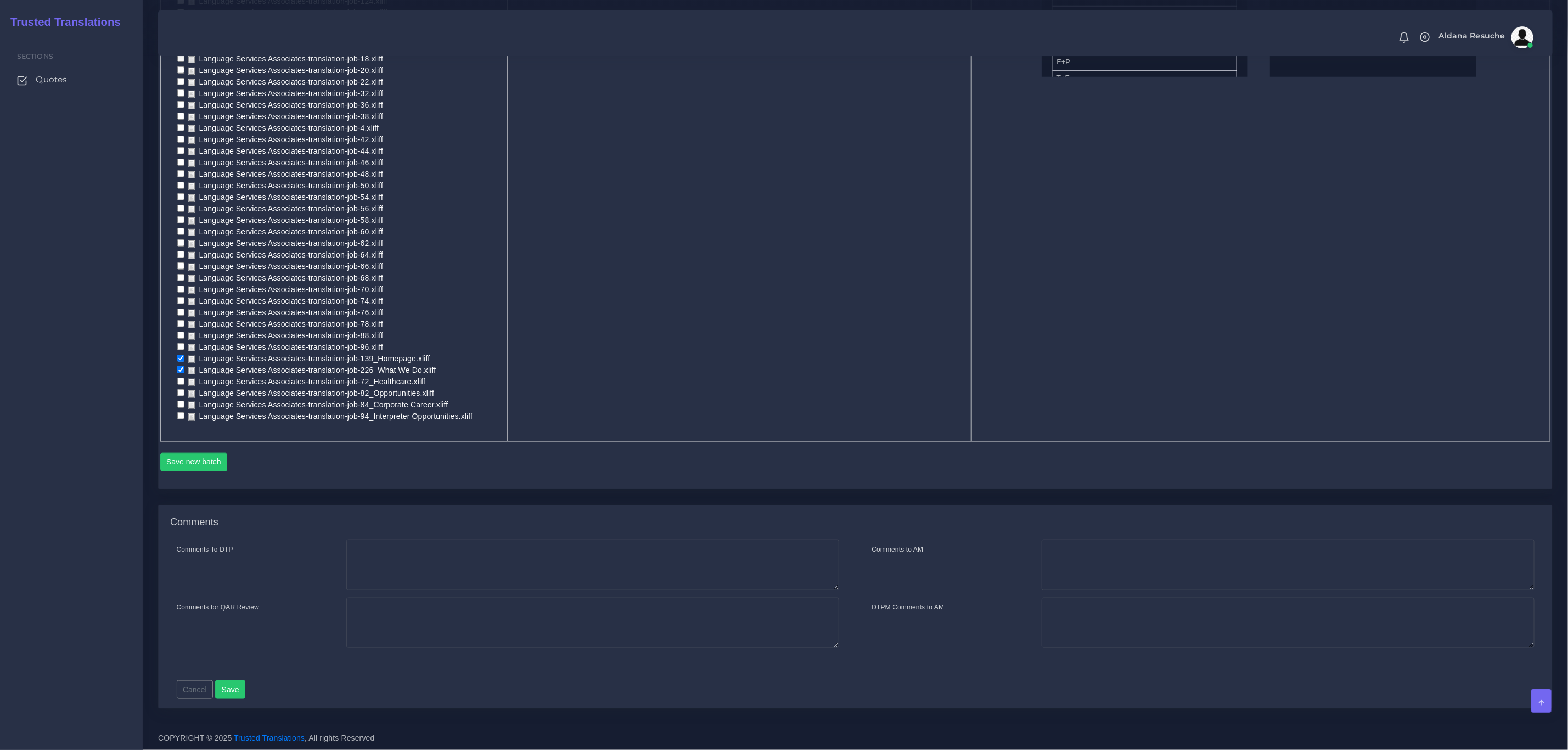
checkbox input "true"
click at [180, 389] on input "checkbox" at bounding box center [181, 393] width 7 height 7
checkbox input "true"
click at [180, 401] on input "checkbox" at bounding box center [181, 405] width 7 height 7
checkbox input "true"
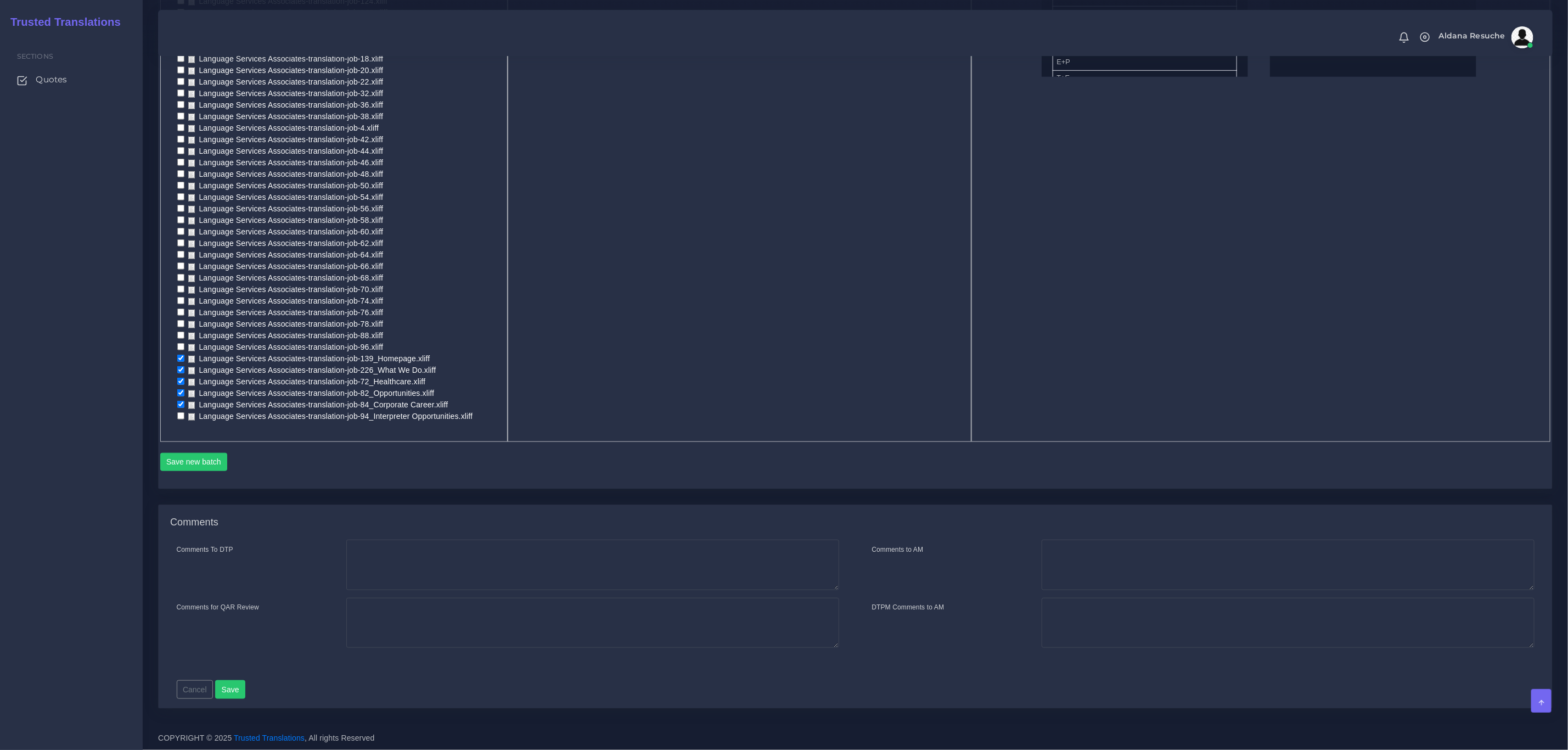
click at [180, 412] on input "checkbox" at bounding box center [181, 416] width 7 height 7
checkbox input "true"
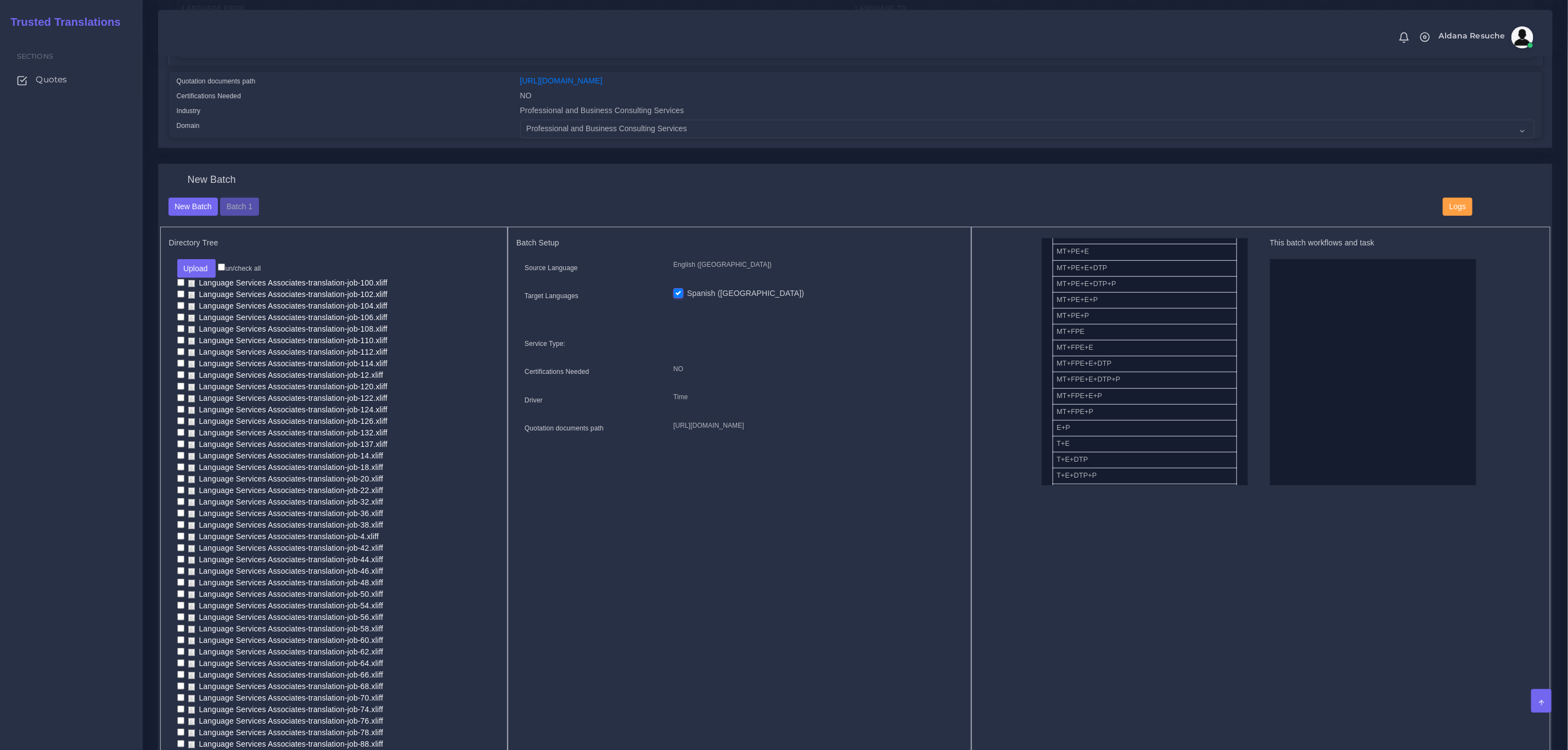
scroll to position [82, 0]
drag, startPoint x: 1089, startPoint y: 462, endPoint x: 1253, endPoint y: 373, distance: 186.6
drag, startPoint x: 1089, startPoint y: 300, endPoint x: 1375, endPoint y: 314, distance: 286.3
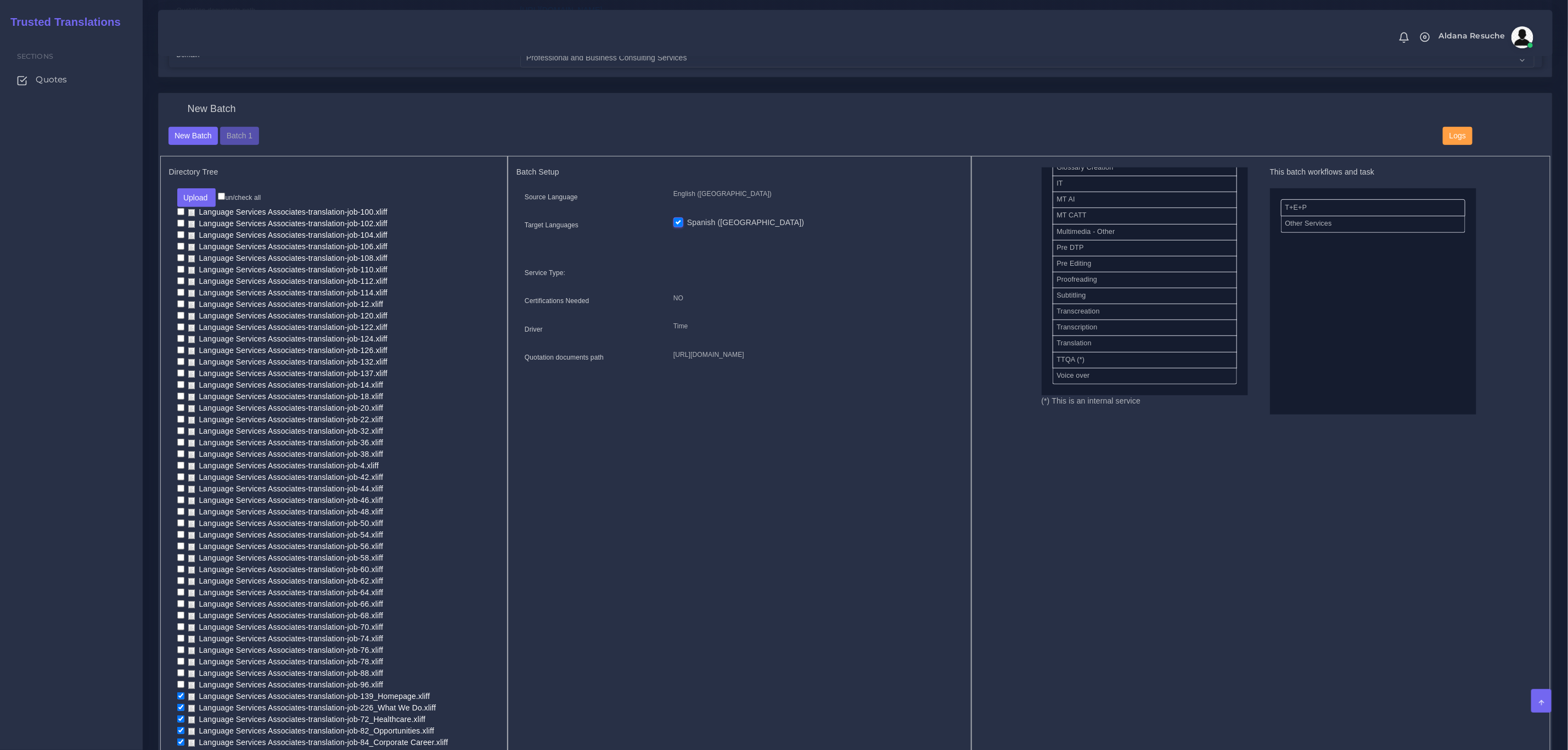
scroll to position [431, 0]
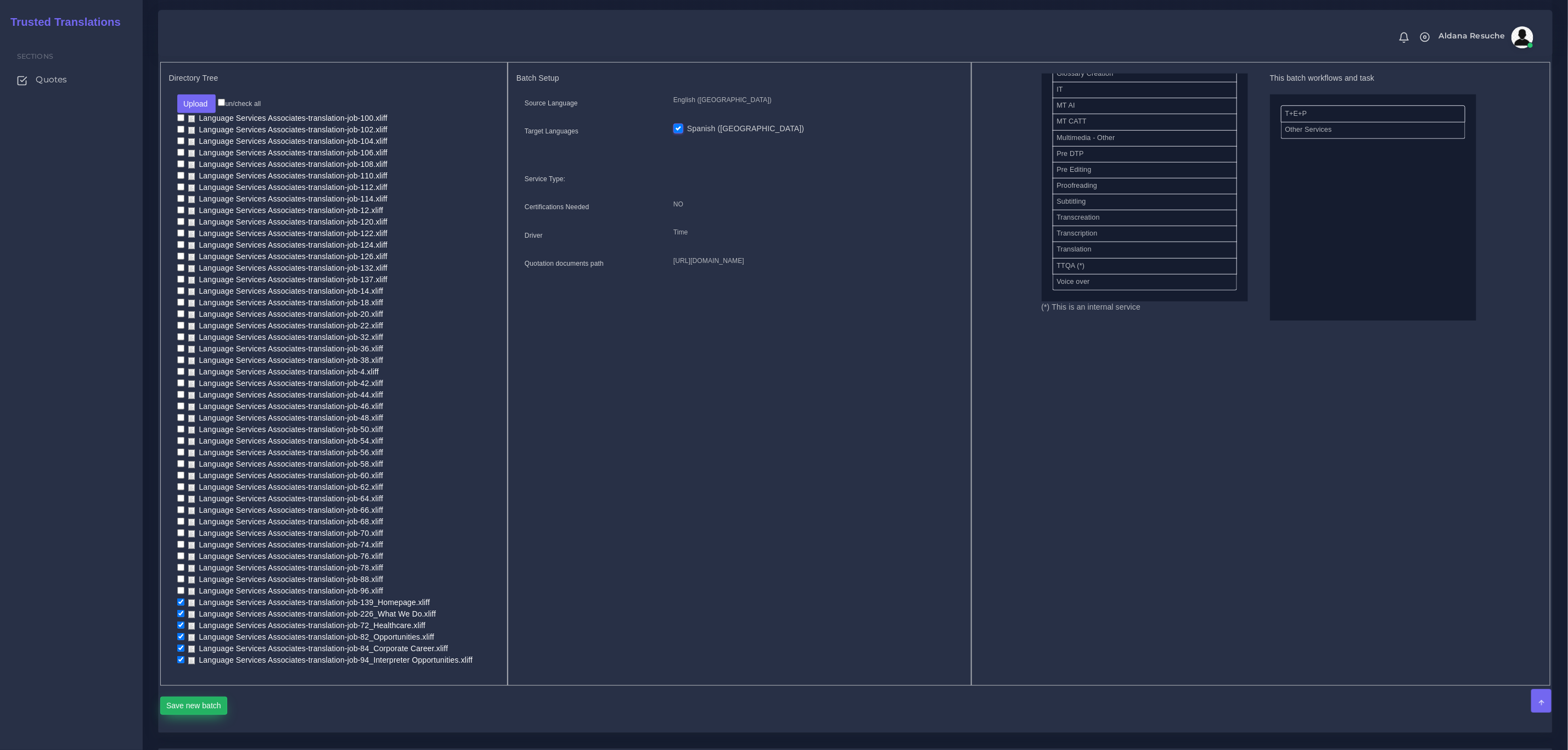
click at [210, 701] on button "Save new batch" at bounding box center [194, 706] width 68 height 18
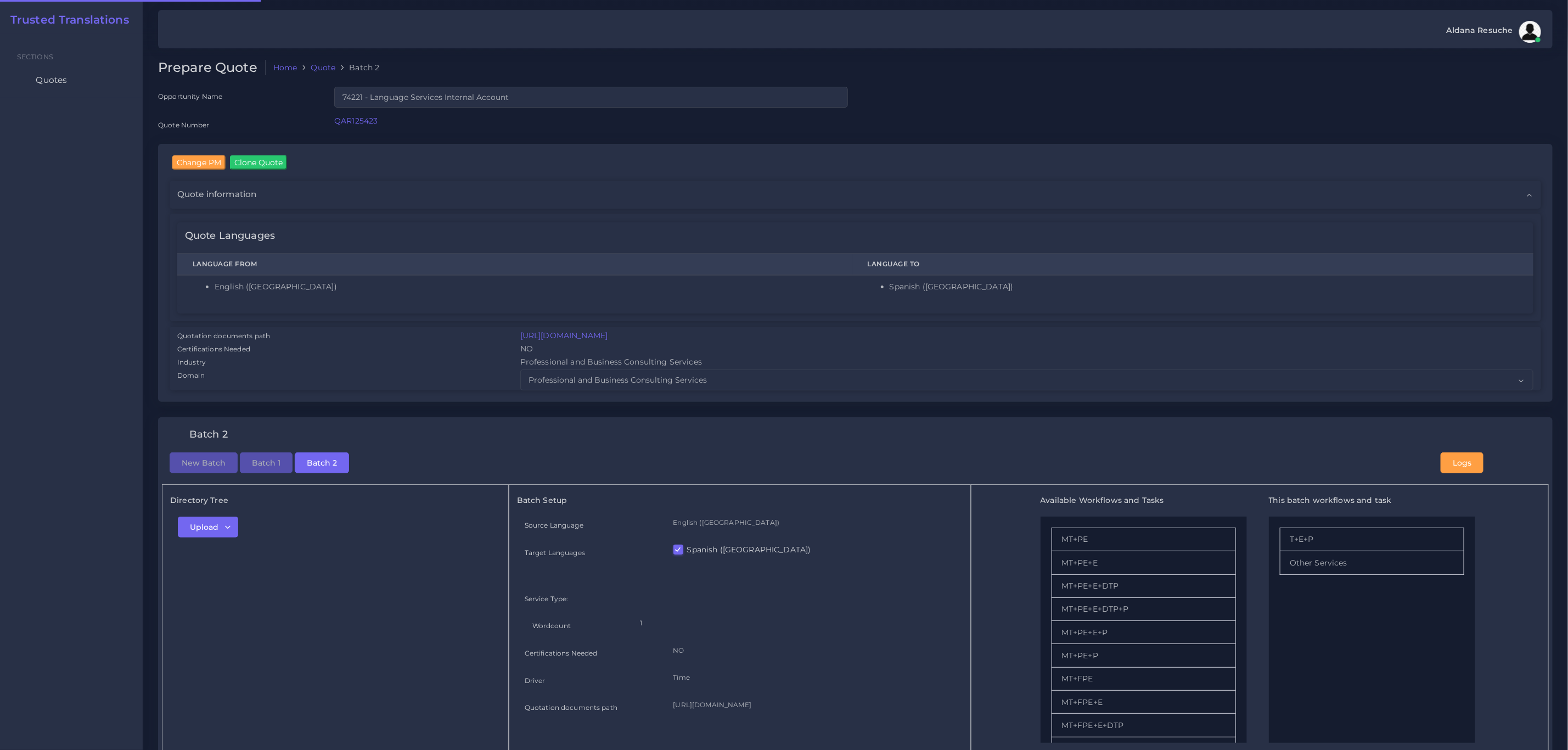
checkbox input "true"
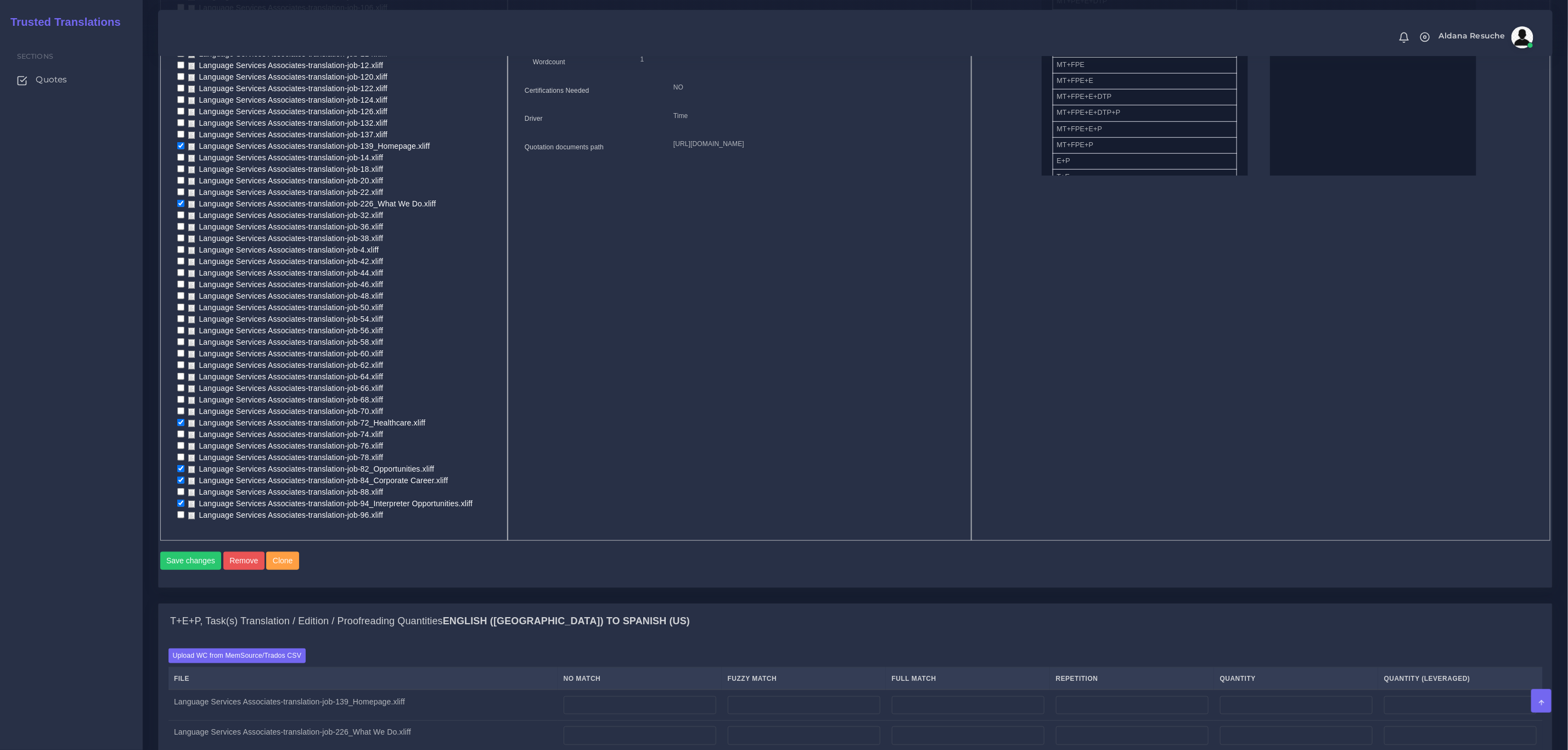
scroll to position [741, 0]
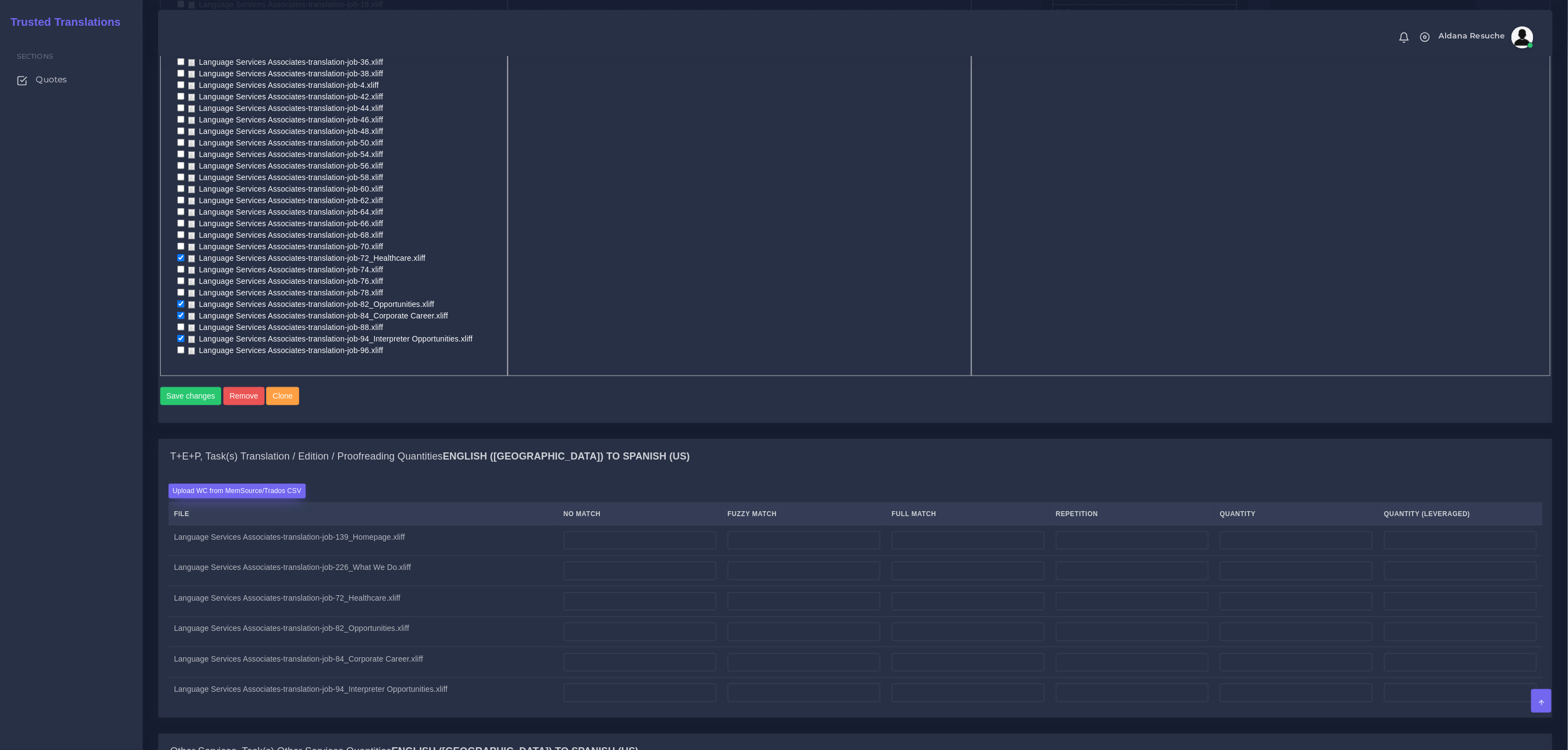
click at [274, 490] on label "Upload WC from MemSource/Trados CSV" at bounding box center [237, 491] width 137 height 15
click at [0, 0] on input "Upload WC from MemSource/Trados CSV" at bounding box center [0, 0] width 0 height 0
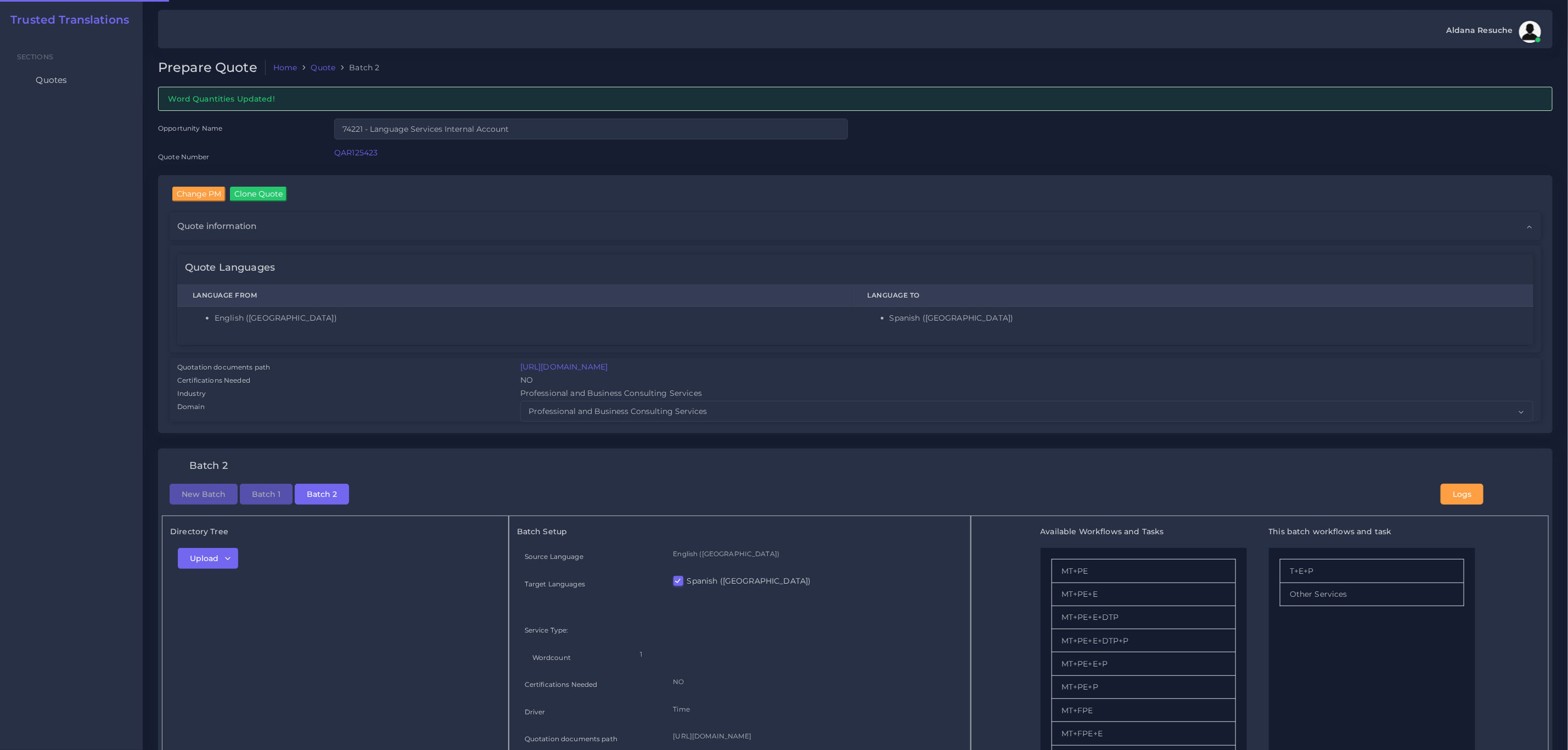
checkbox input "true"
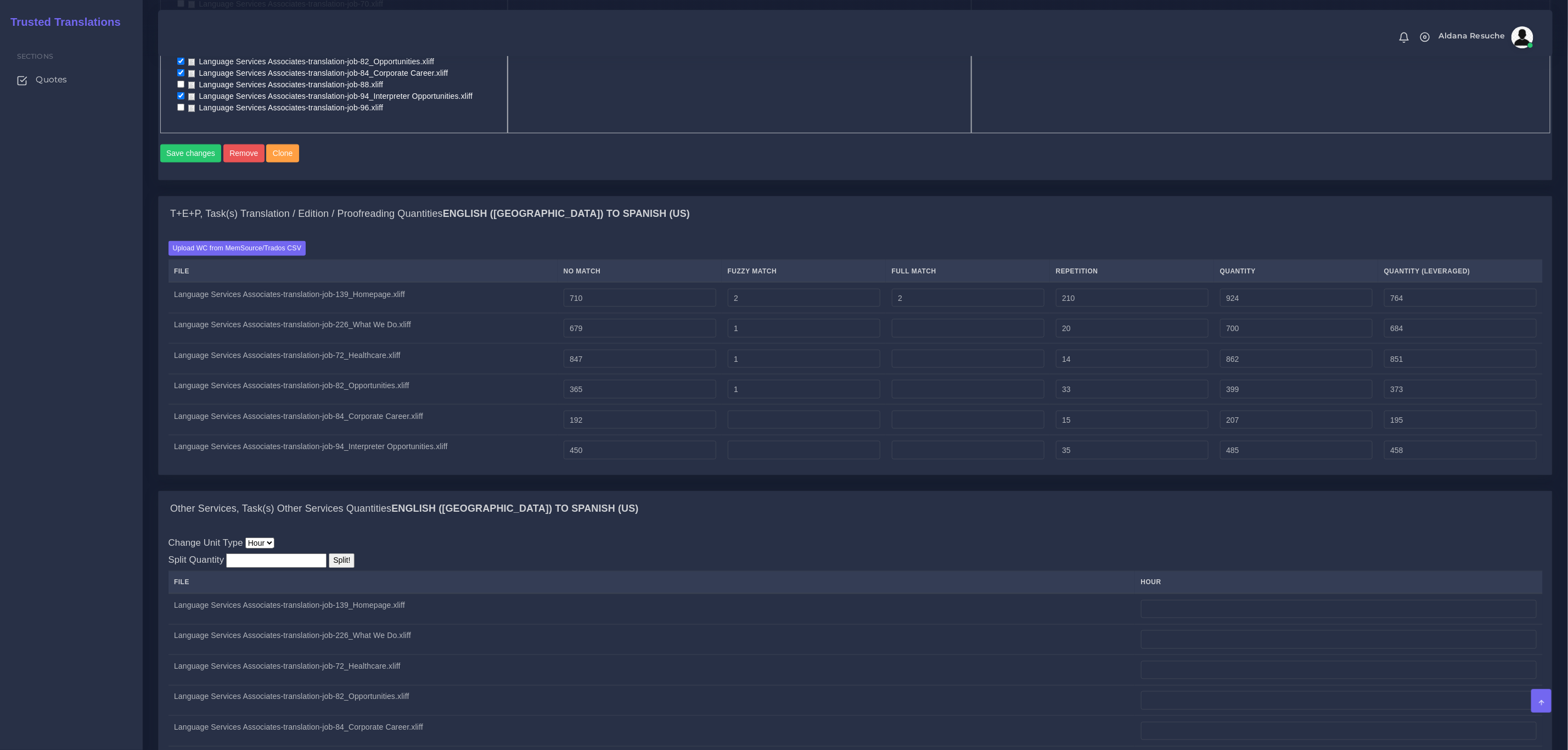
scroll to position [1071, 0]
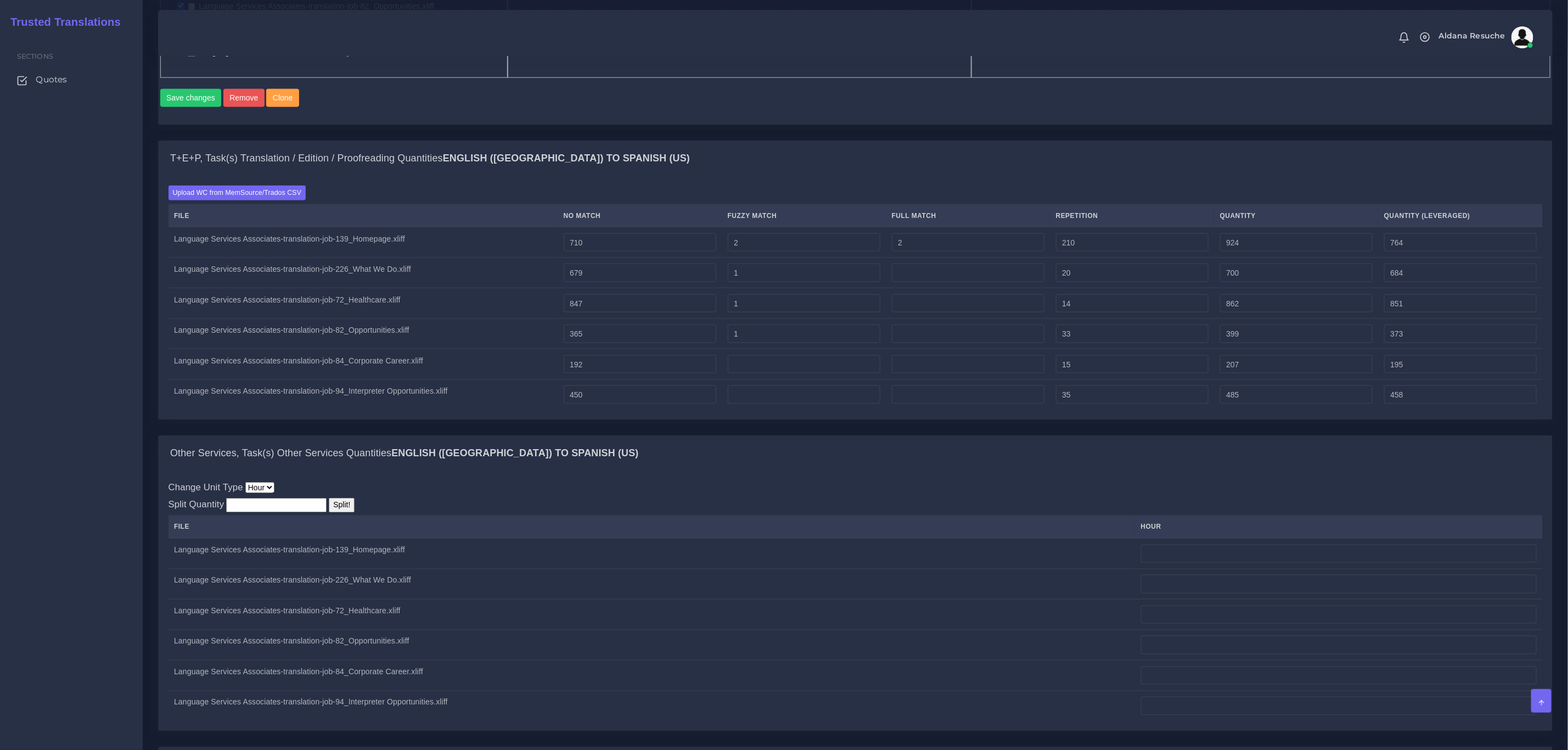
click at [257, 513] on input "number" at bounding box center [277, 505] width 101 height 15
type input "1"
click at [333, 507] on input "Split!" at bounding box center [342, 505] width 26 height 15
type input "0.2"
type input "0.16"
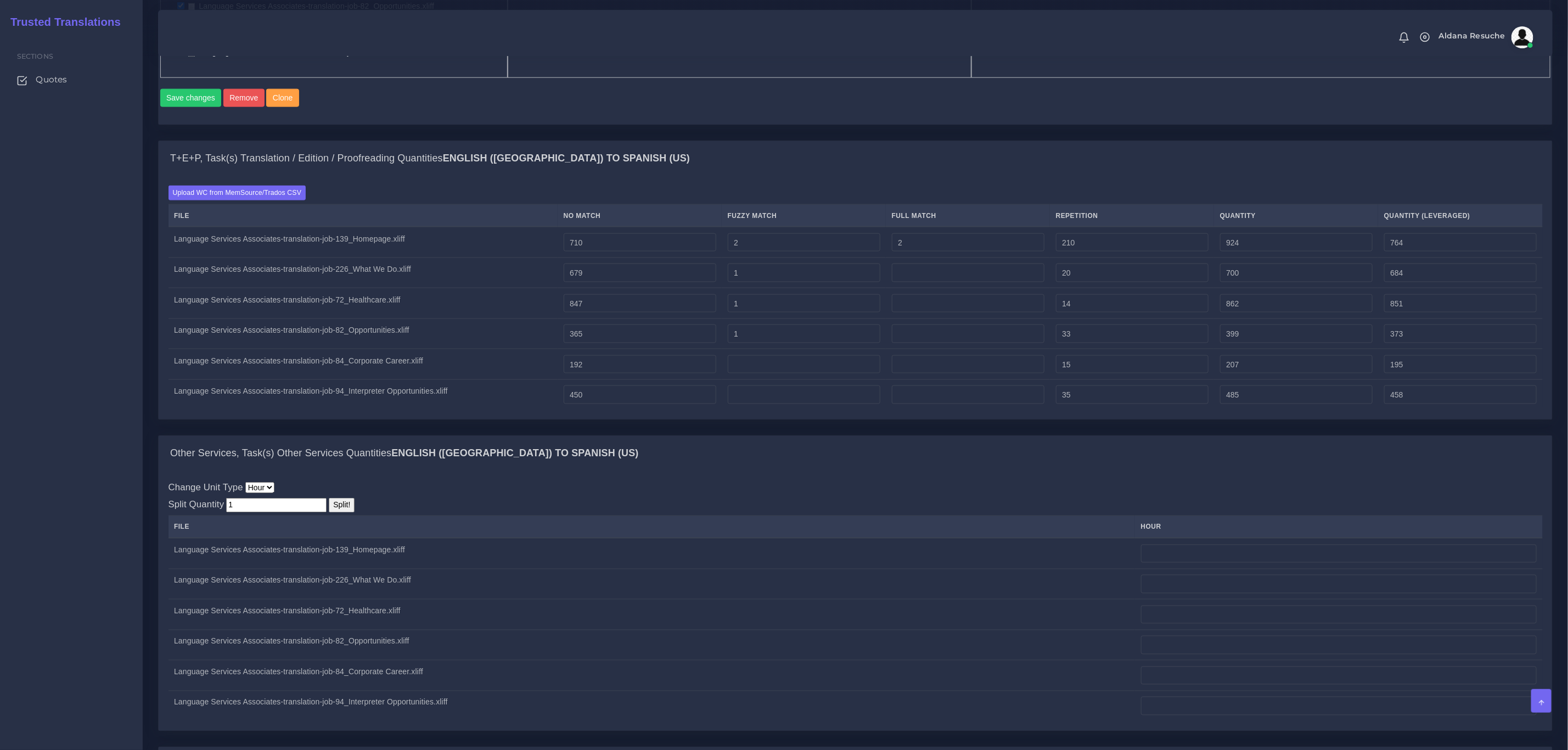
type input "0.16"
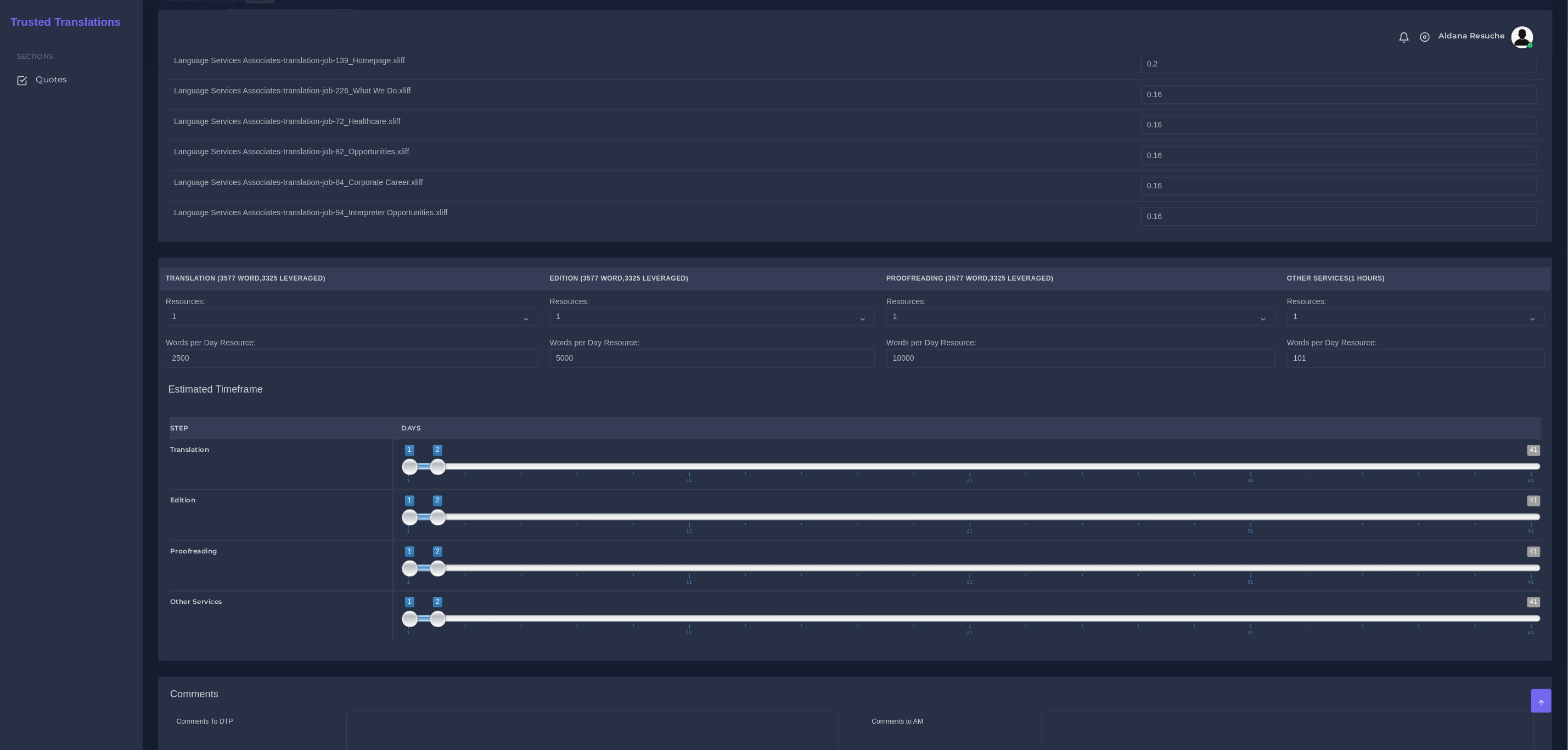
scroll to position [1741, 0]
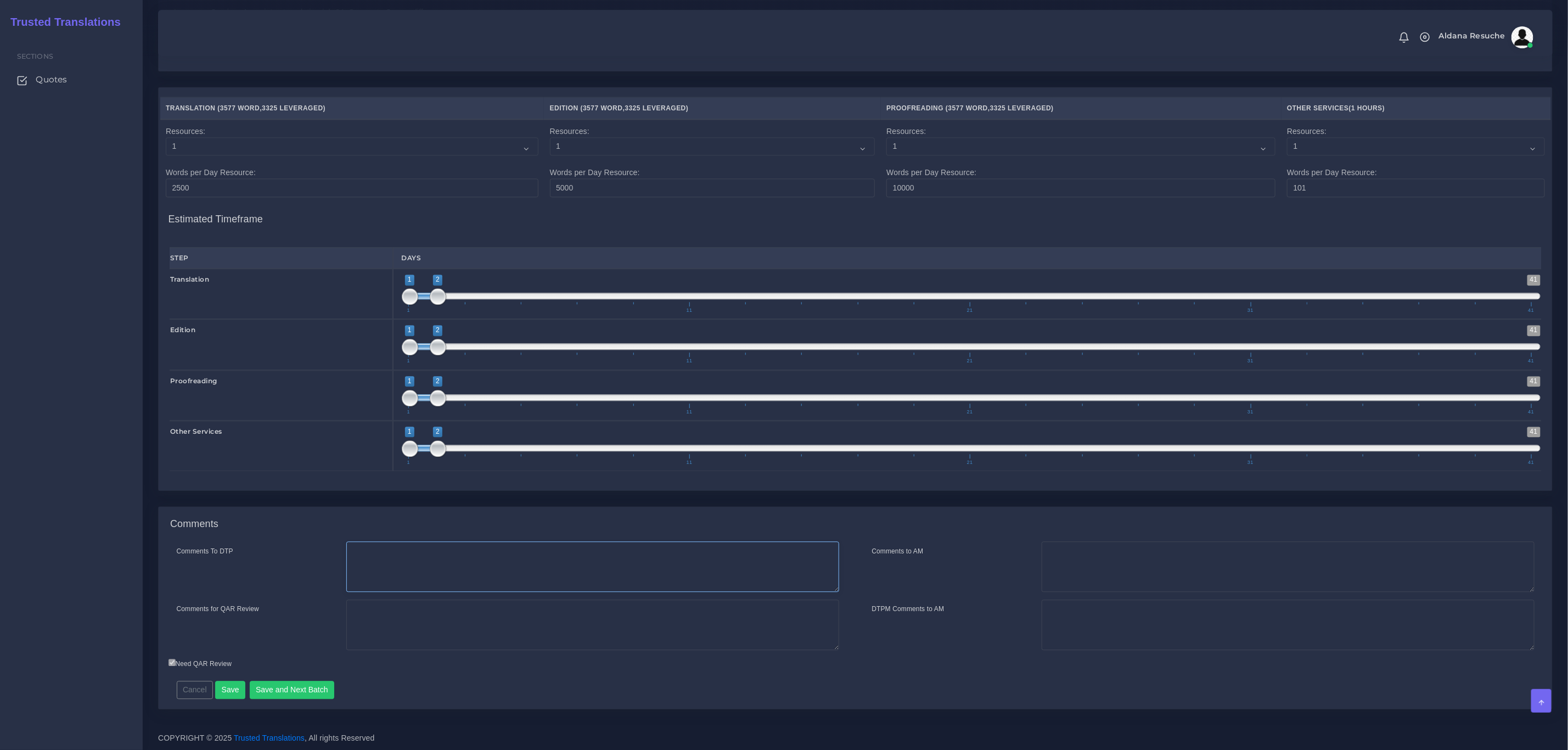
click at [389, 572] on textarea "Comments To DTP" at bounding box center [593, 566] width 493 height 50
type textarea "no DTP needed."
drag, startPoint x: 627, startPoint y: 618, endPoint x: 588, endPoint y: 614, distance: 39.2
click at [588, 614] on textarea "TEP requested for some pages, PE only for others + web testing for everything. …" at bounding box center [593, 625] width 493 height 50
click at [587, 614] on textarea "TEP requested for some pages, PE only for others + web testing for everything. …" at bounding box center [593, 625] width 493 height 50
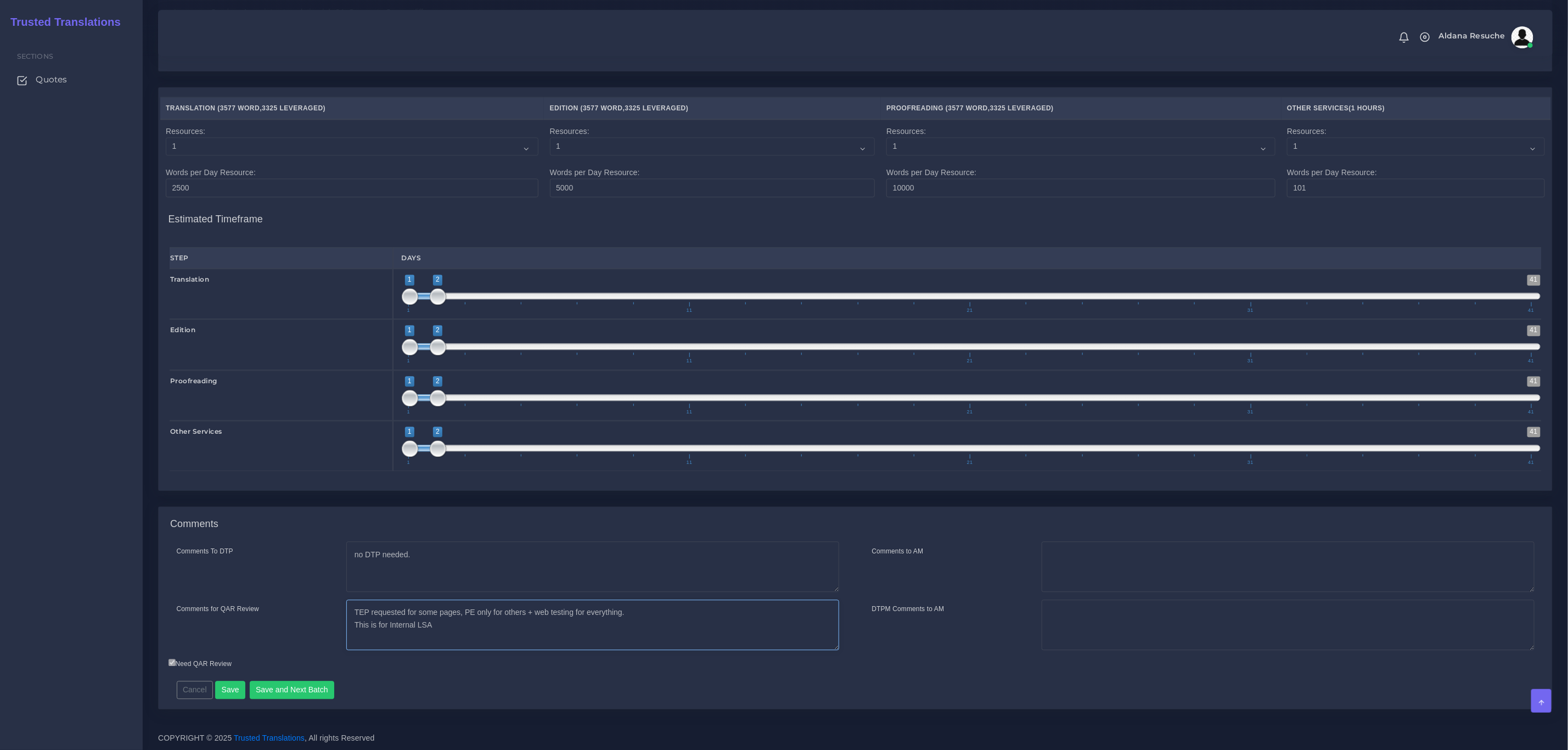
click at [590, 614] on textarea "TEP requested for some pages, PE only for others + web testing for everything. …" at bounding box center [593, 625] width 493 height 50
click at [563, 628] on textarea "TEP requested for some pages, PE only for others + web testing for all the cont…" at bounding box center [593, 625] width 493 height 50
type textarea "TEP requested for some pages, PE only for others + web testing for all the cont…"
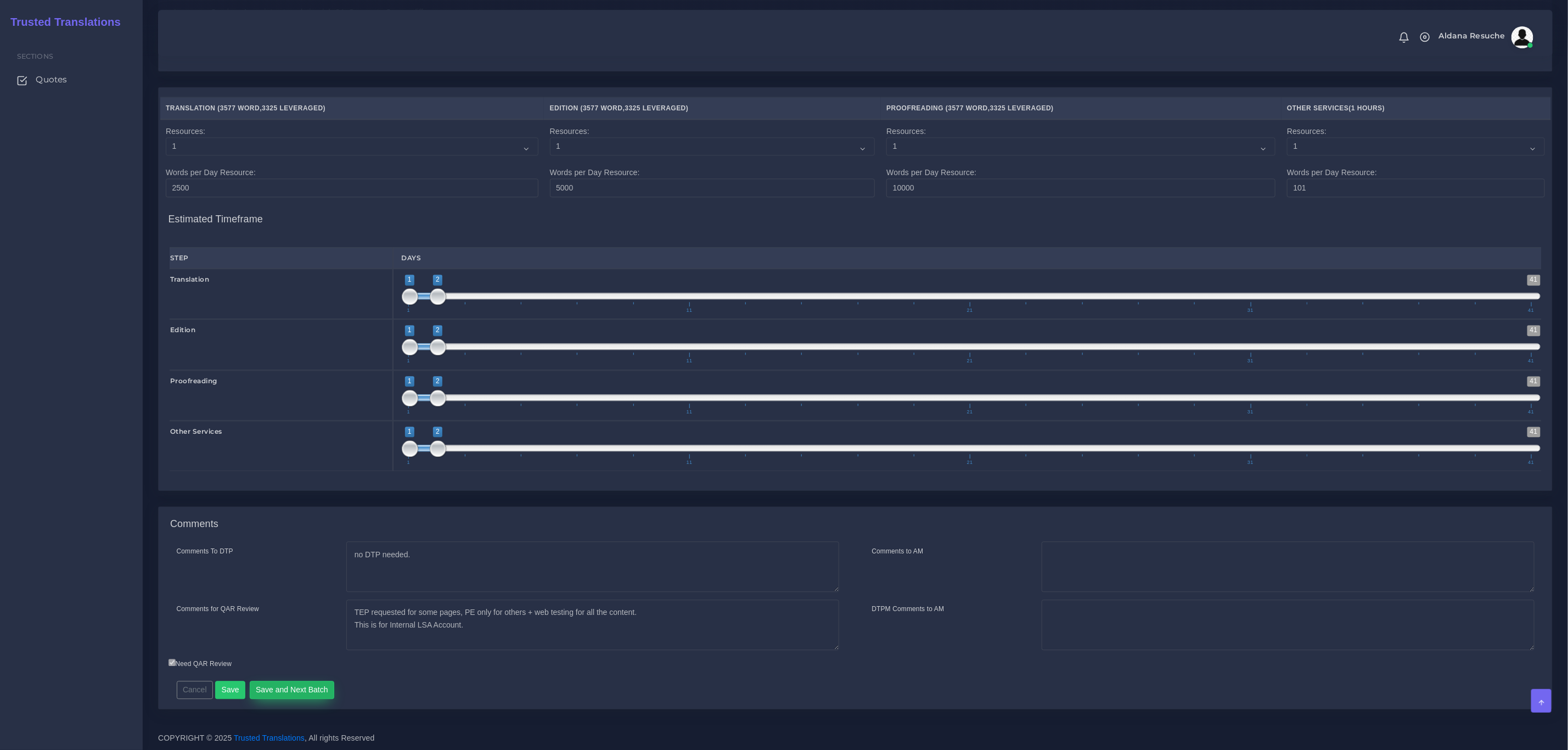
click at [272, 687] on button "Save and Next Batch" at bounding box center [292, 690] width 85 height 18
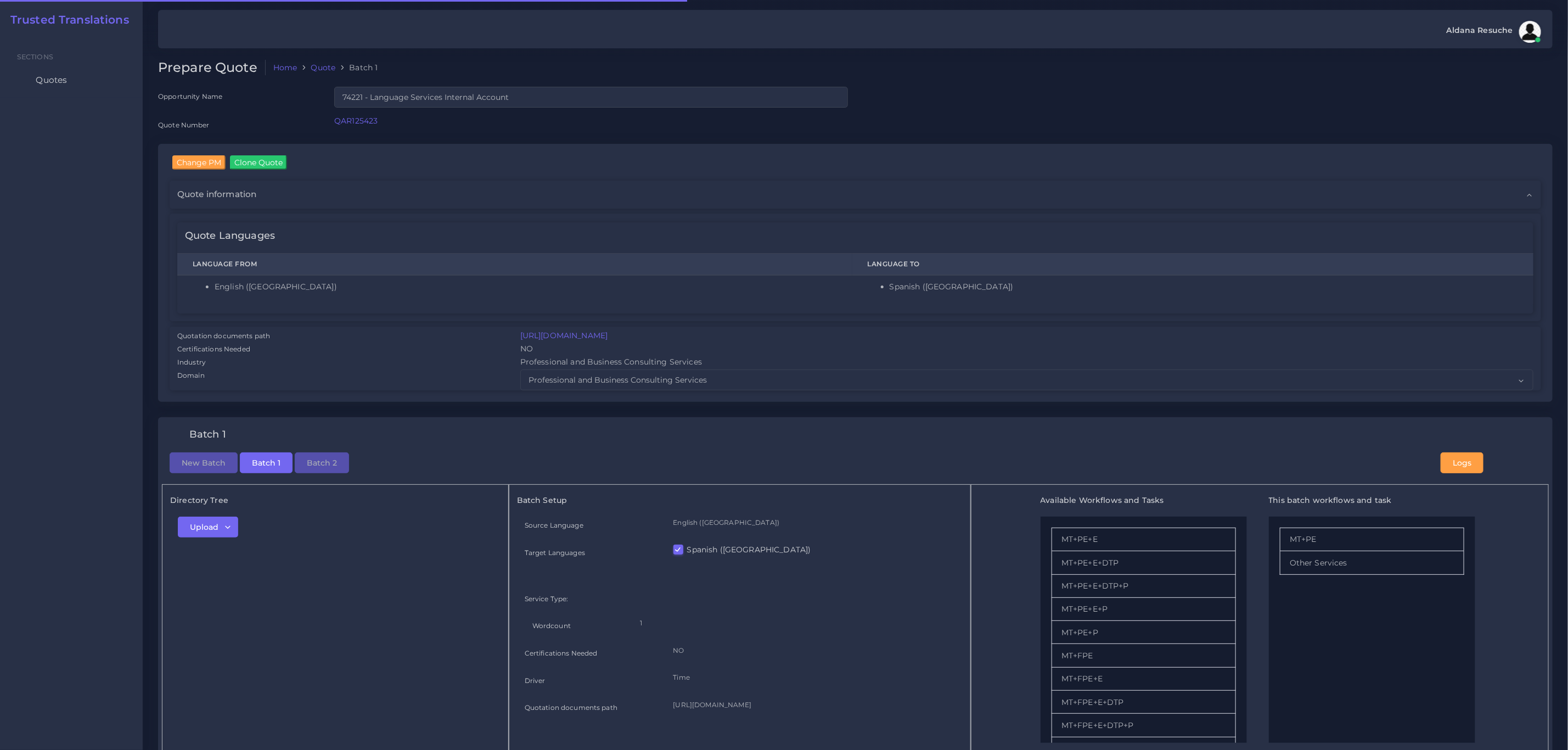
checkbox input "true"
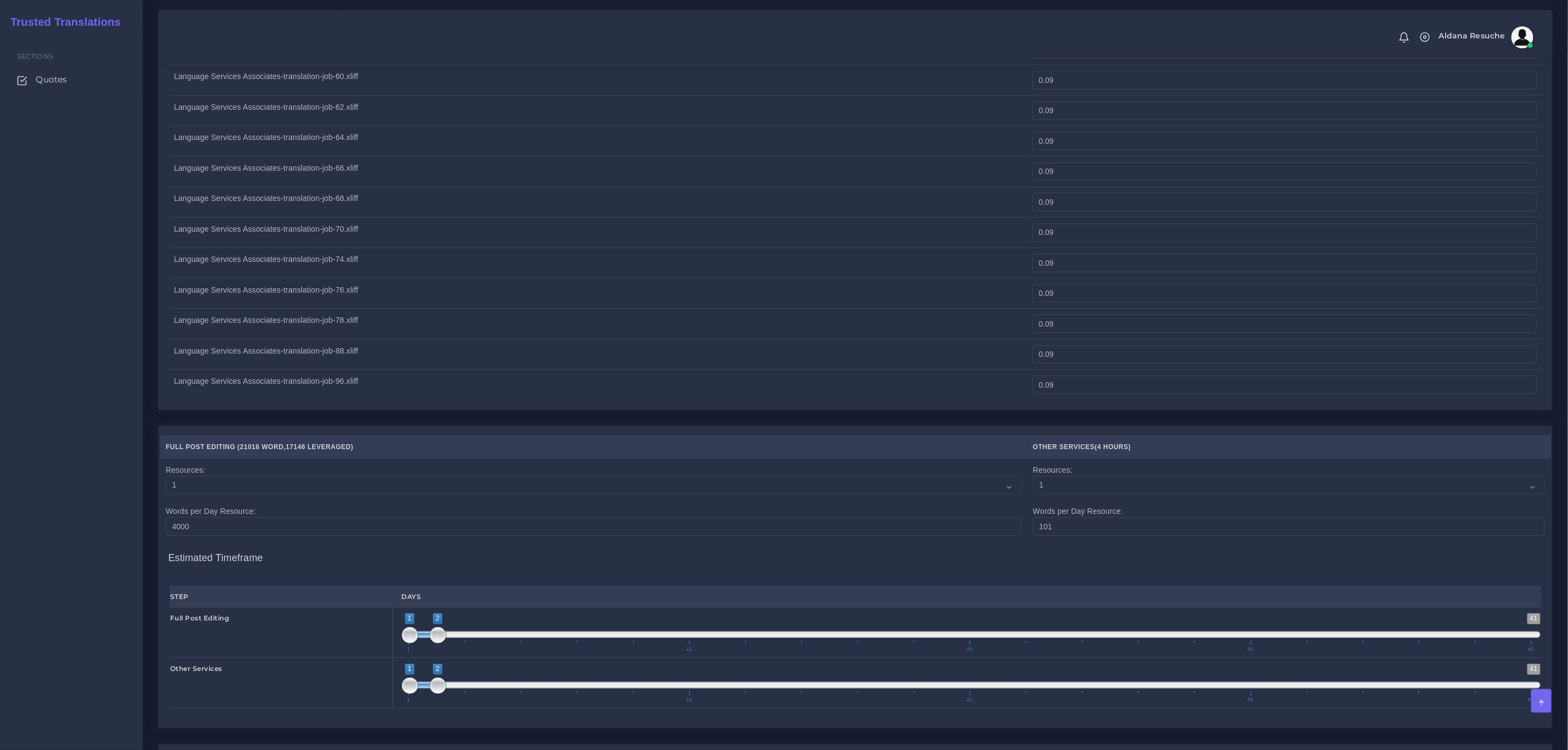
scroll to position [3821, 0]
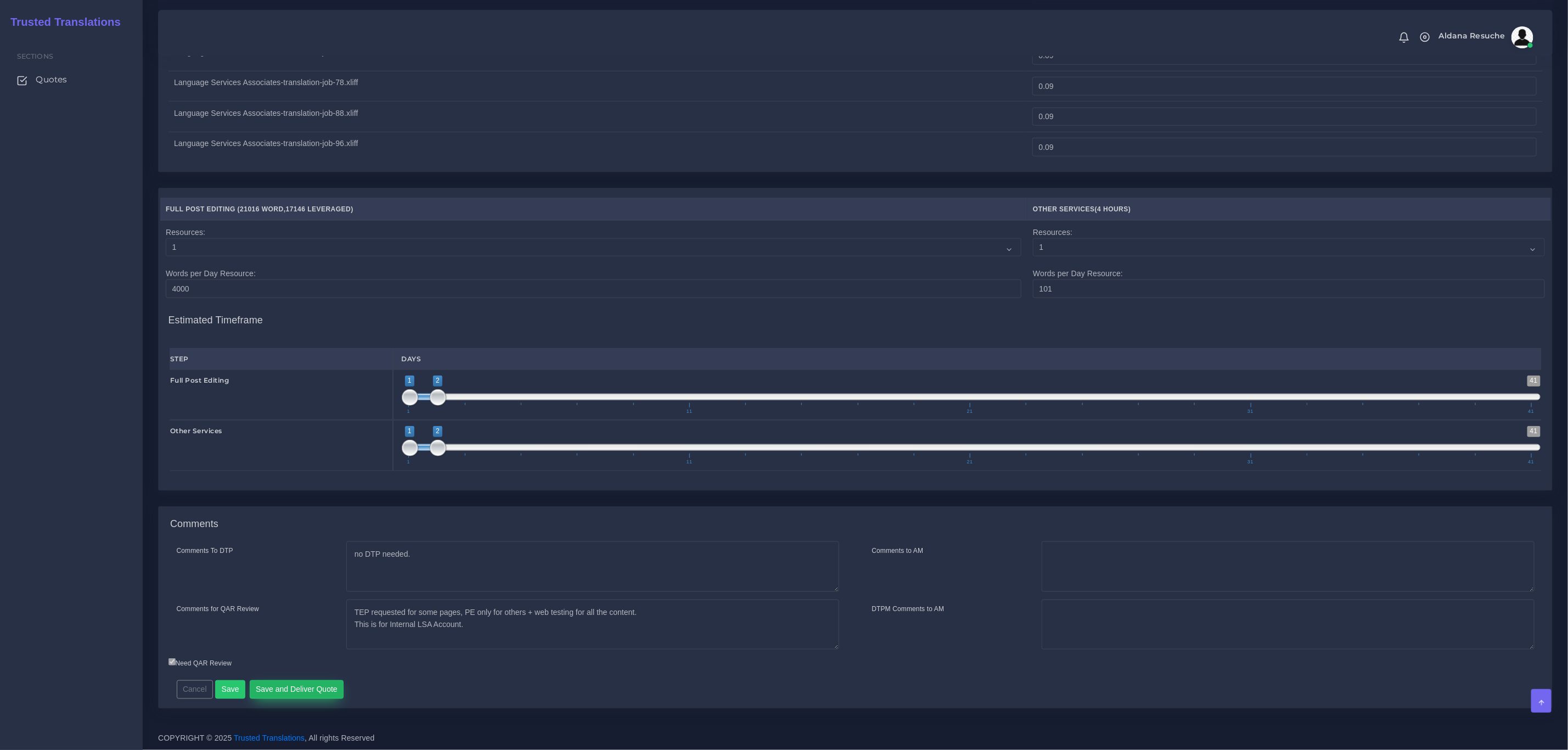
click at [270, 690] on button "Save and Deliver Quote" at bounding box center [297, 690] width 94 height 18
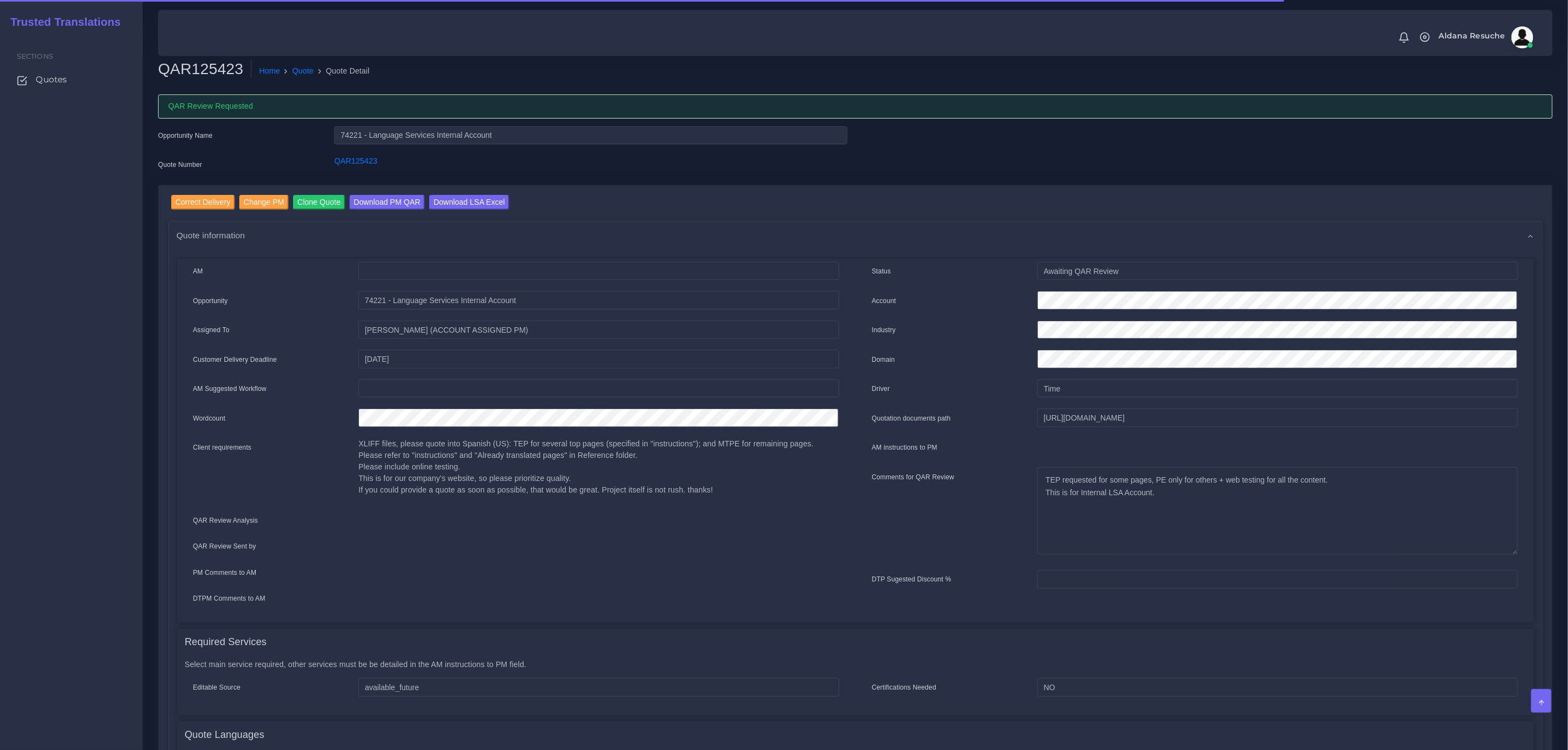
click at [447, 202] on input "Download LSA Excel" at bounding box center [470, 202] width 81 height 15
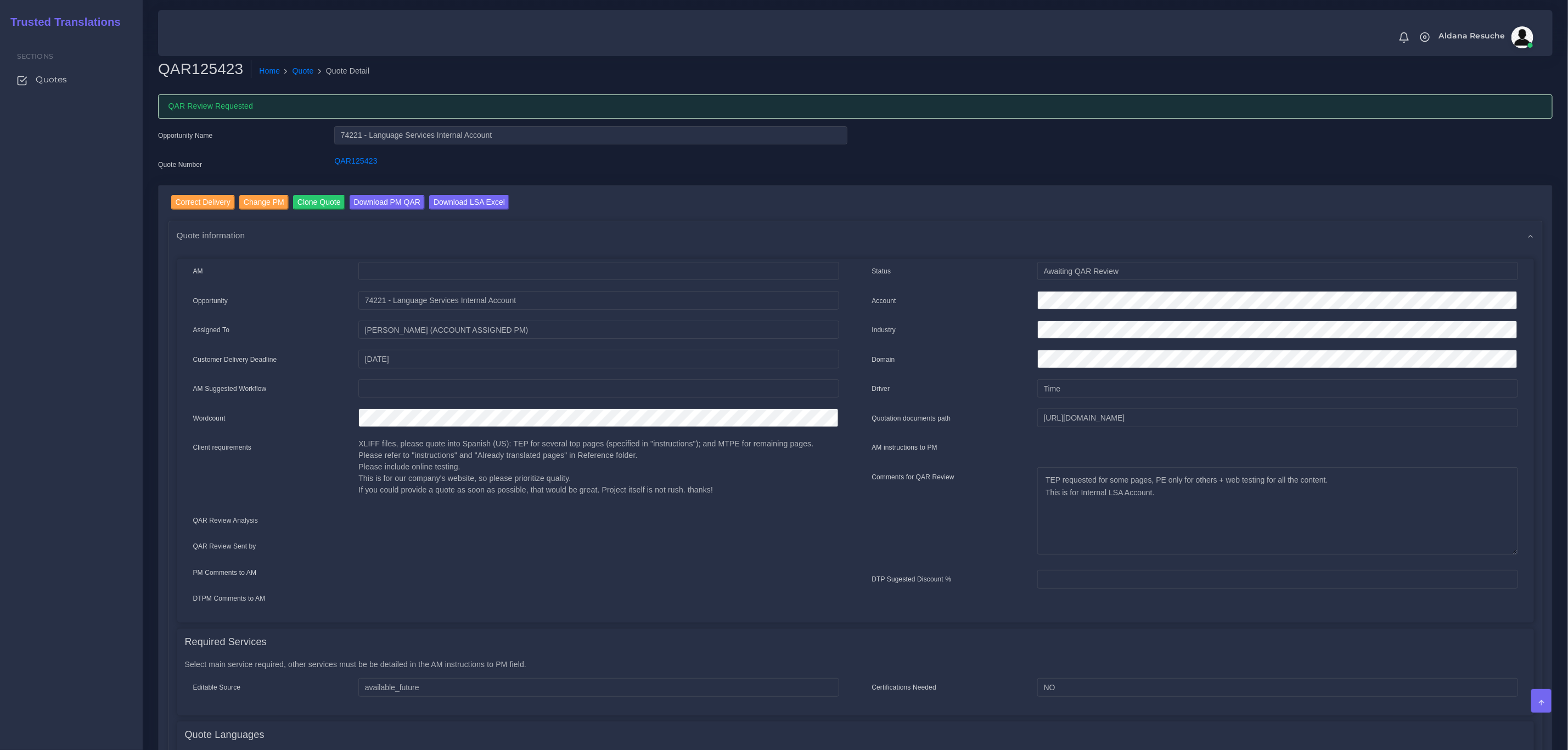
drag, startPoint x: 303, startPoint y: 70, endPoint x: 221, endPoint y: 5, distance: 104.6
click at [303, 70] on link "Quote" at bounding box center [302, 71] width 21 height 12
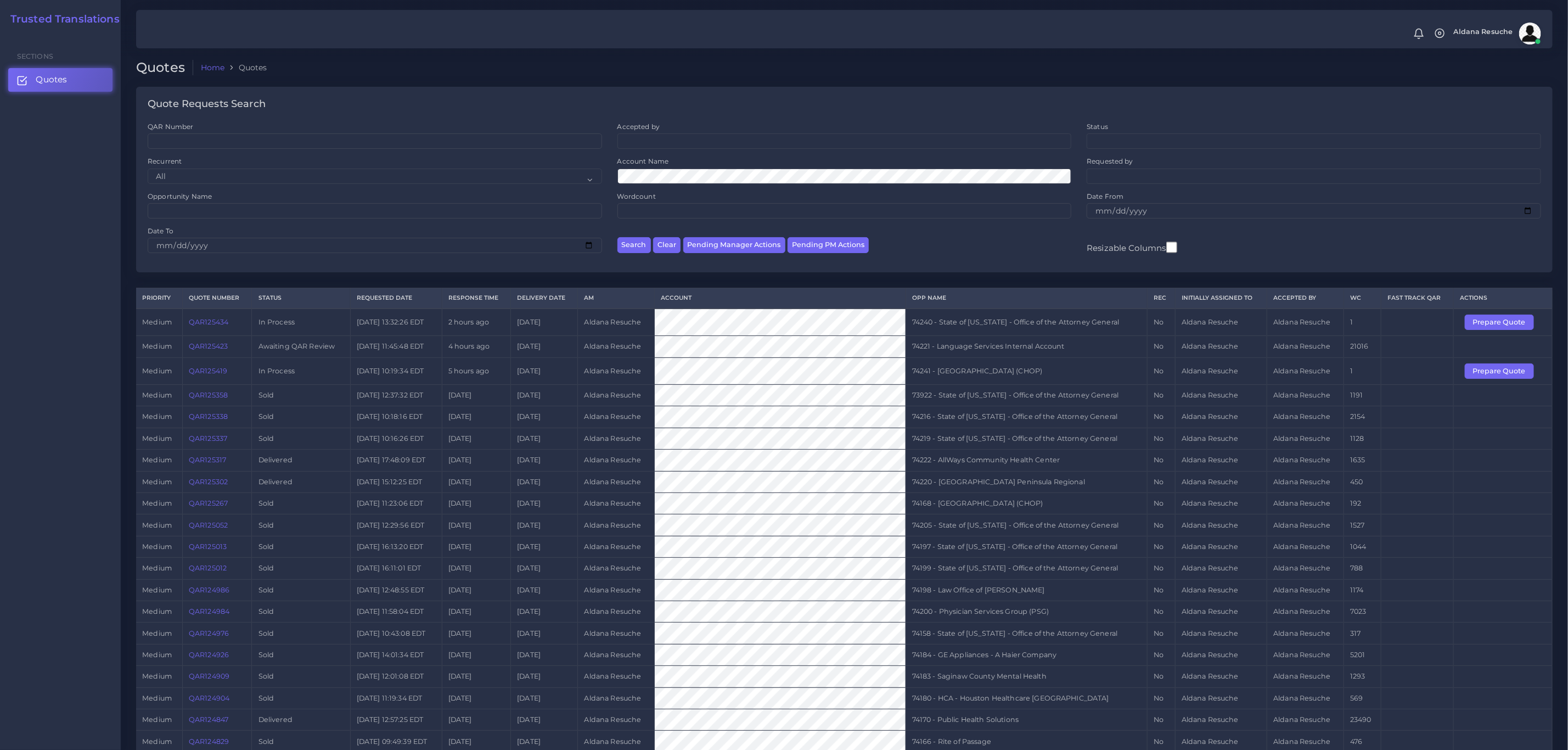
click at [993, 328] on td "74240 - State of [US_STATE] - Office of the Attorney General" at bounding box center [1027, 322] width 242 height 27
click at [1497, 330] on button "Prepare Quote" at bounding box center [1500, 321] width 70 height 16
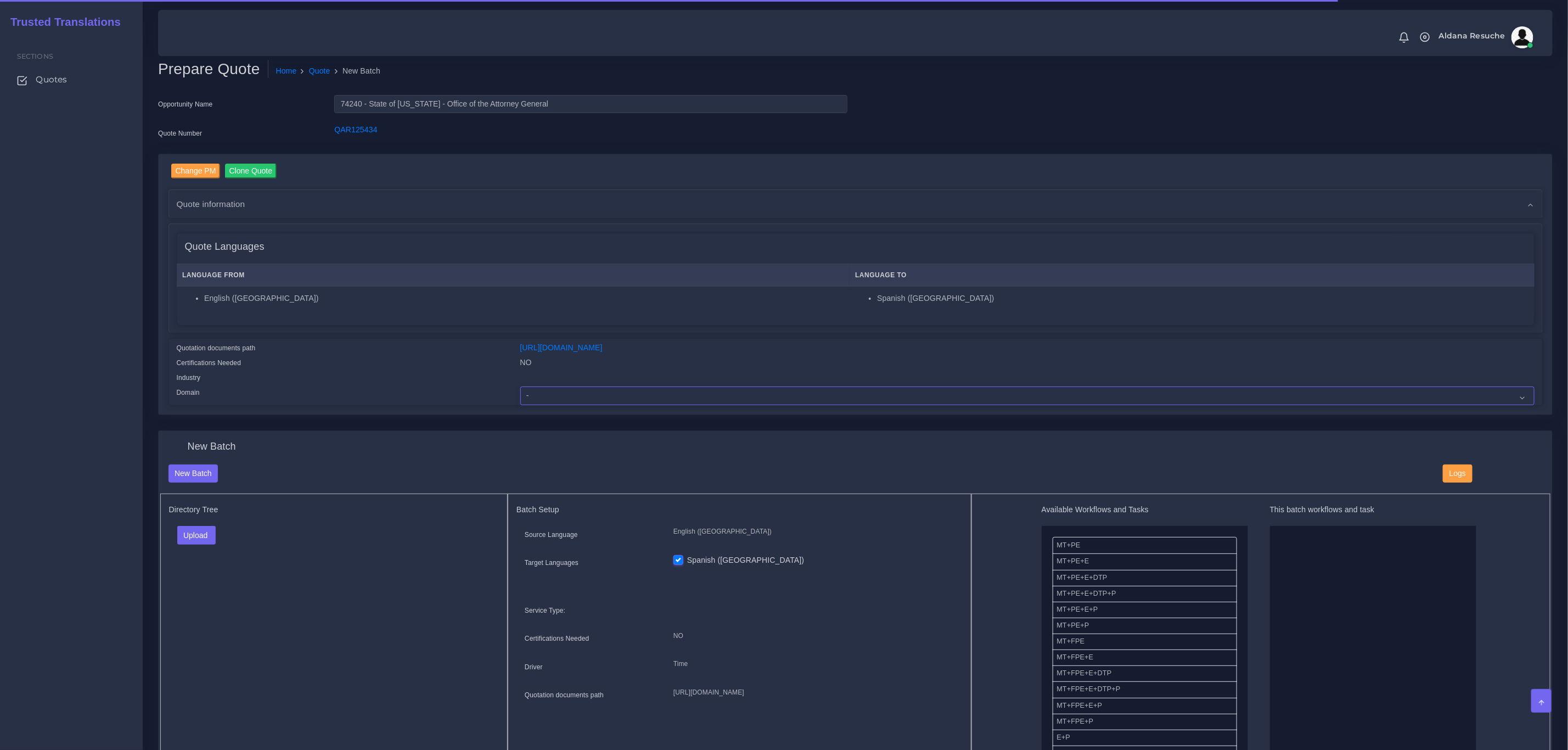
drag, startPoint x: 623, startPoint y: 386, endPoint x: 592, endPoint y: 386, distance: 31.0
click at [623, 386] on select "- Advertising and Media Agriculture, Forestry and Fishing Architecture, Buildin…" at bounding box center [1028, 396] width 1015 height 18
select select "Legal Services"
click at [520, 386] on select "- Advertising and Media Agriculture, Forestry and Fishing Architecture, Buildin…" at bounding box center [1028, 396] width 1015 height 18
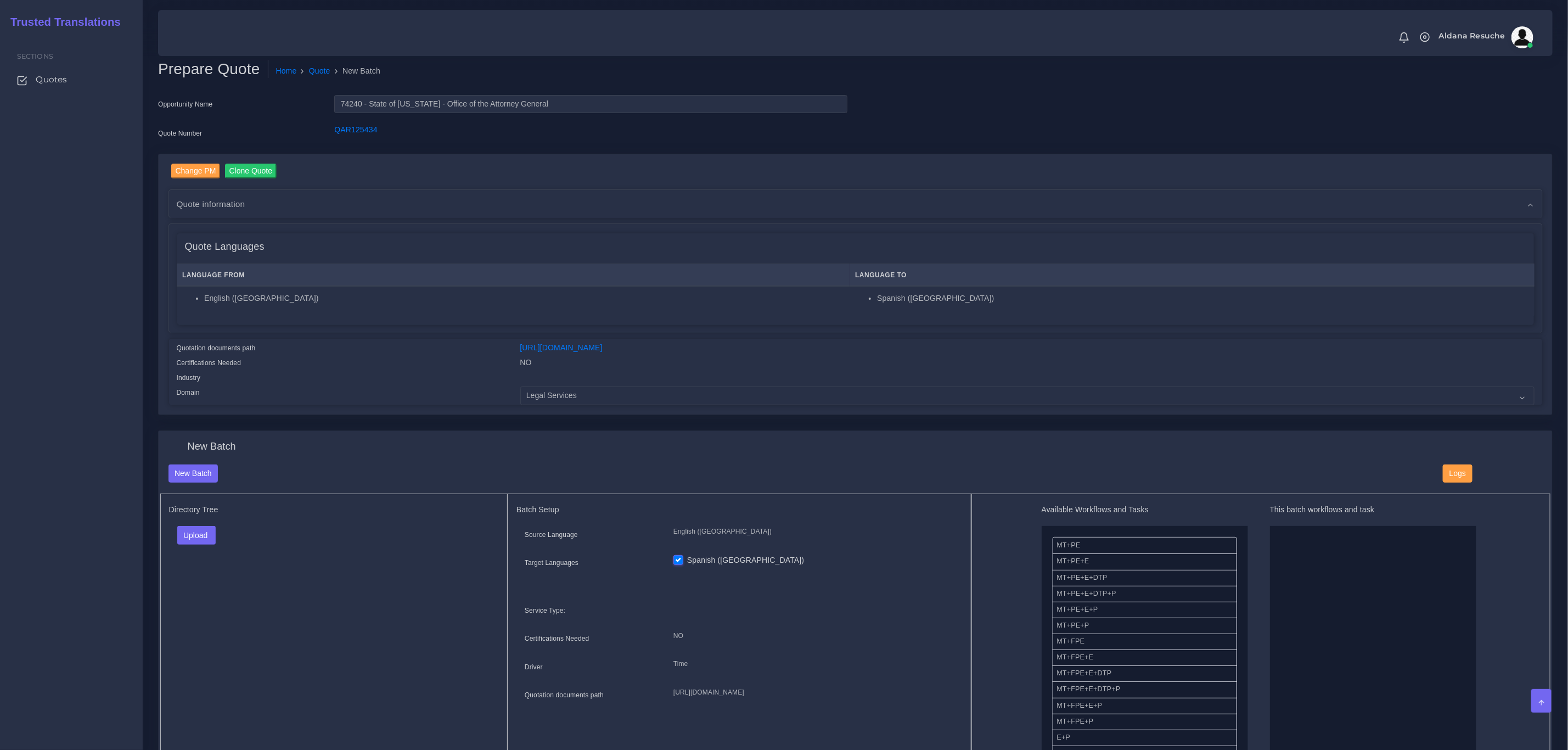
click at [202, 550] on div "Upload Folder Files un/check all" at bounding box center [334, 538] width 331 height 27
drag, startPoint x: 205, startPoint y: 543, endPoint x: 208, endPoint y: 565, distance: 22.2
click at [205, 542] on button "Upload" at bounding box center [197, 535] width 39 height 18
click at [208, 581] on label "Files" at bounding box center [215, 577] width 76 height 14
drag, startPoint x: 1101, startPoint y: 597, endPoint x: 1291, endPoint y: 582, distance: 190.6
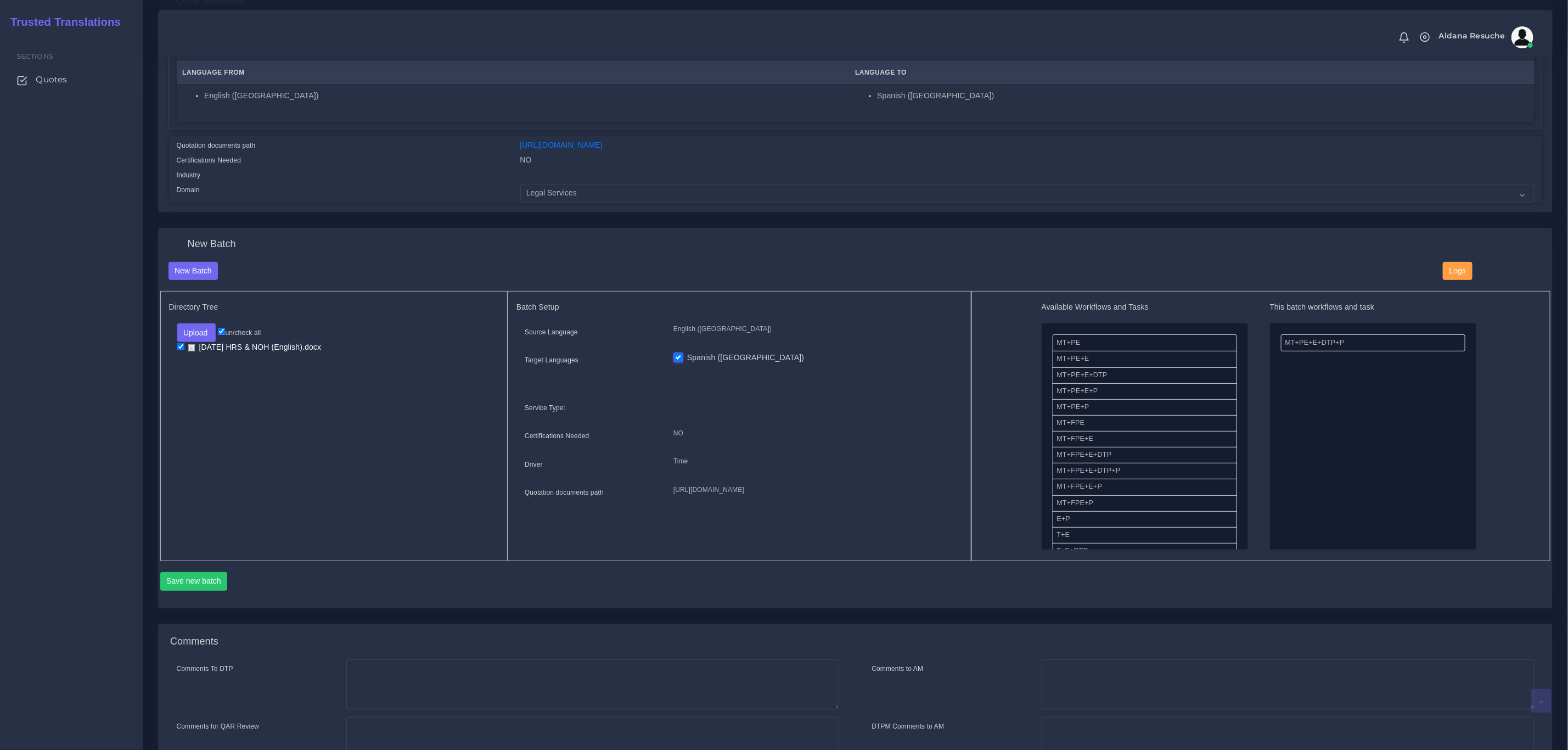
scroll to position [247, 0]
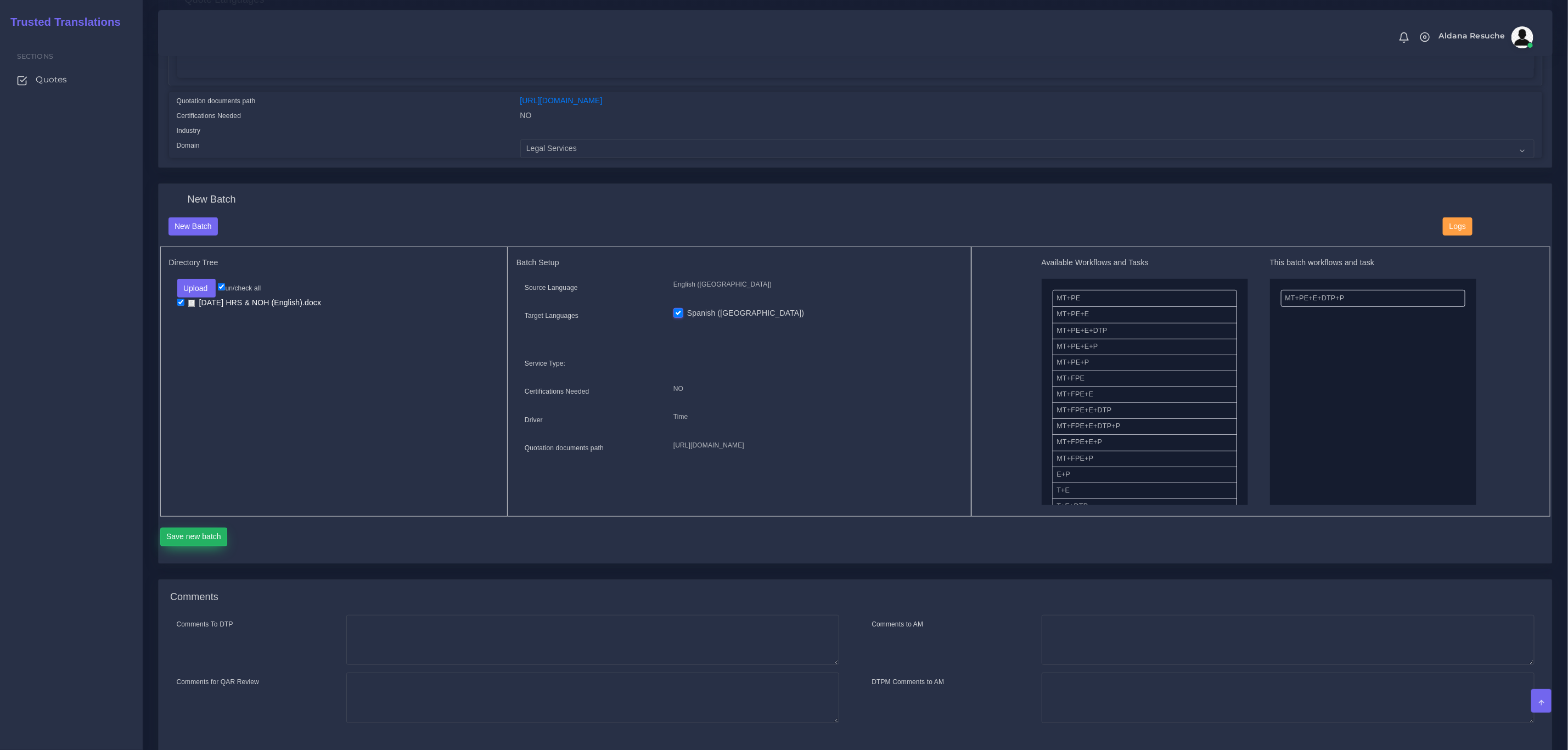
click at [214, 534] on button "Save new batch" at bounding box center [194, 537] width 68 height 18
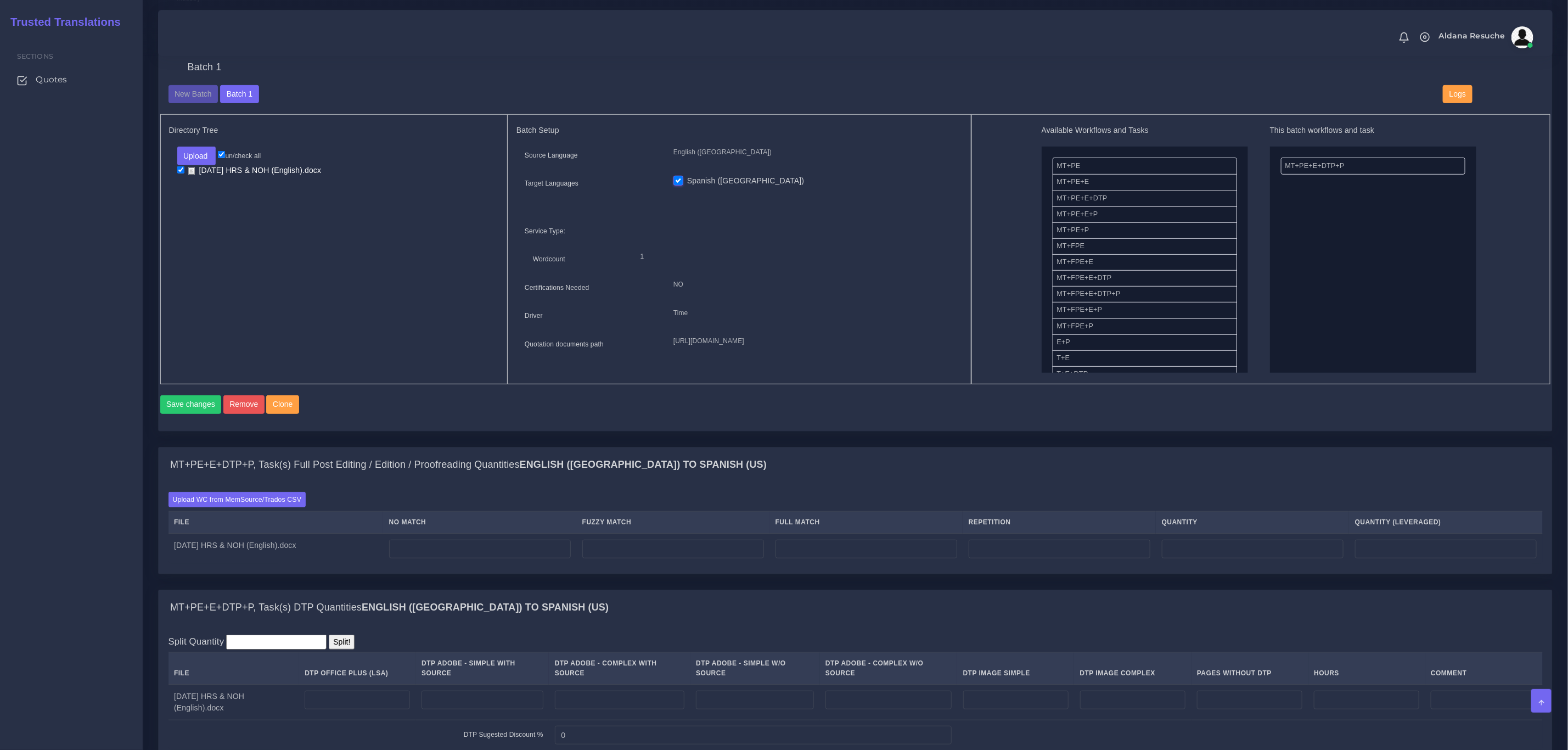
scroll to position [330, 0]
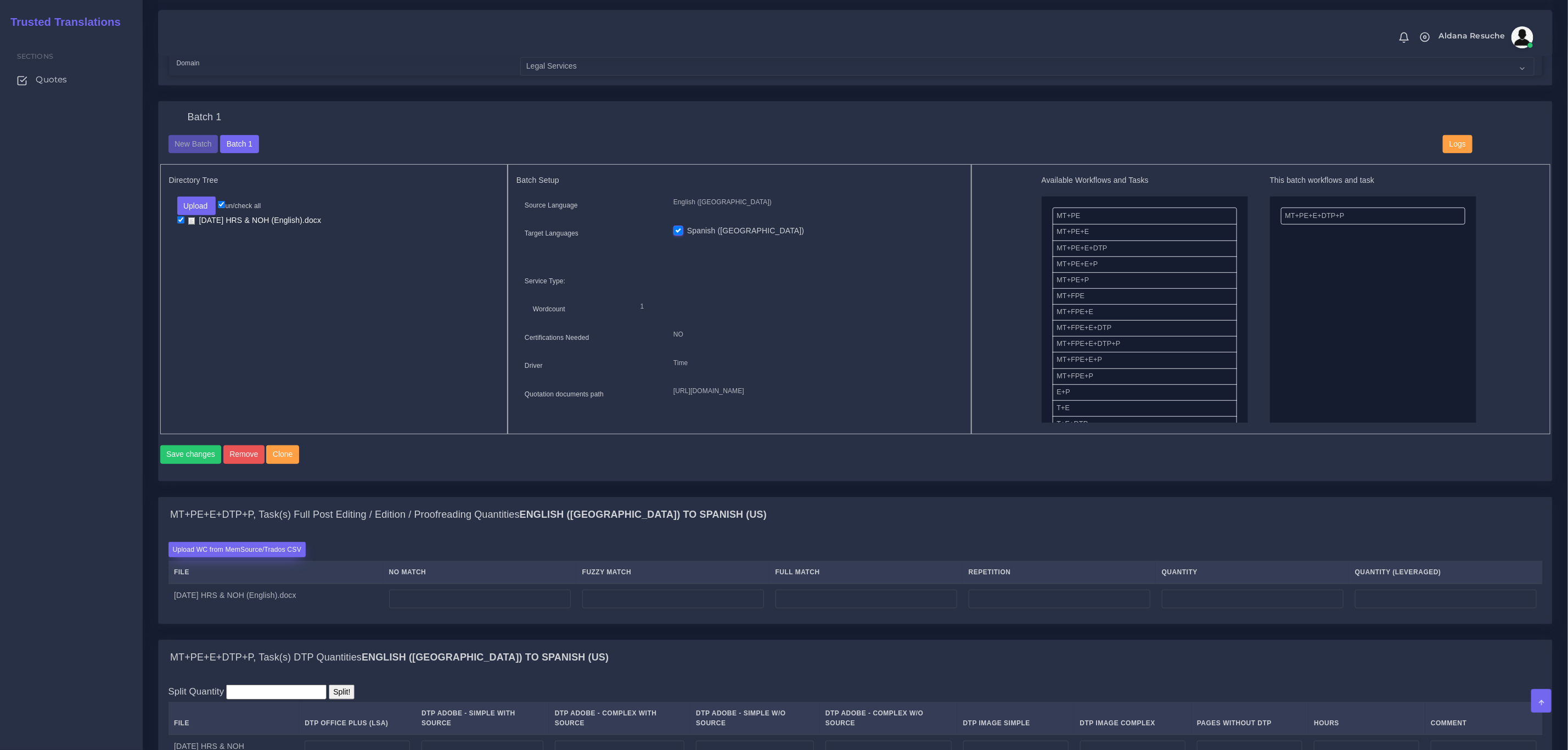
click at [257, 557] on label "Upload WC from MemSource/Trados CSV" at bounding box center [237, 549] width 137 height 15
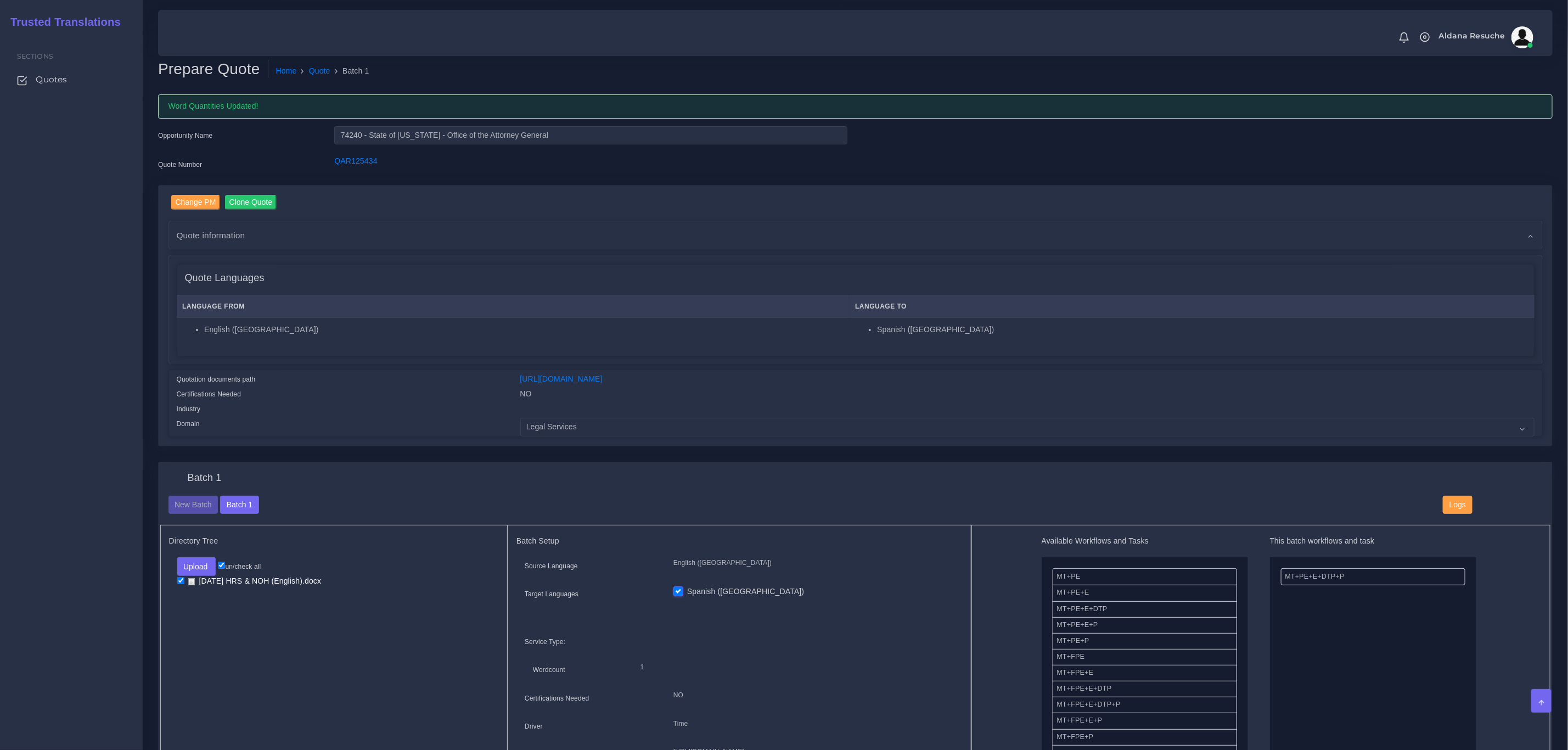
click at [397, 429] on div "Domain" at bounding box center [340, 427] width 343 height 18
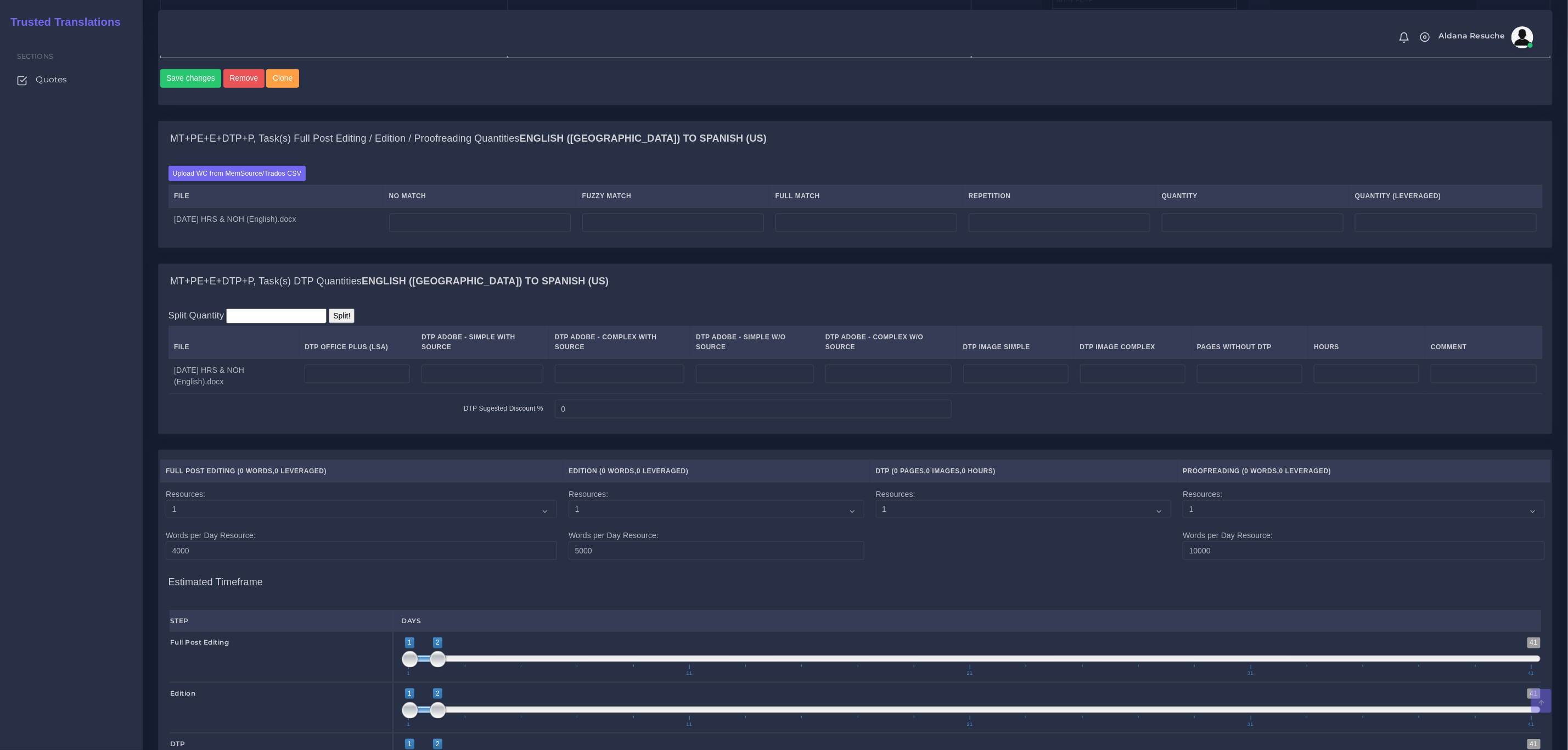
scroll to position [741, 0]
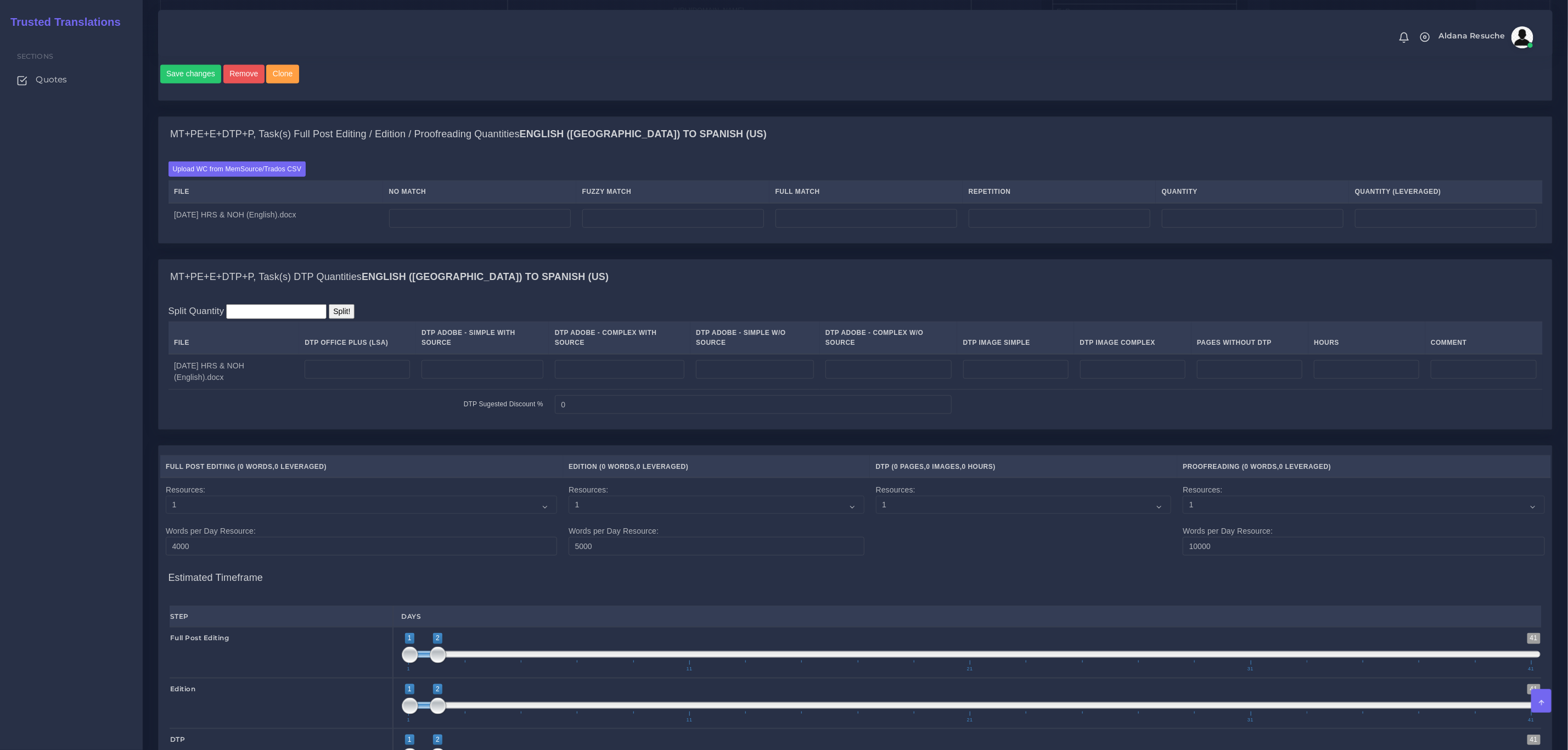
click at [549, 234] on td at bounding box center [479, 219] width 193 height 31
click at [549, 228] on input "number" at bounding box center [480, 218] width 181 height 18
type input "112"
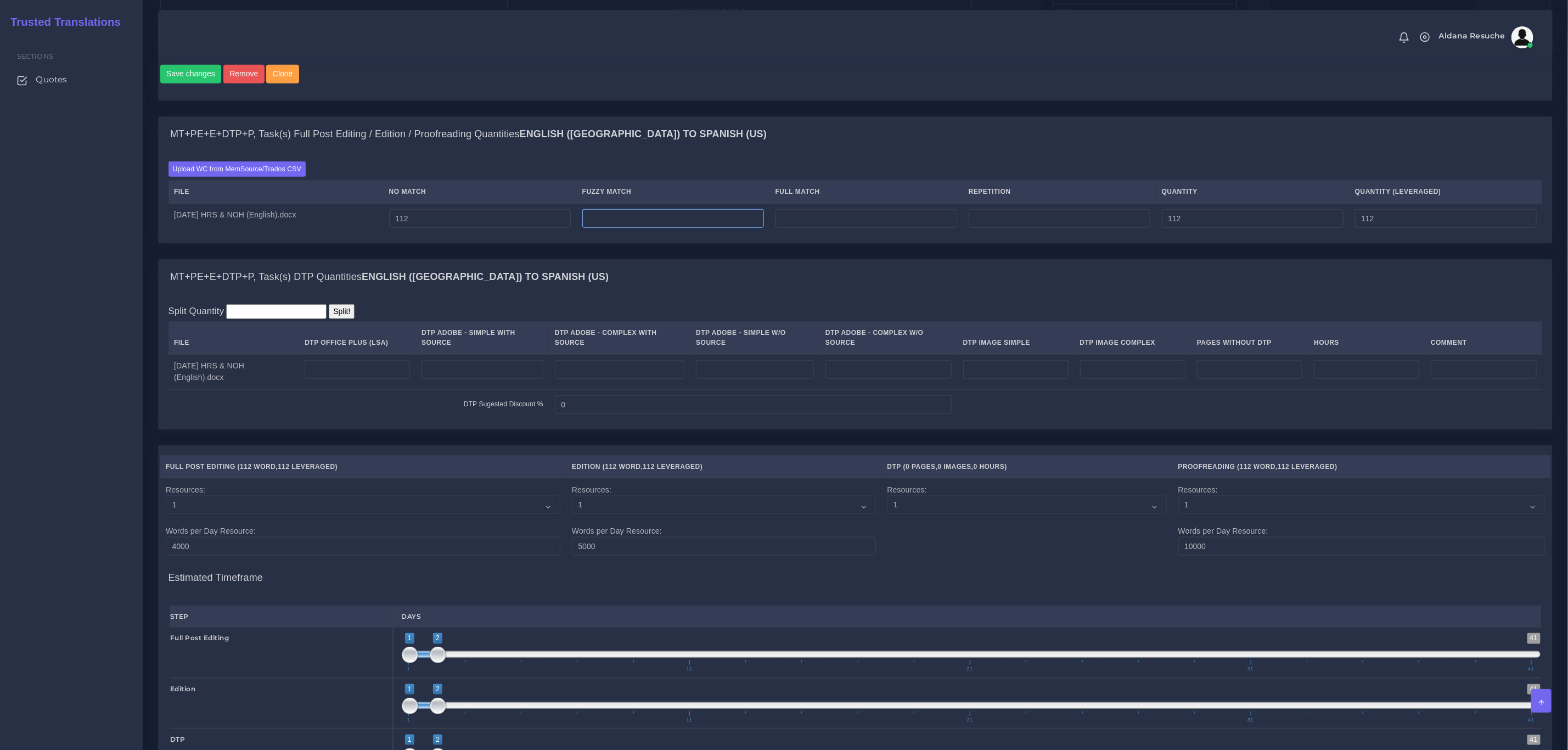
click at [648, 227] on input "number" at bounding box center [673, 218] width 181 height 18
type input "323"
type input "435"
type input "273"
click at [763, 140] on div "MT+PE+E+DTP+P, Task(s) Full Post Editing / Edition / Proofreading Quantities En…" at bounding box center [855, 135] width 1394 height 35
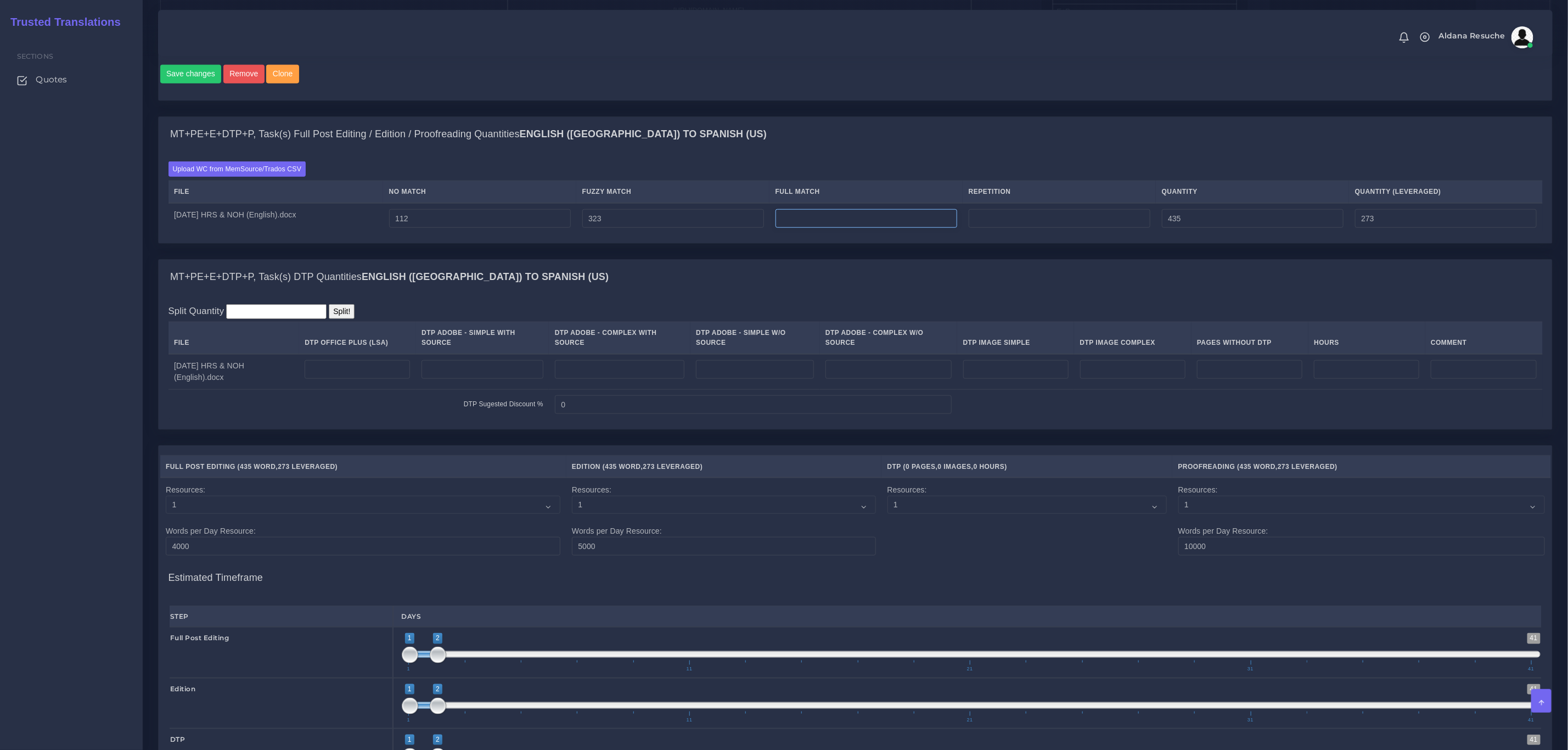
click at [908, 228] on input "number" at bounding box center [866, 218] width 181 height 18
type input "800"
type input "1235"
type input "473"
click at [1025, 221] on td at bounding box center [1059, 219] width 193 height 31
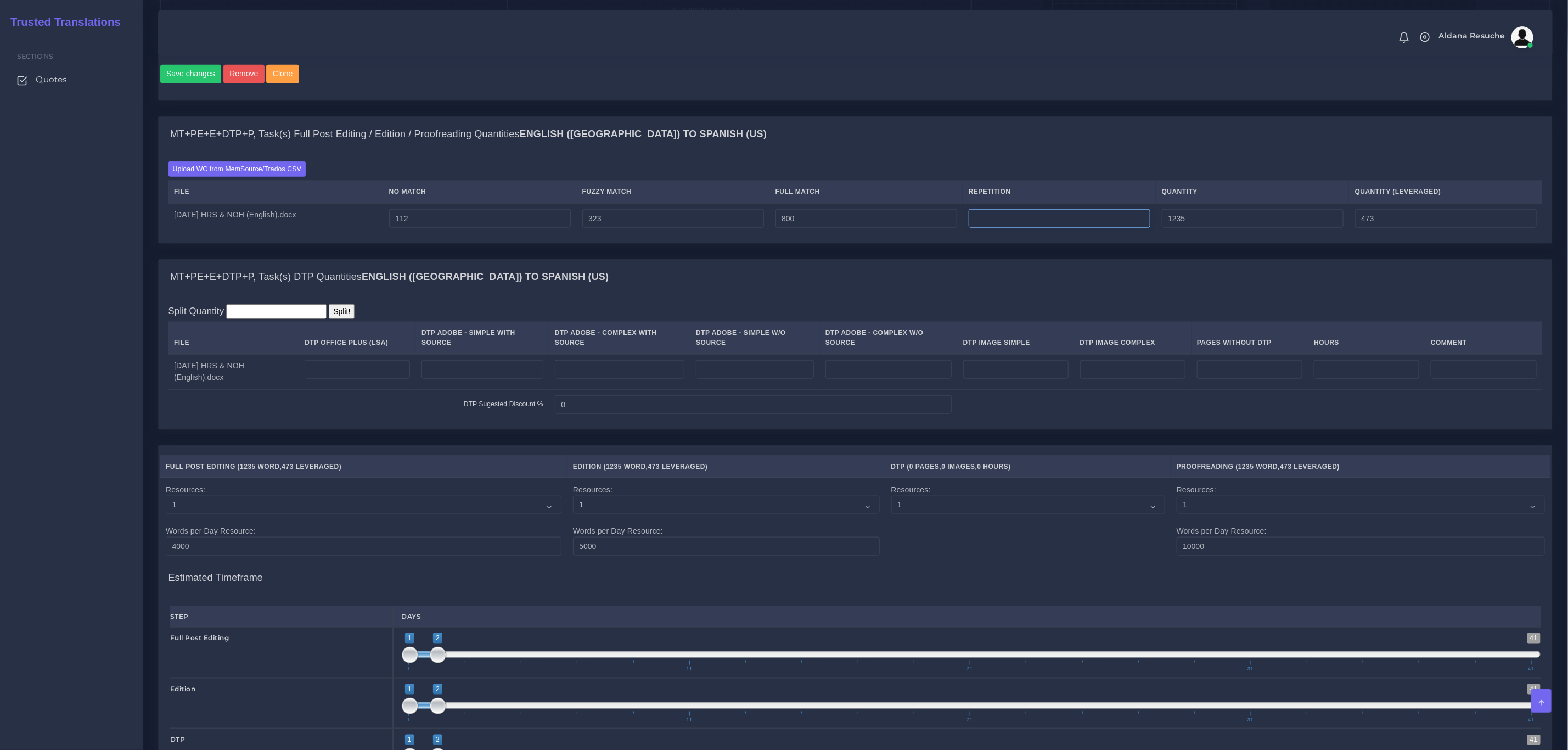
click at [1019, 228] on input "number" at bounding box center [1060, 218] width 181 height 18
type input "22"
type input "1257"
type input "479"
click at [1017, 283] on div "MT+PE+E+DTP+P, Task(s) DTP Quantities English (US) TO Spanish (US)" at bounding box center [855, 277] width 1394 height 35
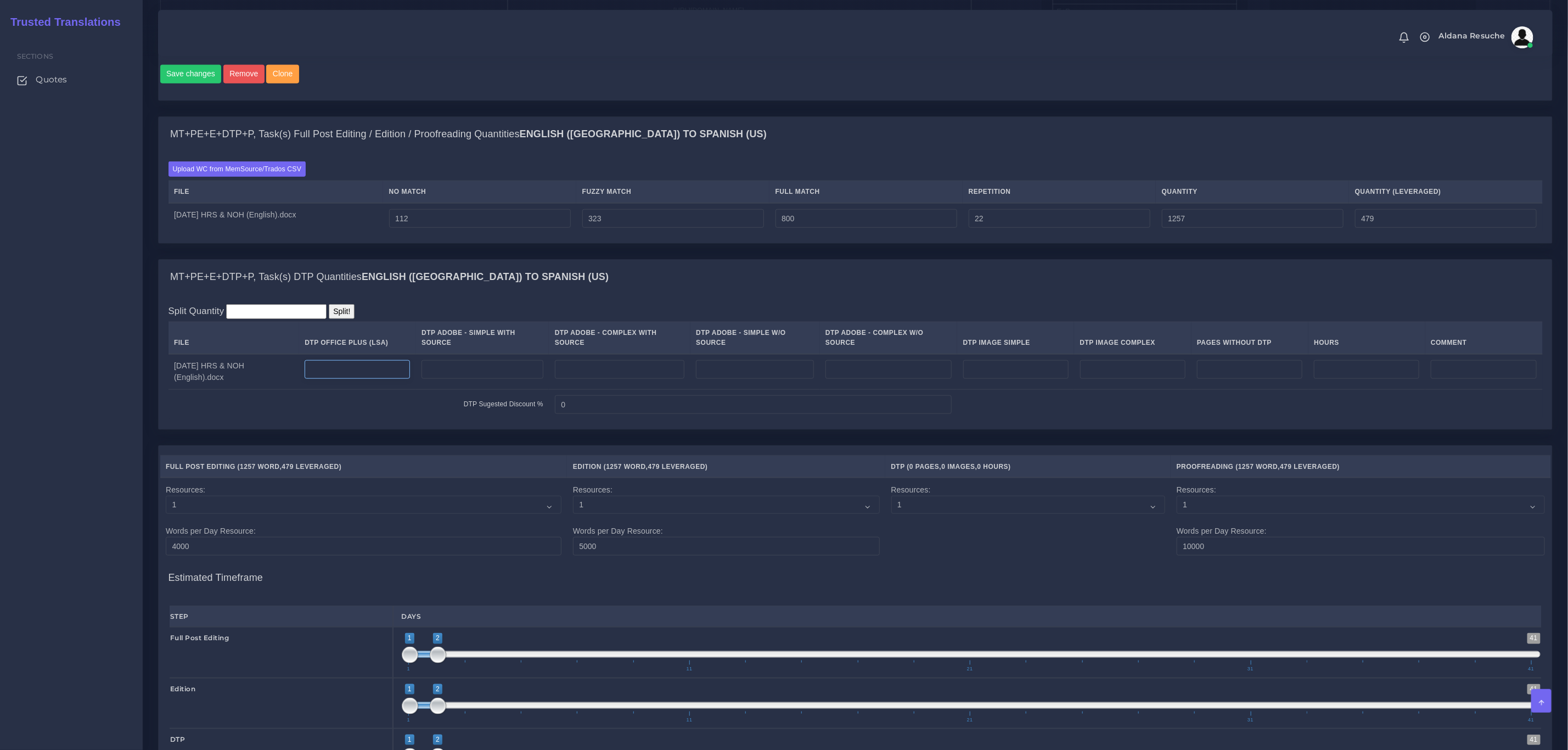
click at [396, 379] on input "number" at bounding box center [357, 369] width 105 height 18
type input "5"
click at [639, 313] on div "Split Quantity Split! File DTP Office Plus (LSA) DTP Adobe - Simple With Source…" at bounding box center [855, 361] width 1394 height 135
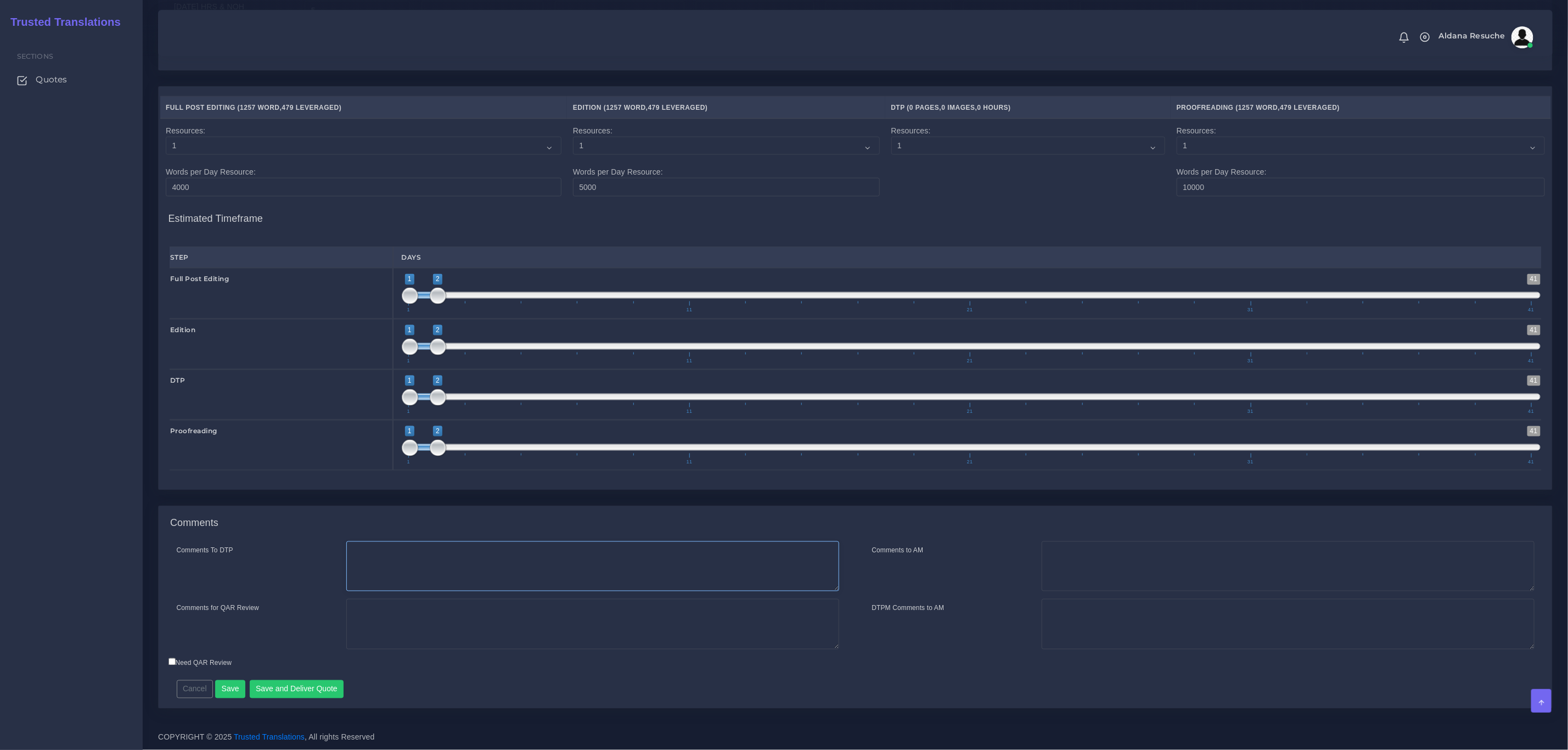
click at [457, 555] on textarea "Comments To DTP" at bounding box center [593, 566] width 493 height 50
type textarea "DTP in word"
type textarea "PEEP+DTP"
click at [302, 682] on button "Save and Deliver Quote" at bounding box center [297, 690] width 94 height 18
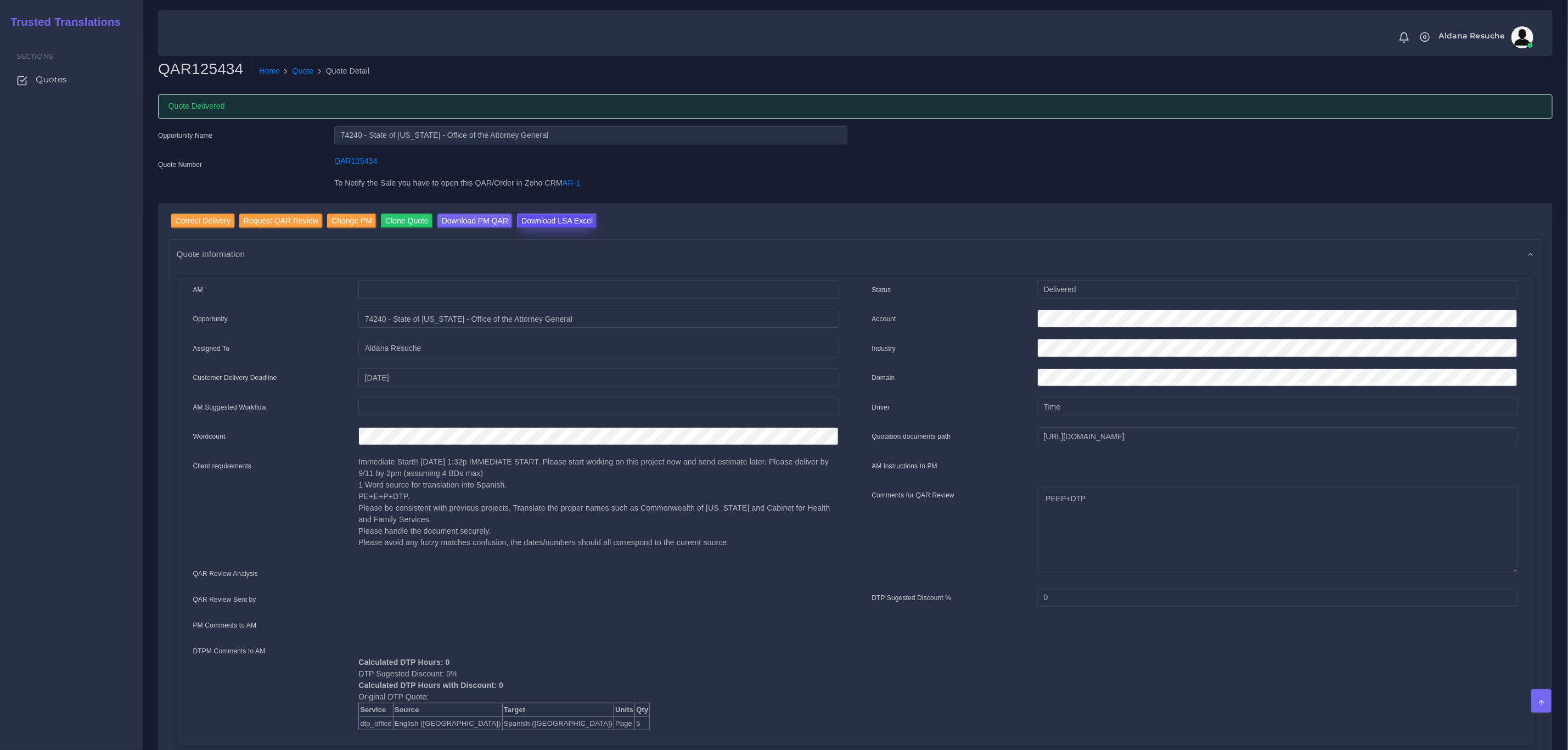
click at [531, 217] on input "Download LSA Excel" at bounding box center [558, 221] width 81 height 15
click at [299, 68] on link "Quote" at bounding box center [302, 71] width 21 height 12
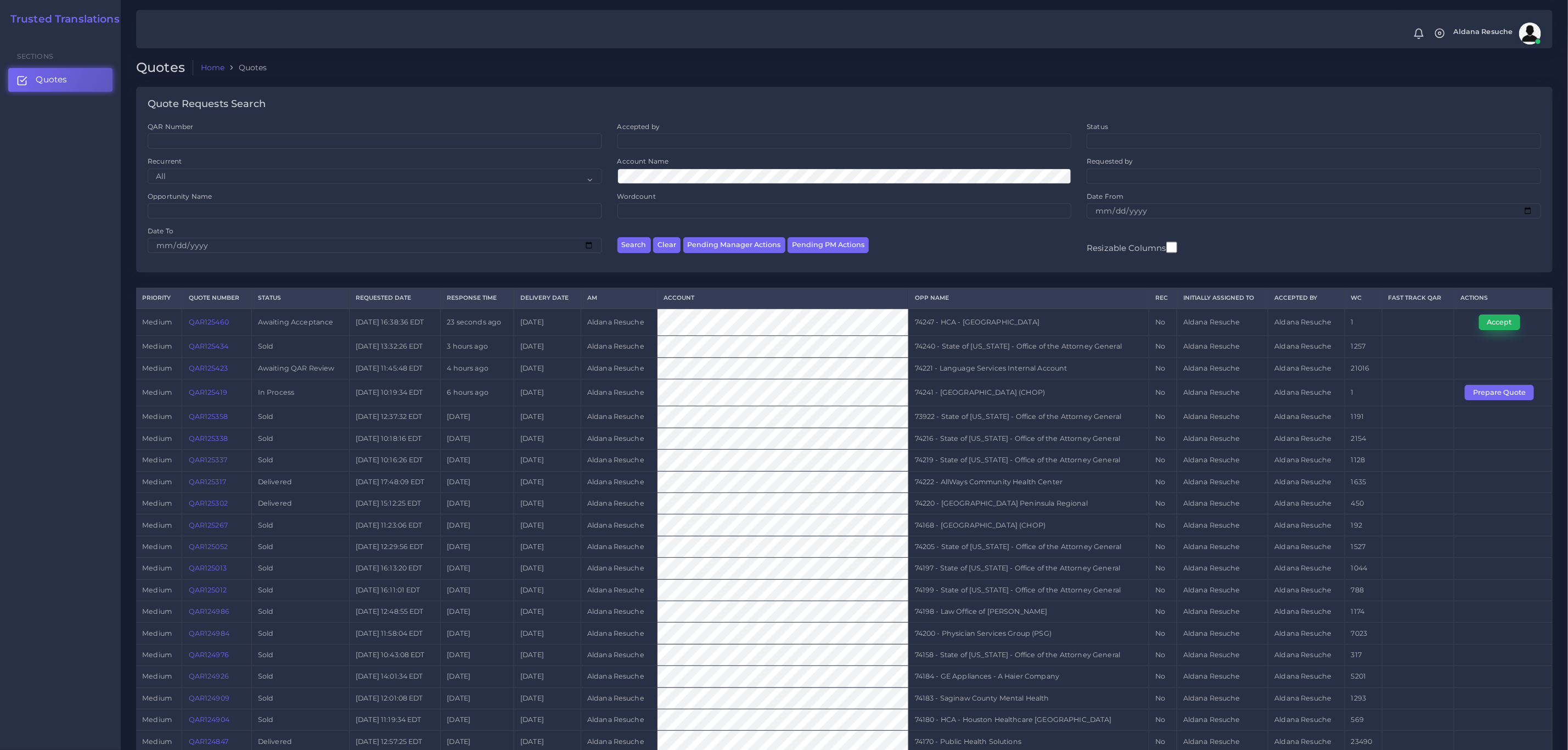
click at [1491, 320] on button "Accept" at bounding box center [1499, 321] width 41 height 16
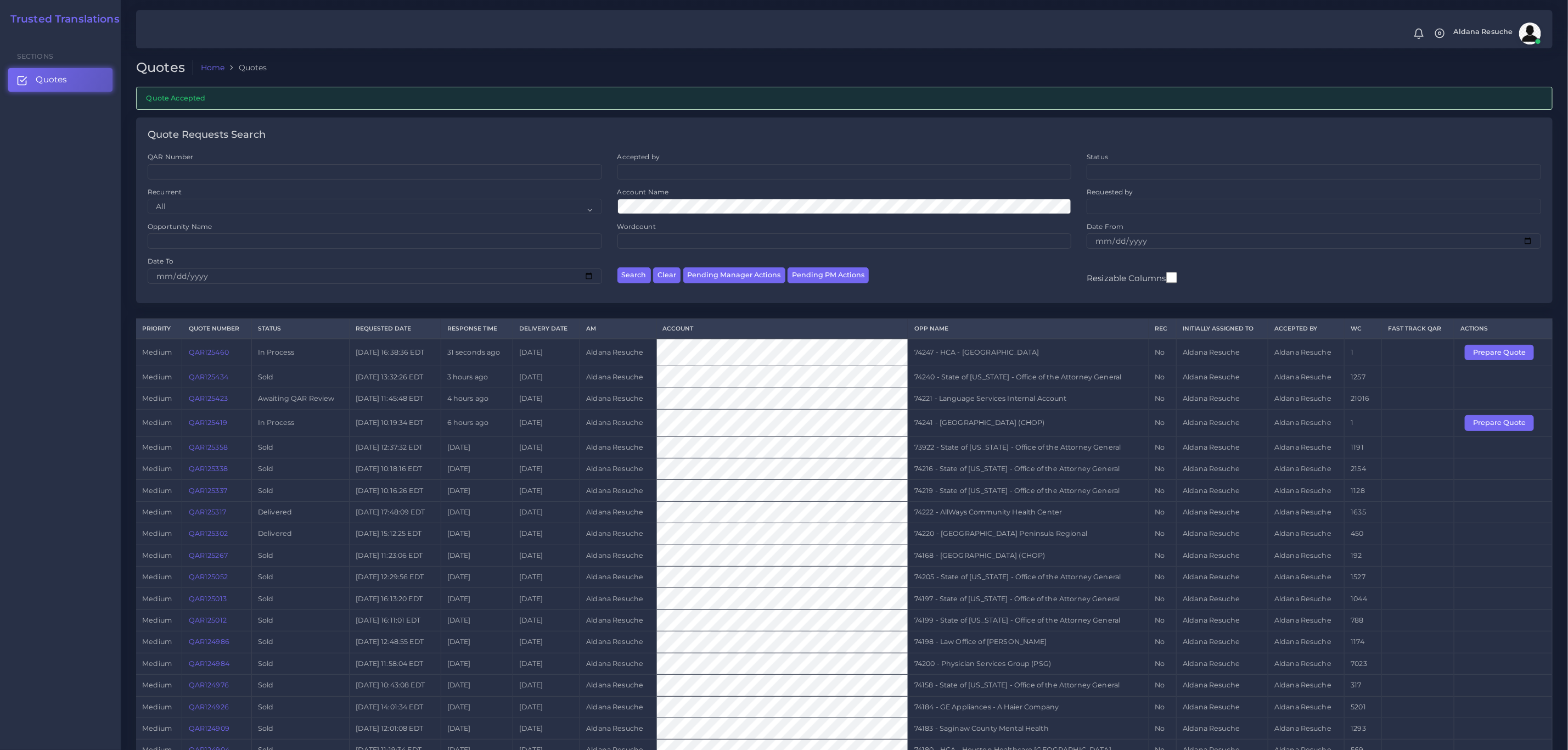
click at [1349, 425] on td "1" at bounding box center [1363, 422] width 38 height 27
click at [1066, 351] on td "74247 - HCA - [GEOGRAPHIC_DATA]" at bounding box center [1028, 353] width 241 height 27
copy tr "74247 - HCA - [GEOGRAPHIC_DATA]"
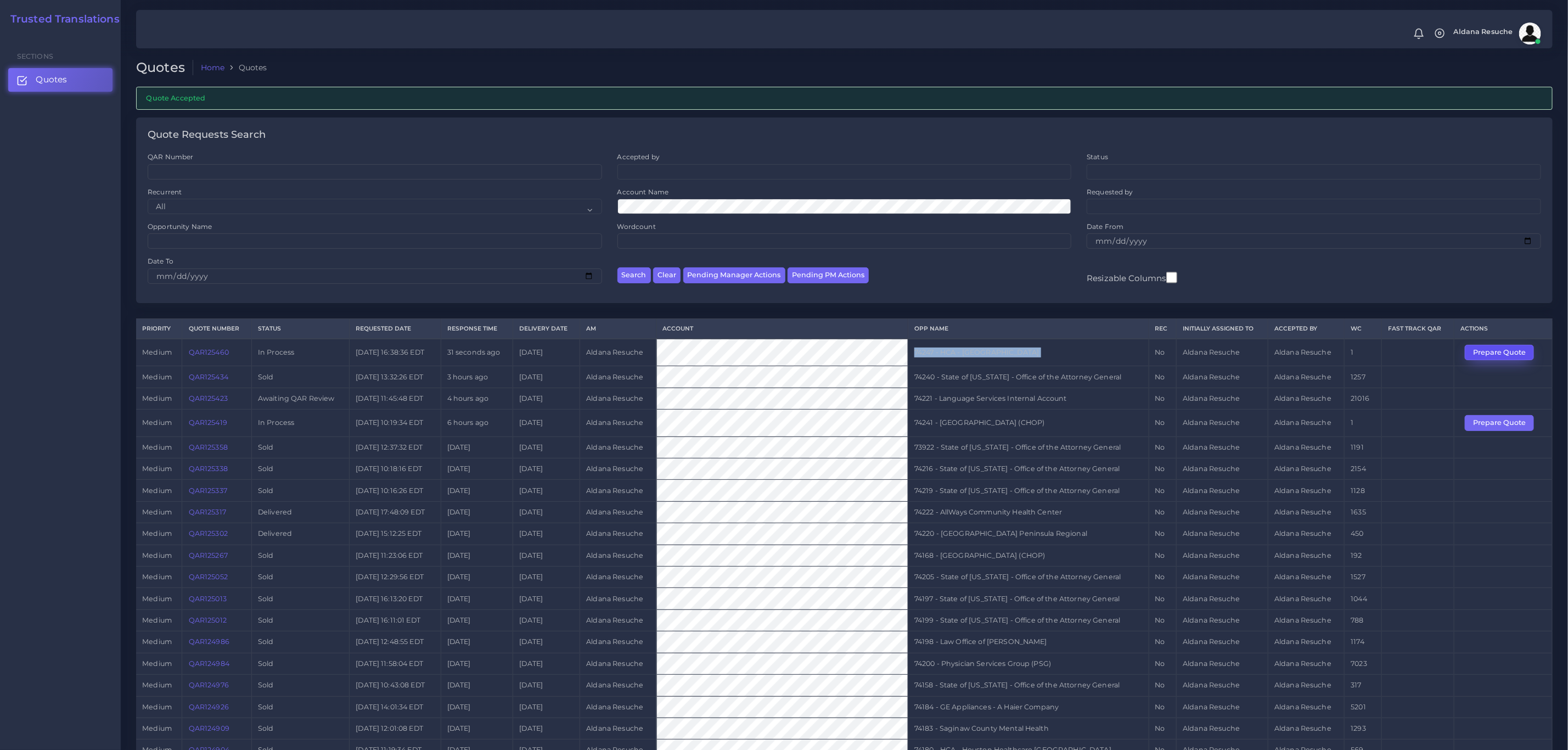
click at [1483, 354] on button "Prepare Quote" at bounding box center [1500, 352] width 70 height 16
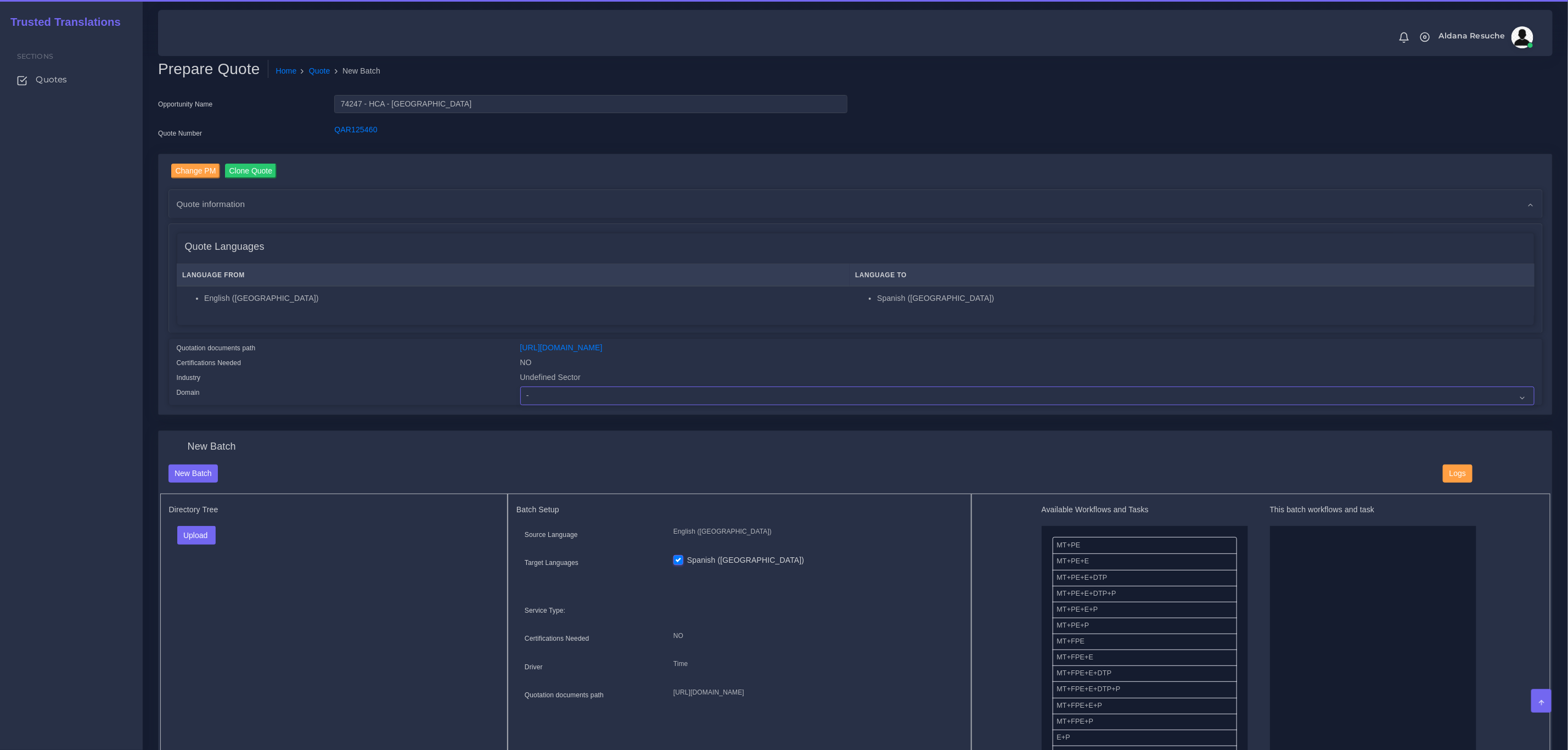
click at [557, 397] on select "- Advertising and Media Agriculture, Forestry and Fishing Architecture, Buildin…" at bounding box center [1028, 396] width 1015 height 18
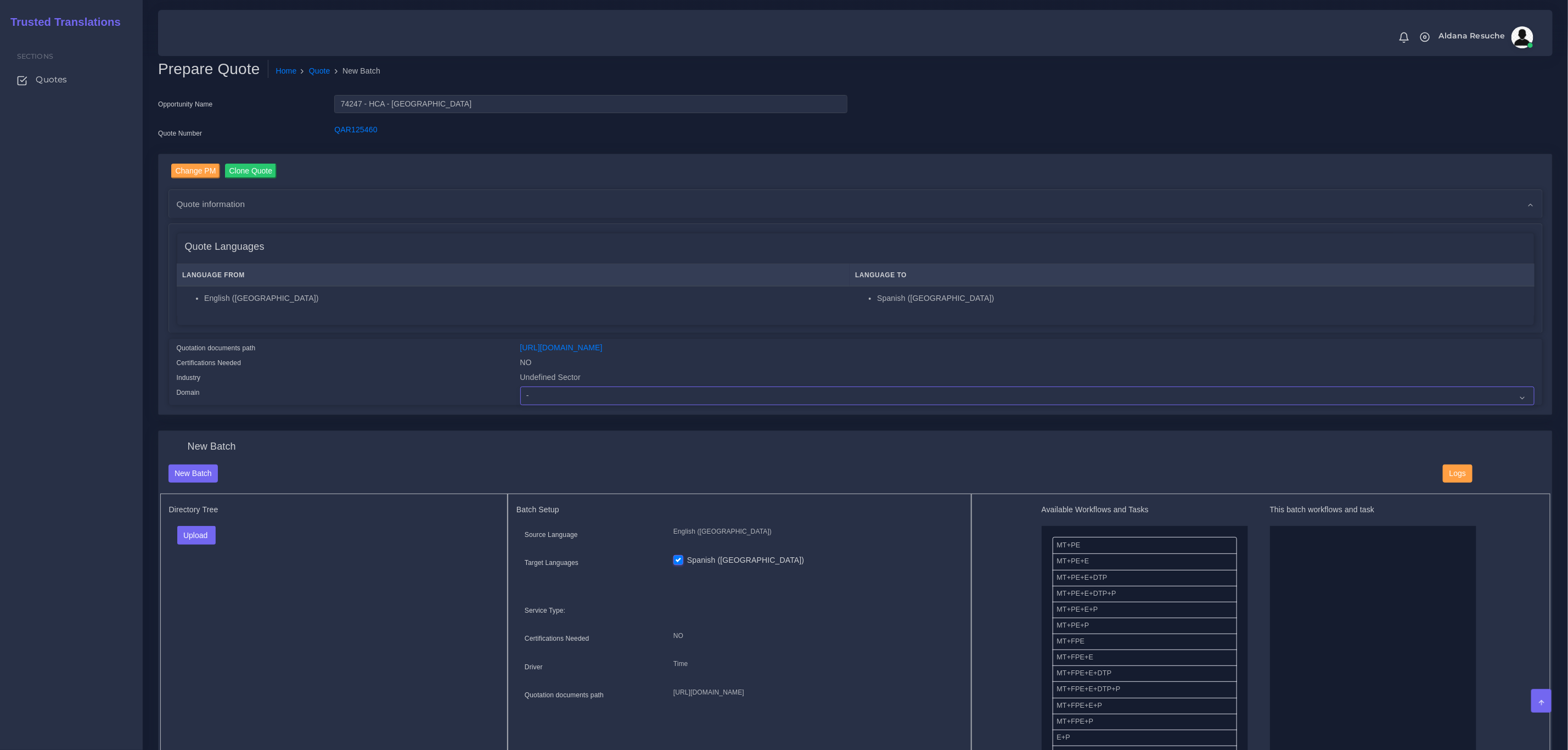
select select "Healthcare and Health Sciences"
click at [520, 386] on select "- Advertising and Media Agriculture, Forestry and Fishing Architecture, Buildin…" at bounding box center [1028, 396] width 1015 height 18
click at [196, 536] on button "Upload" at bounding box center [197, 535] width 39 height 18
click at [214, 582] on label "Files" at bounding box center [215, 577] width 76 height 14
drag, startPoint x: 1138, startPoint y: 592, endPoint x: 1372, endPoint y: 583, distance: 234.2
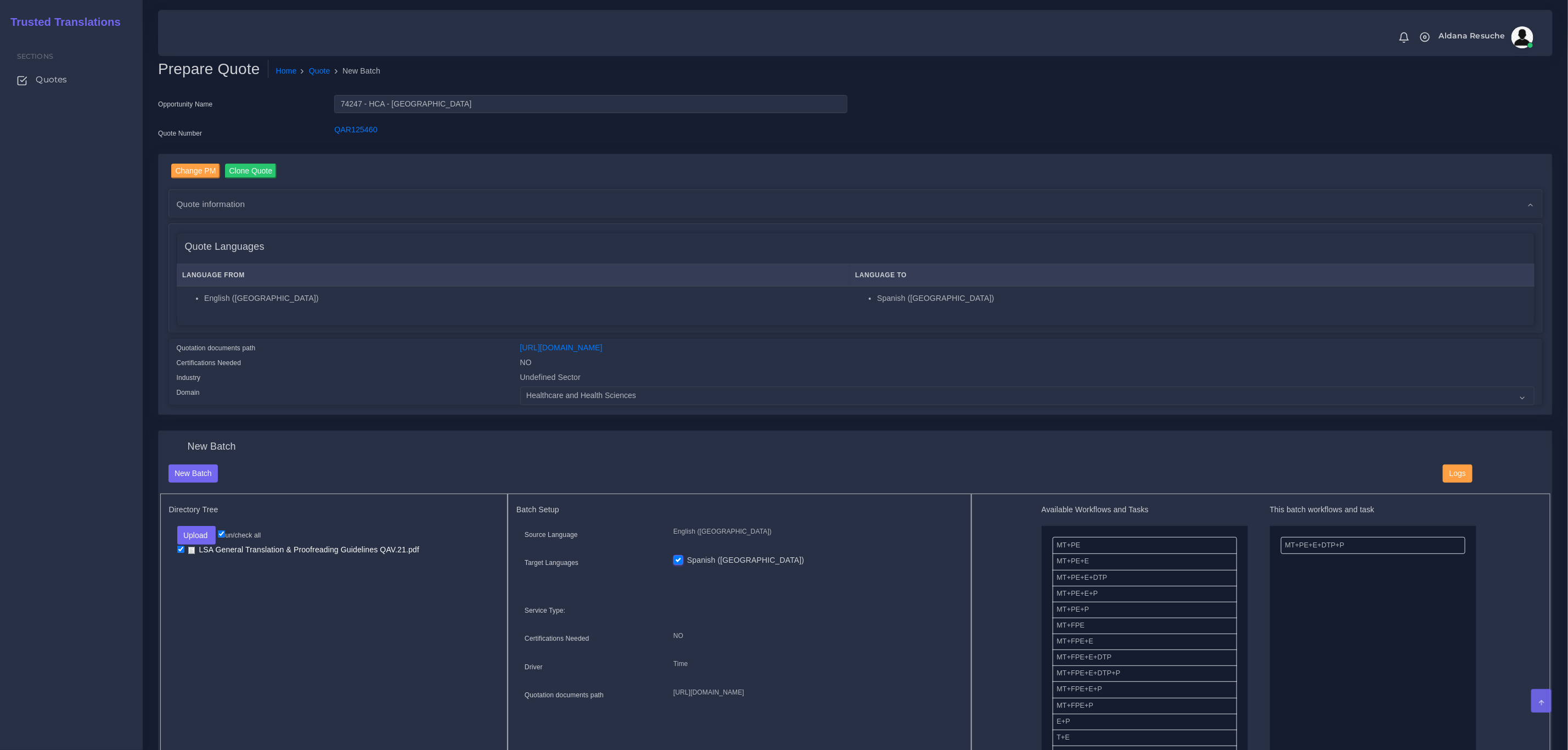
scroll to position [82, 0]
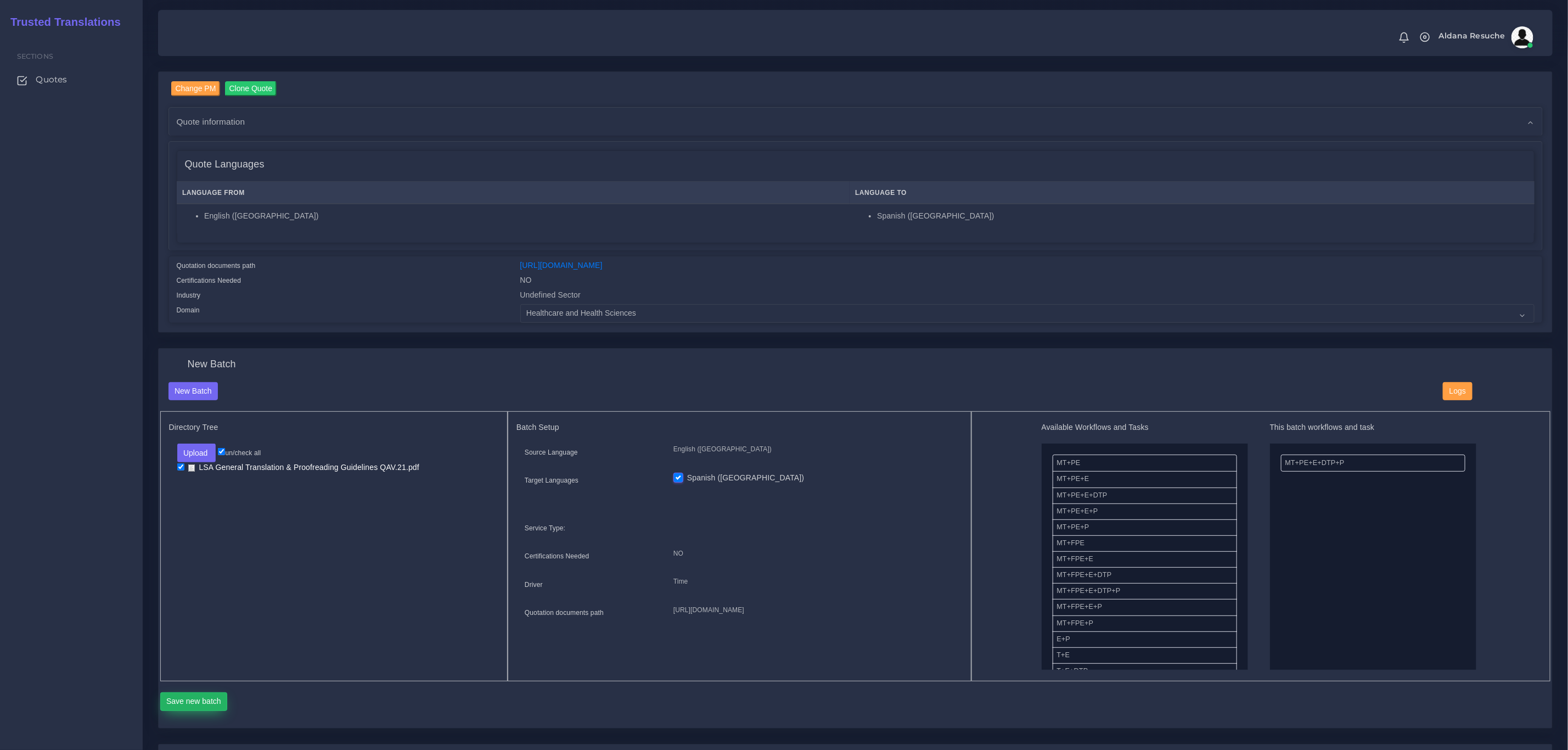
click at [188, 705] on button "Save new batch" at bounding box center [194, 701] width 68 height 18
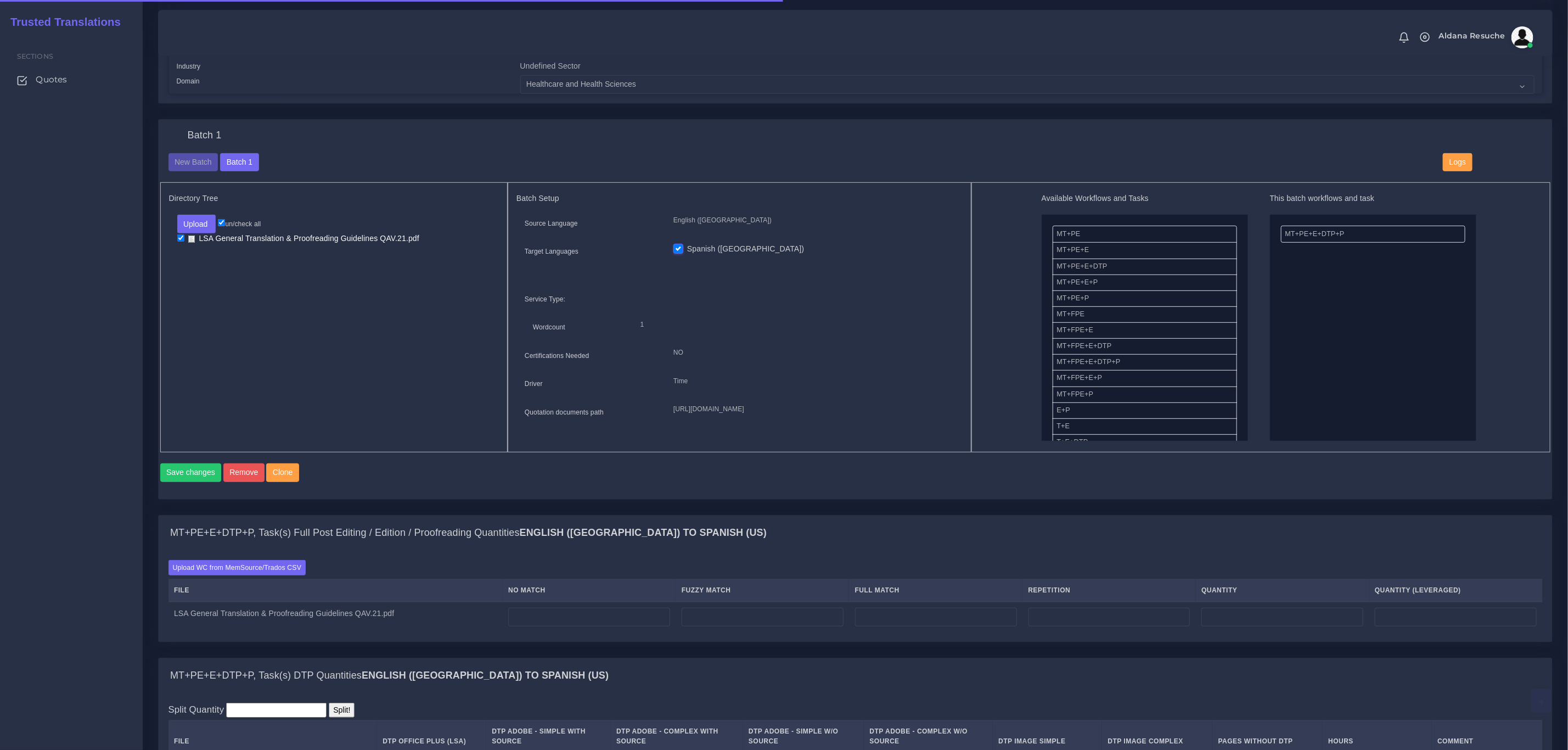
scroll to position [412, 0]
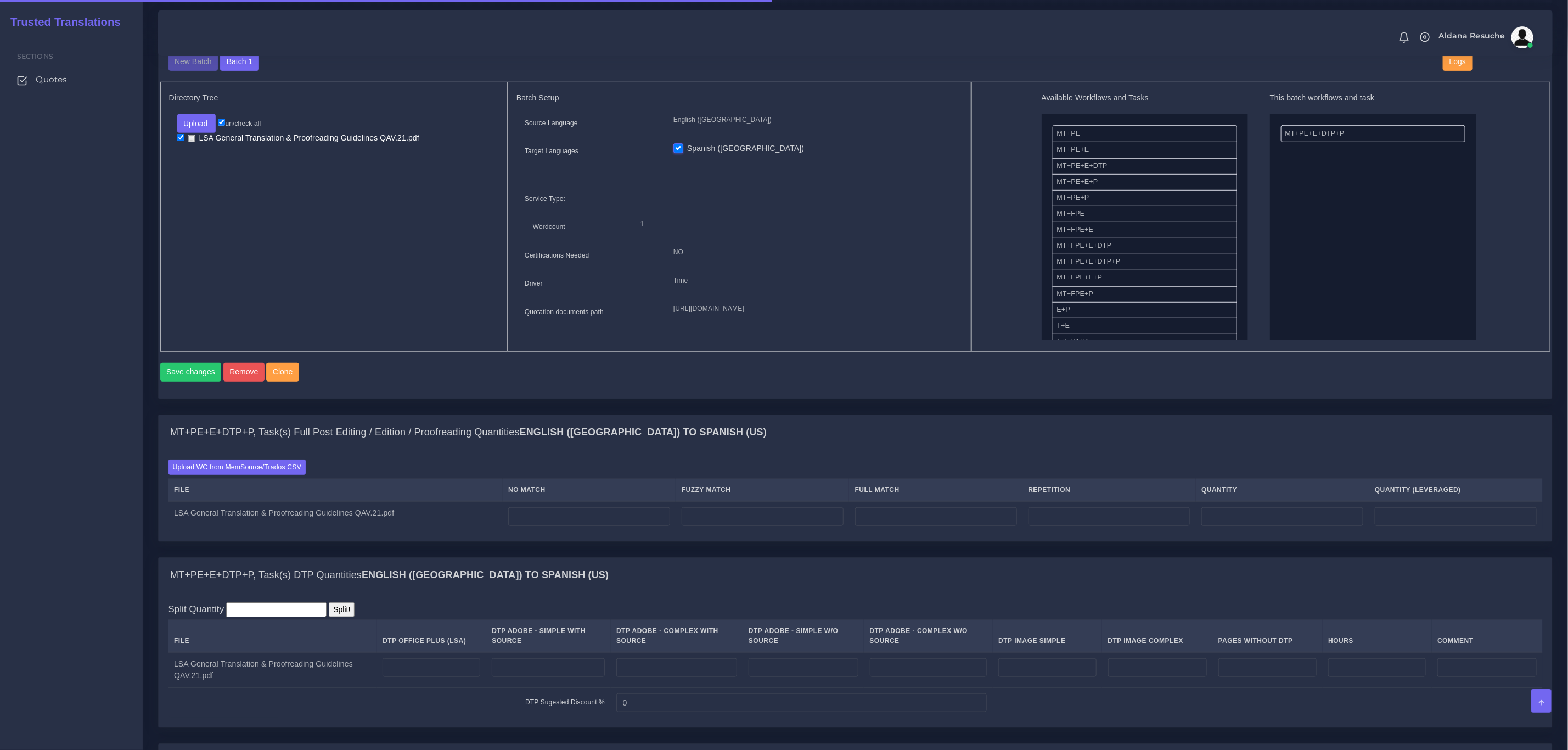
click at [235, 490] on div "Upload WC from MemSource/Trados CSV File No Match Fuzzy Match Full Match Repeti…" at bounding box center [855, 495] width 1375 height 72
click at [241, 474] on label "Upload WC from MemSource/Trados CSV" at bounding box center [237, 467] width 137 height 15
click at [0, 0] on input "Upload WC from MemSource/Trados CSV" at bounding box center [0, 0] width 0 height 0
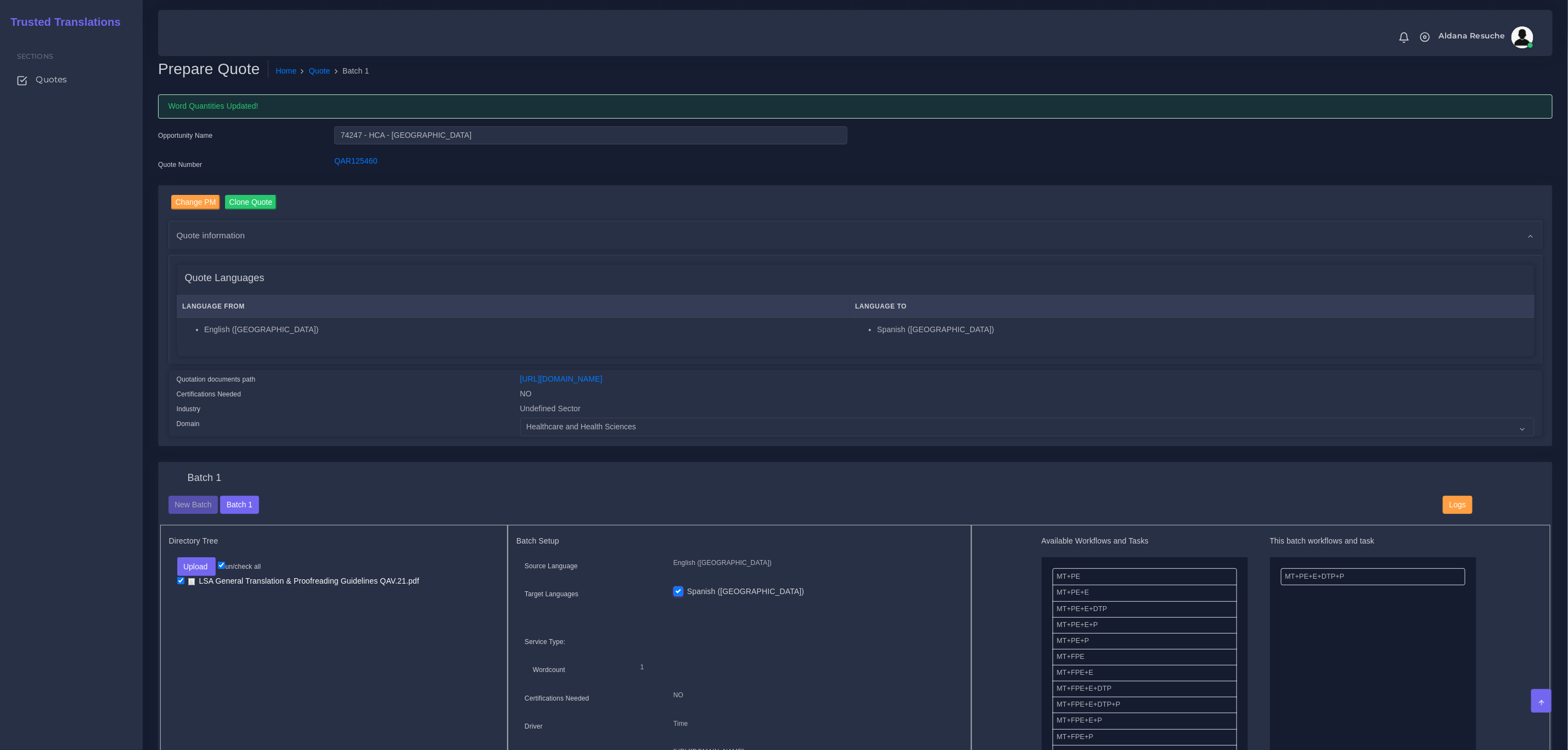
click at [443, 425] on div "Domain" at bounding box center [340, 427] width 343 height 18
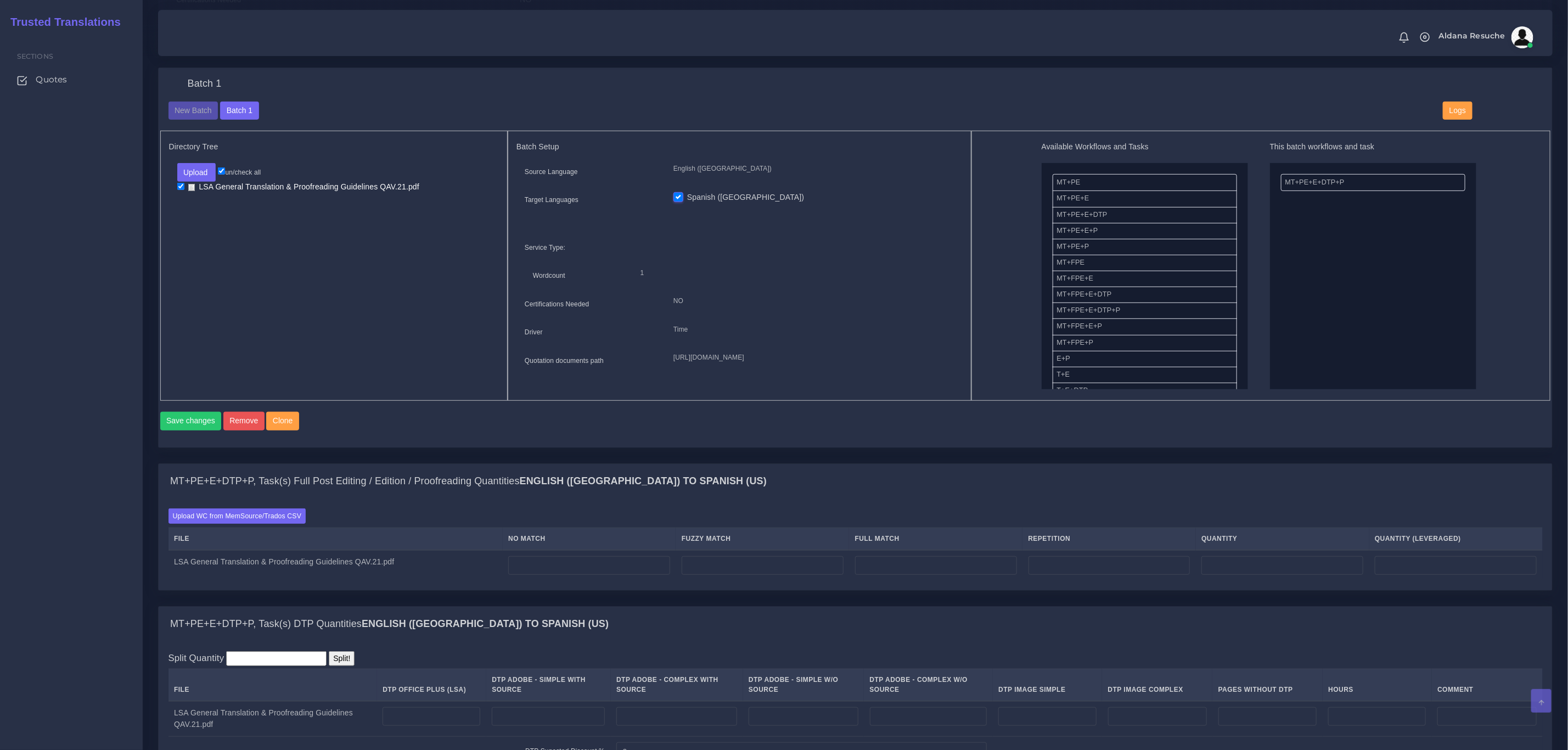
scroll to position [412, 0]
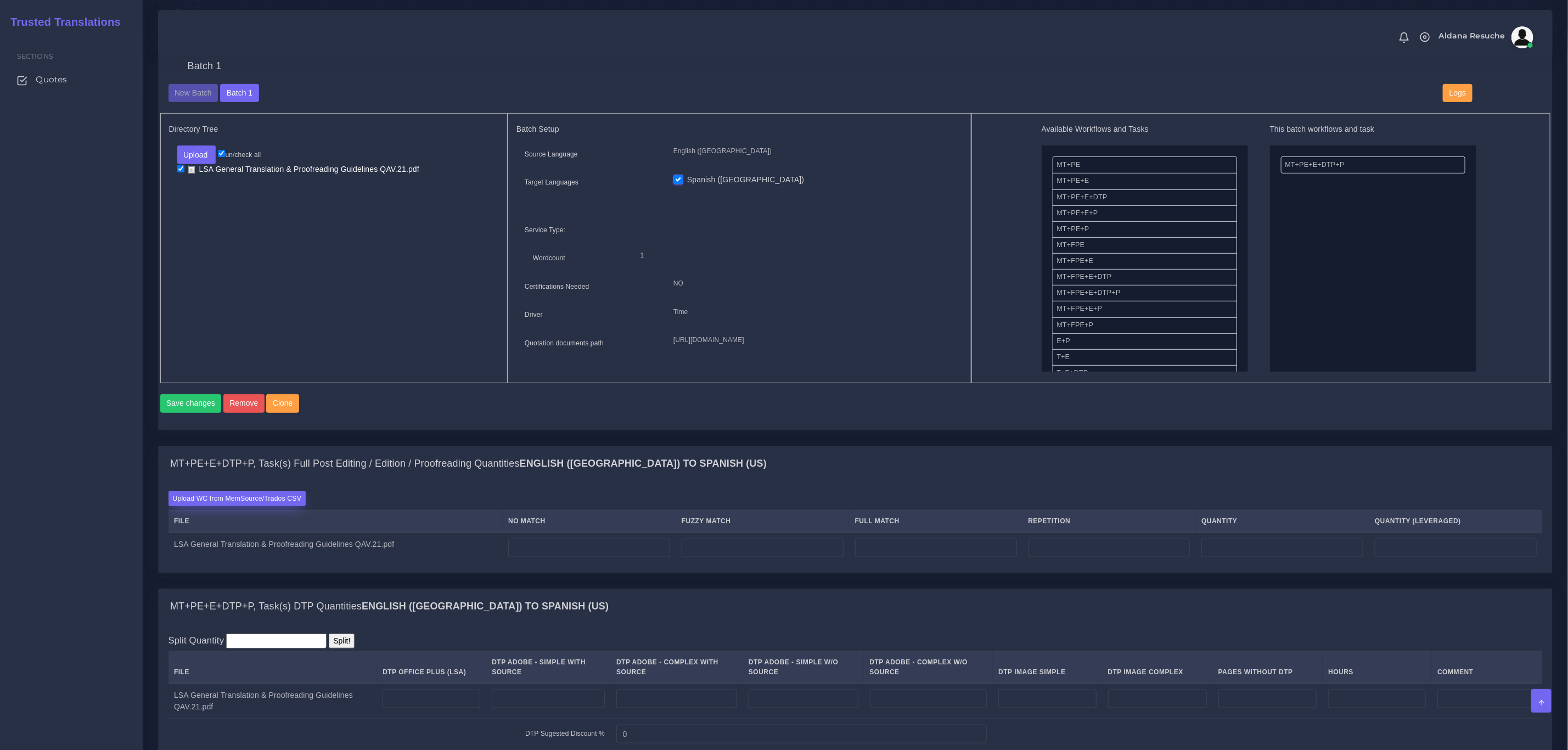
click at [278, 505] on label "Upload WC from MemSource/Trados CSV" at bounding box center [237, 498] width 137 height 15
click at [0, 0] on input "Upload WC from MemSource/Trados CSV" at bounding box center [0, 0] width 0 height 0
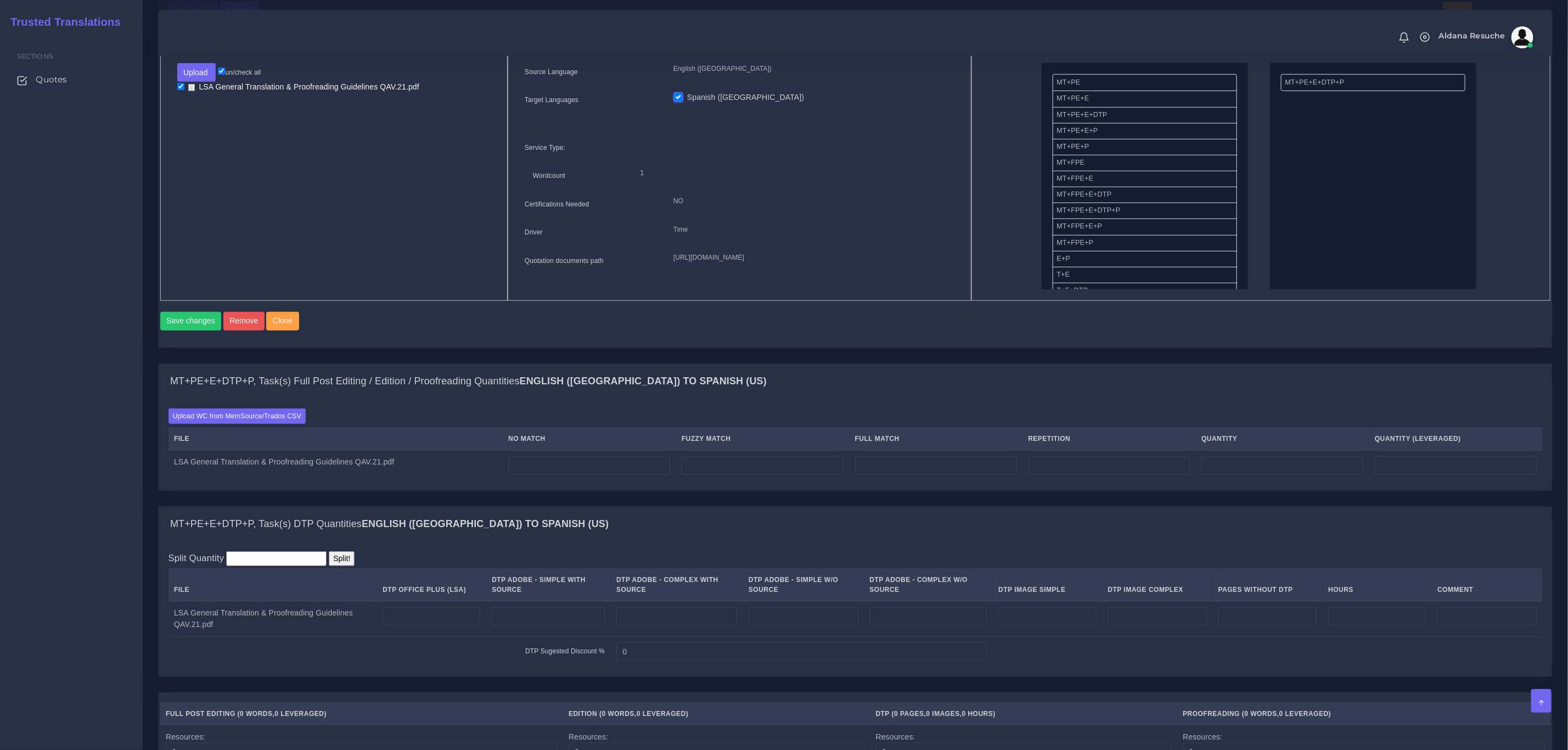
scroll to position [452, 0]
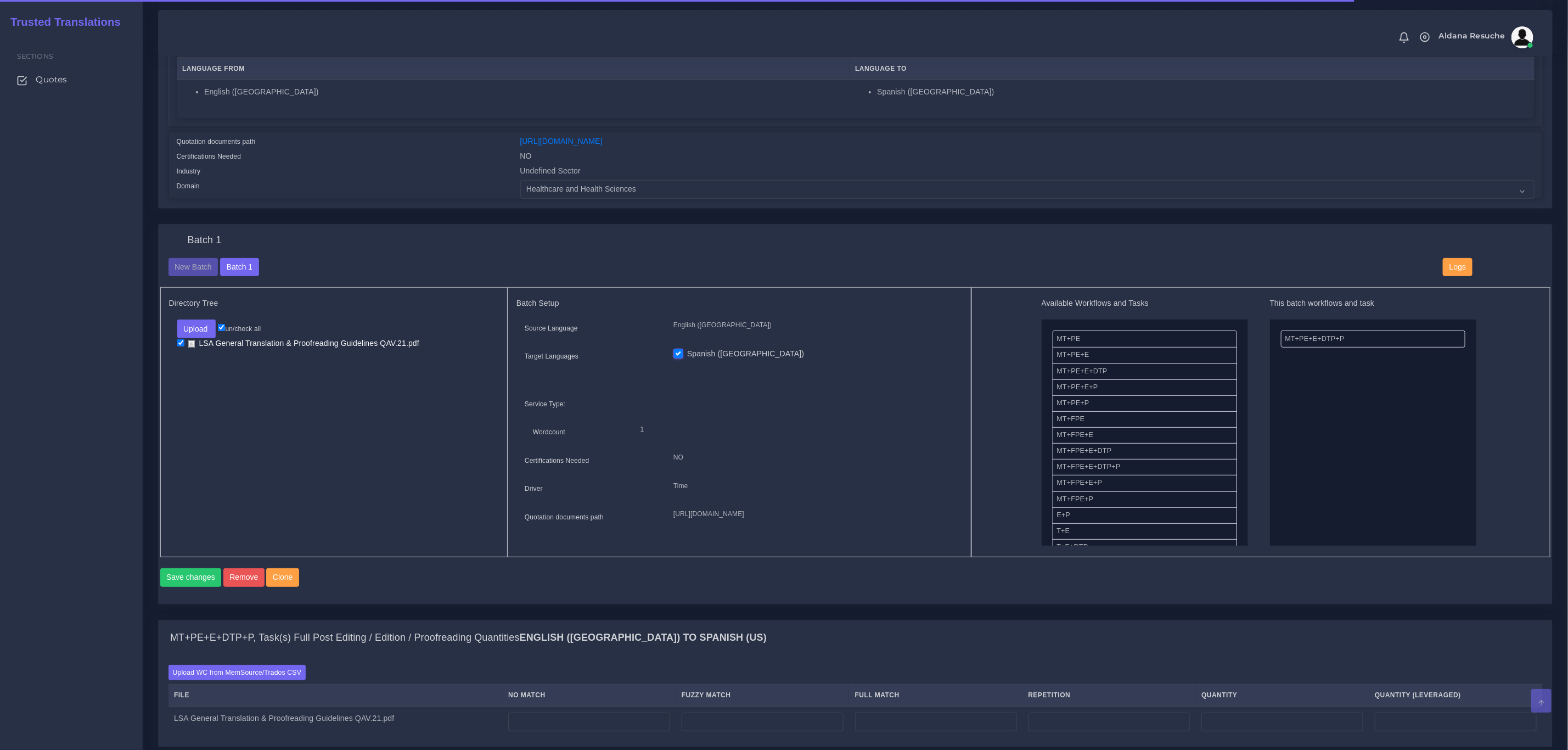
scroll to position [247, 0]
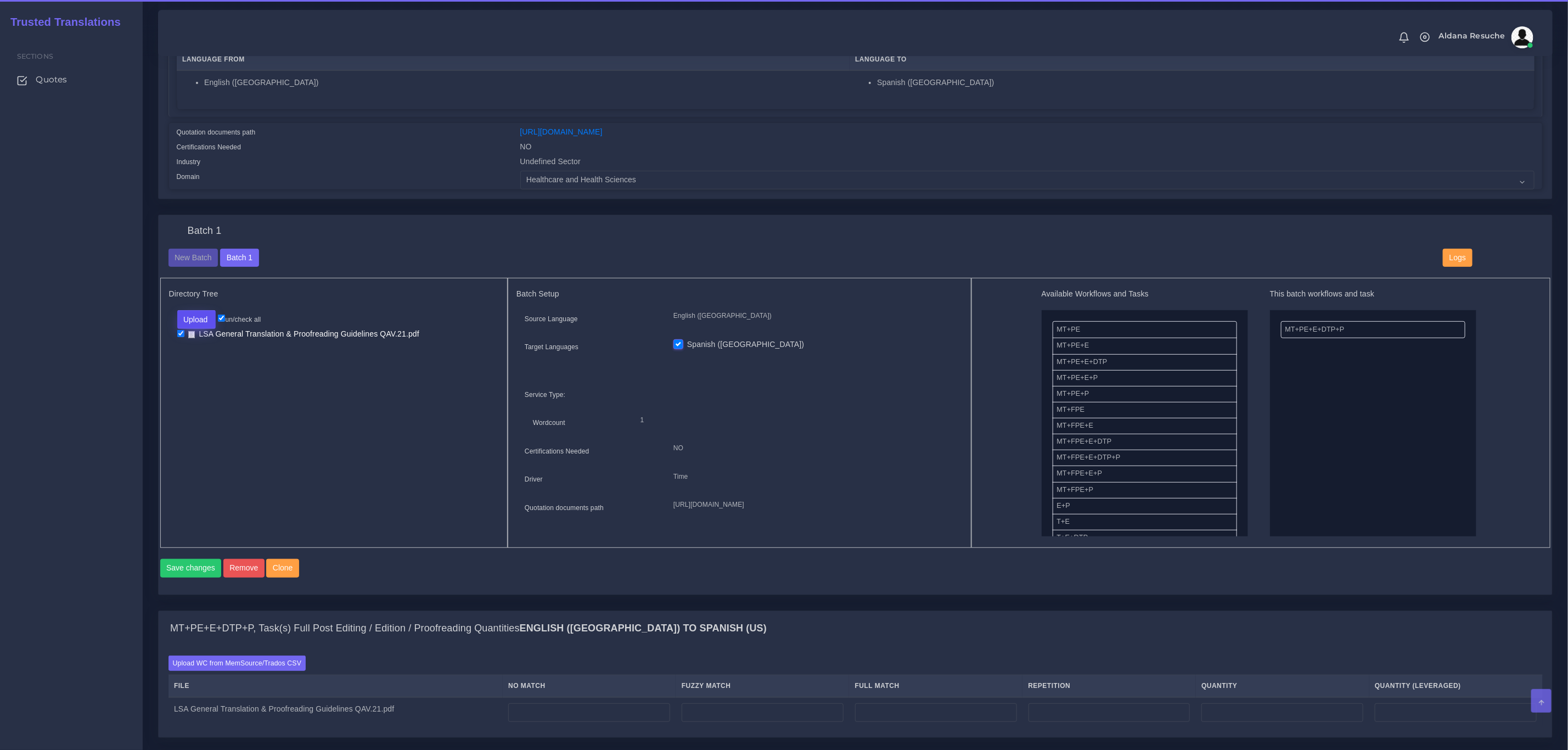
click at [186, 318] on button "Upload" at bounding box center [197, 320] width 39 height 18
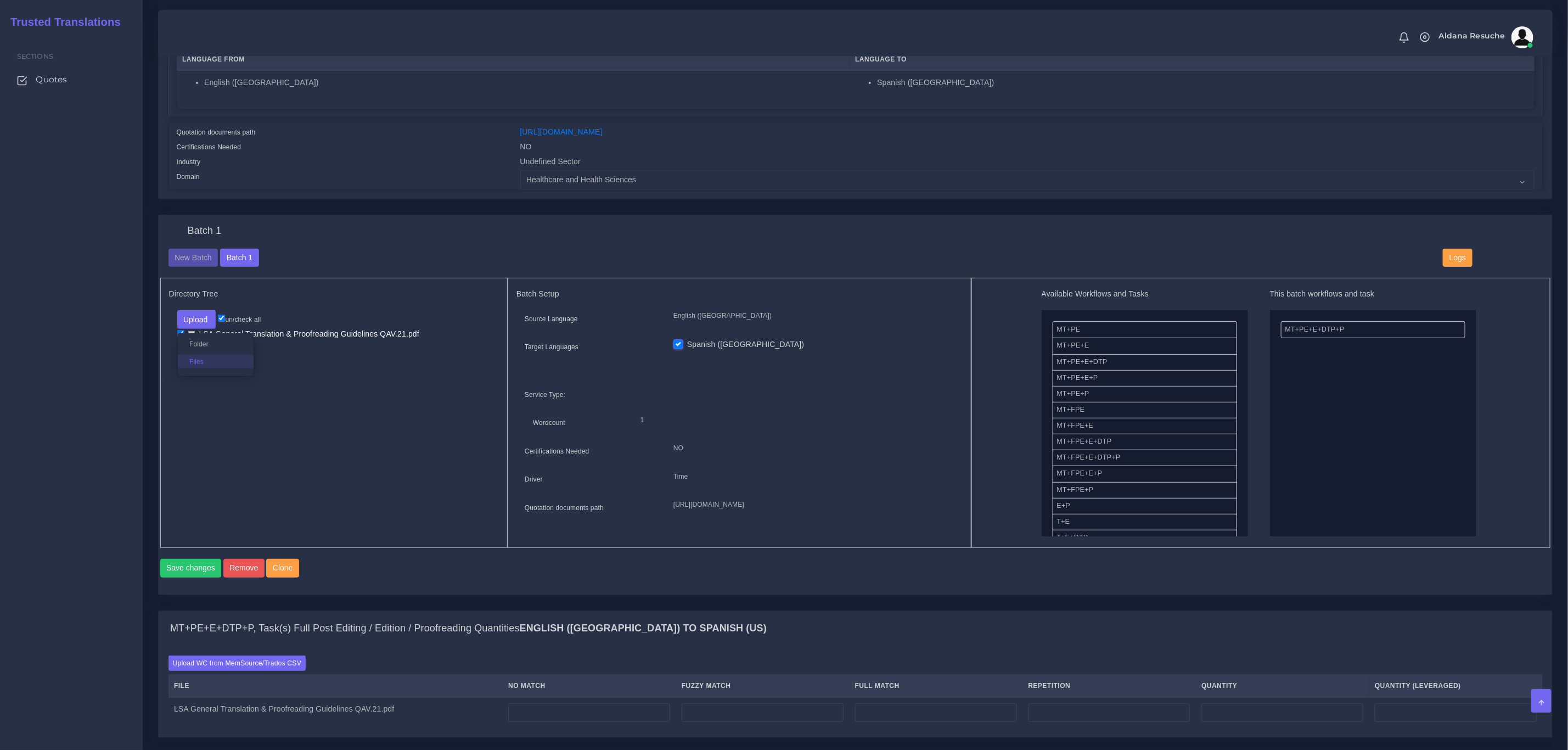
click at [208, 363] on label "Files" at bounding box center [215, 361] width 76 height 14
click at [178, 332] on input "checkbox" at bounding box center [181, 333] width 7 height 7
checkbox input "false"
click at [178, 344] on input "checkbox" at bounding box center [181, 345] width 7 height 7
checkbox input "true"
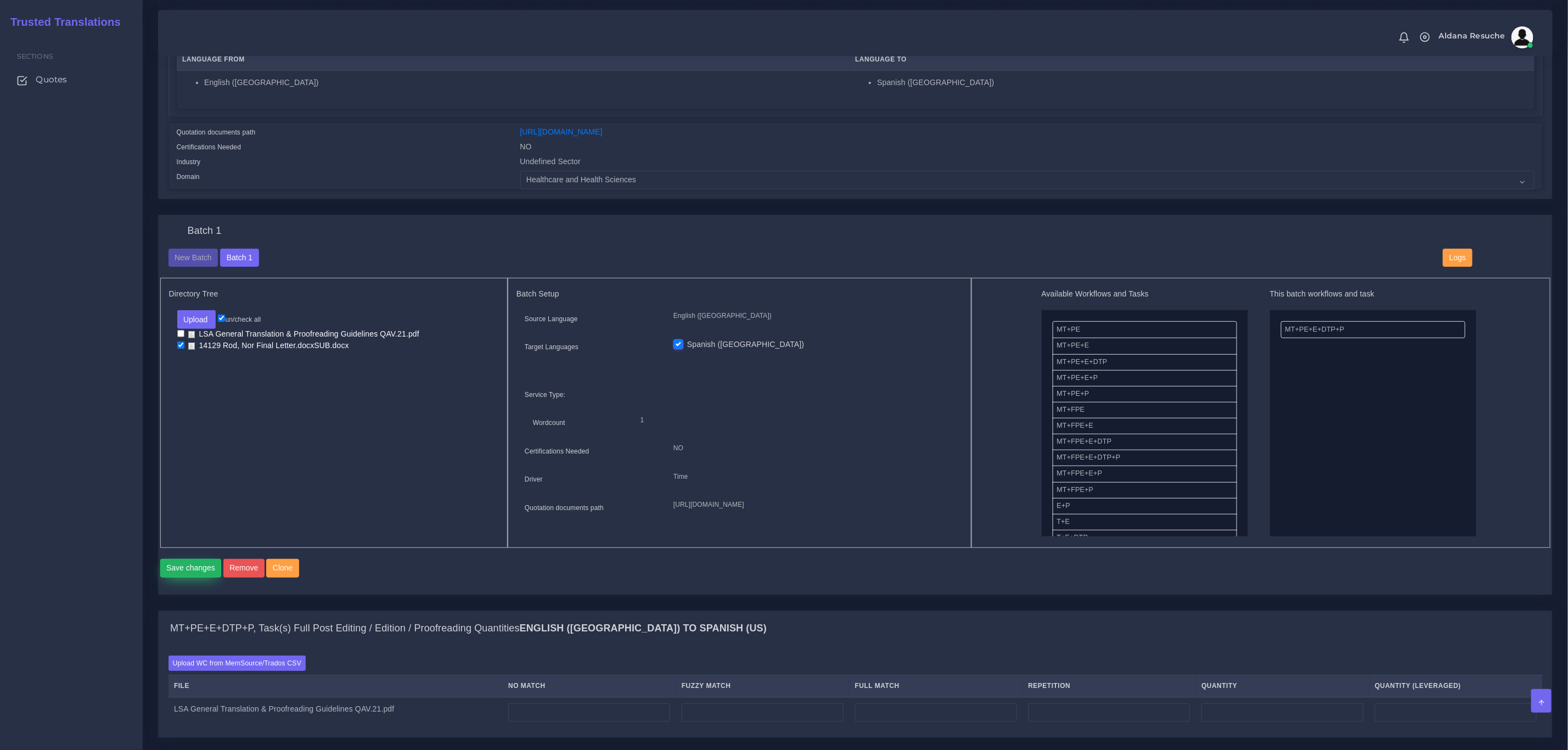
click at [193, 578] on button "Save changes" at bounding box center [191, 568] width 61 height 18
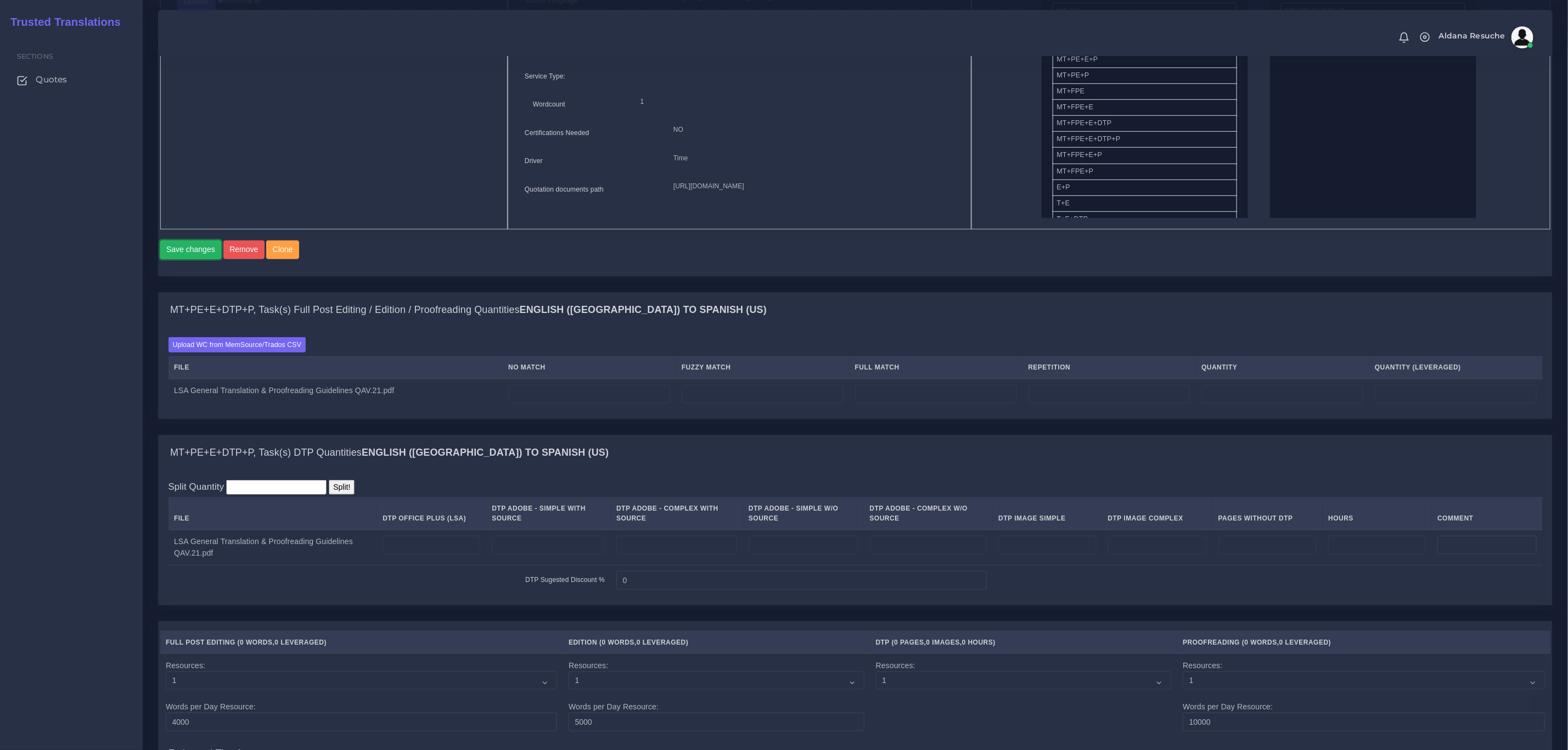
scroll to position [741, 0]
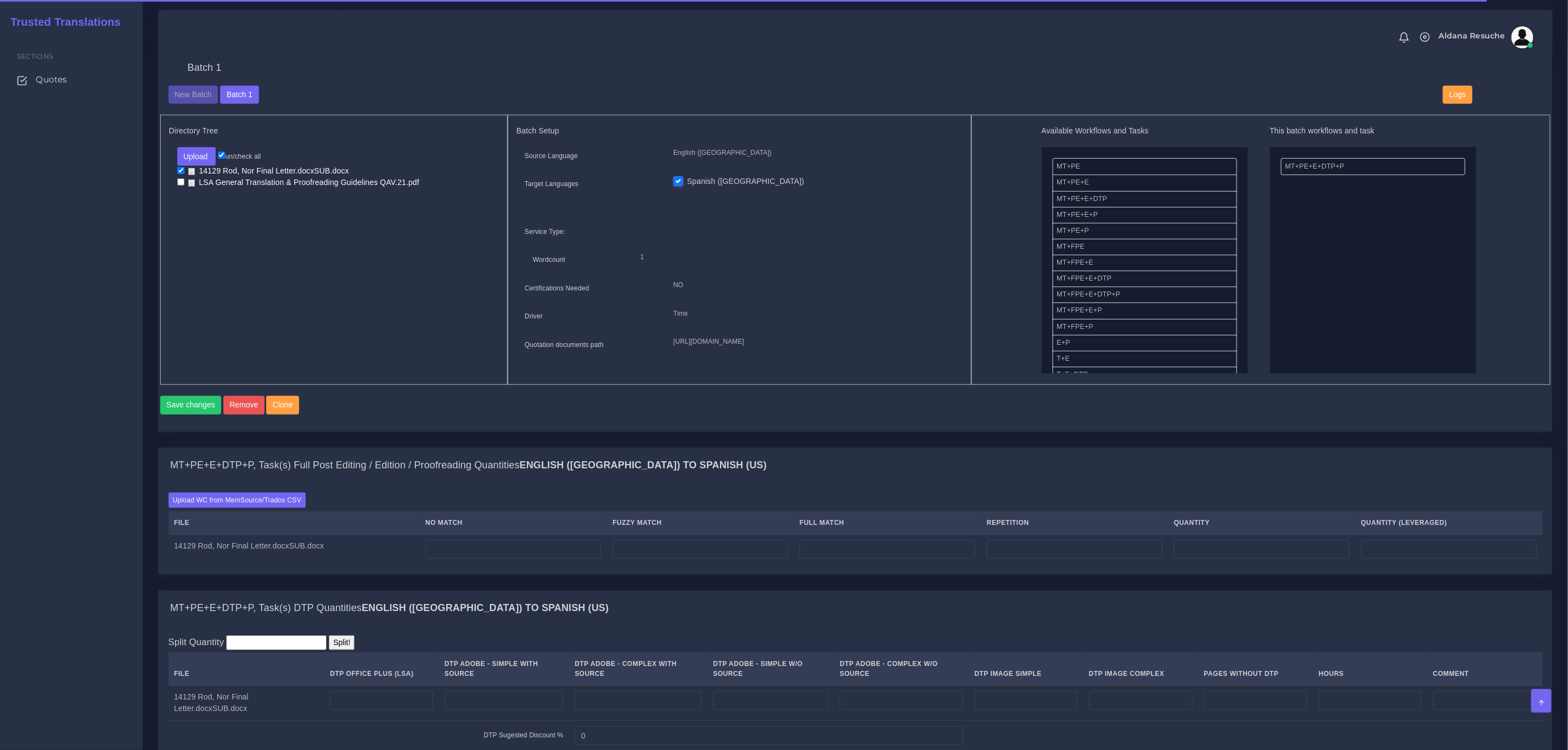
scroll to position [412, 0]
click at [278, 505] on label "Upload WC from MemSource/Trados CSV" at bounding box center [237, 498] width 137 height 15
click at [0, 0] on input "Upload WC from MemSource/Trados CSV" at bounding box center [0, 0] width 0 height 0
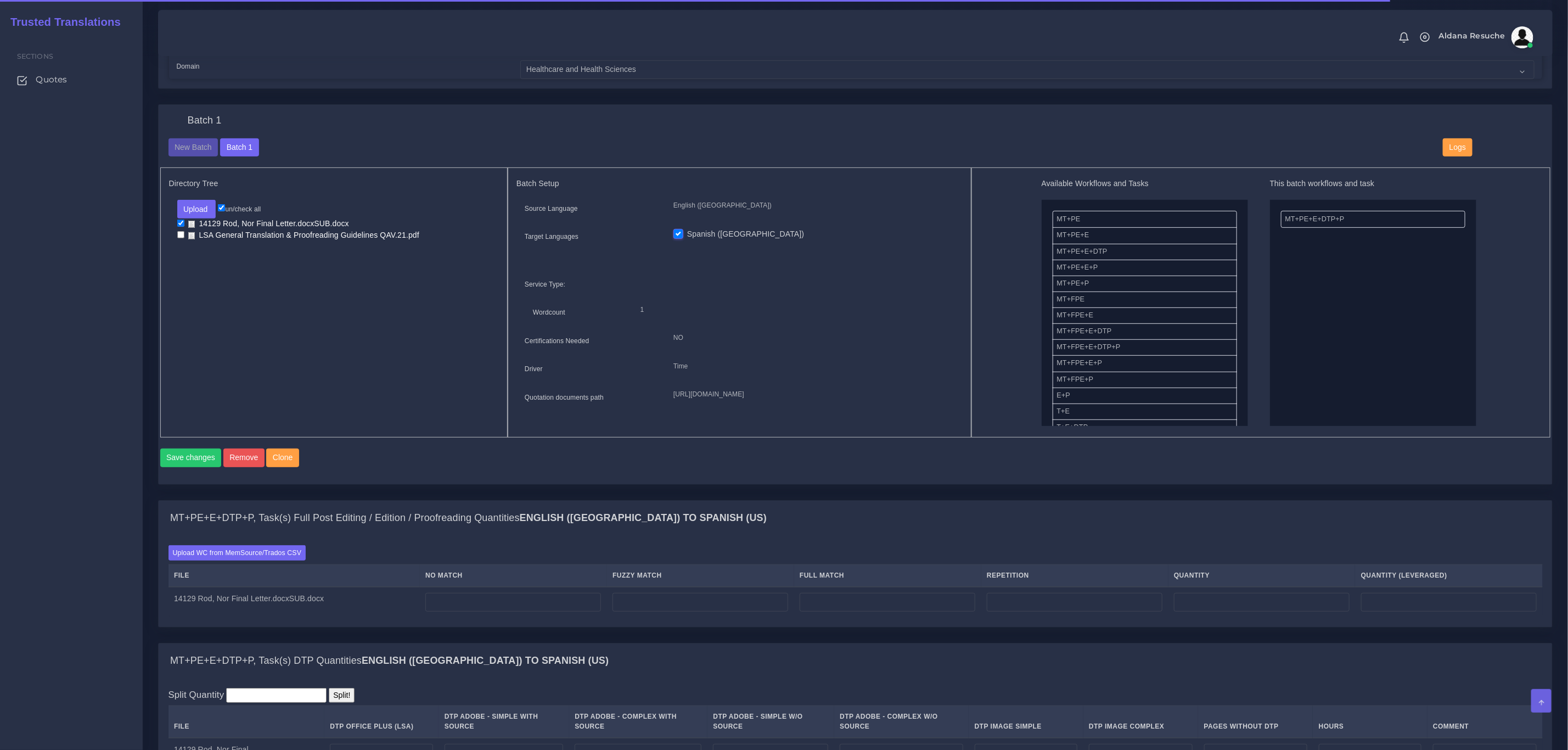
scroll to position [494, 0]
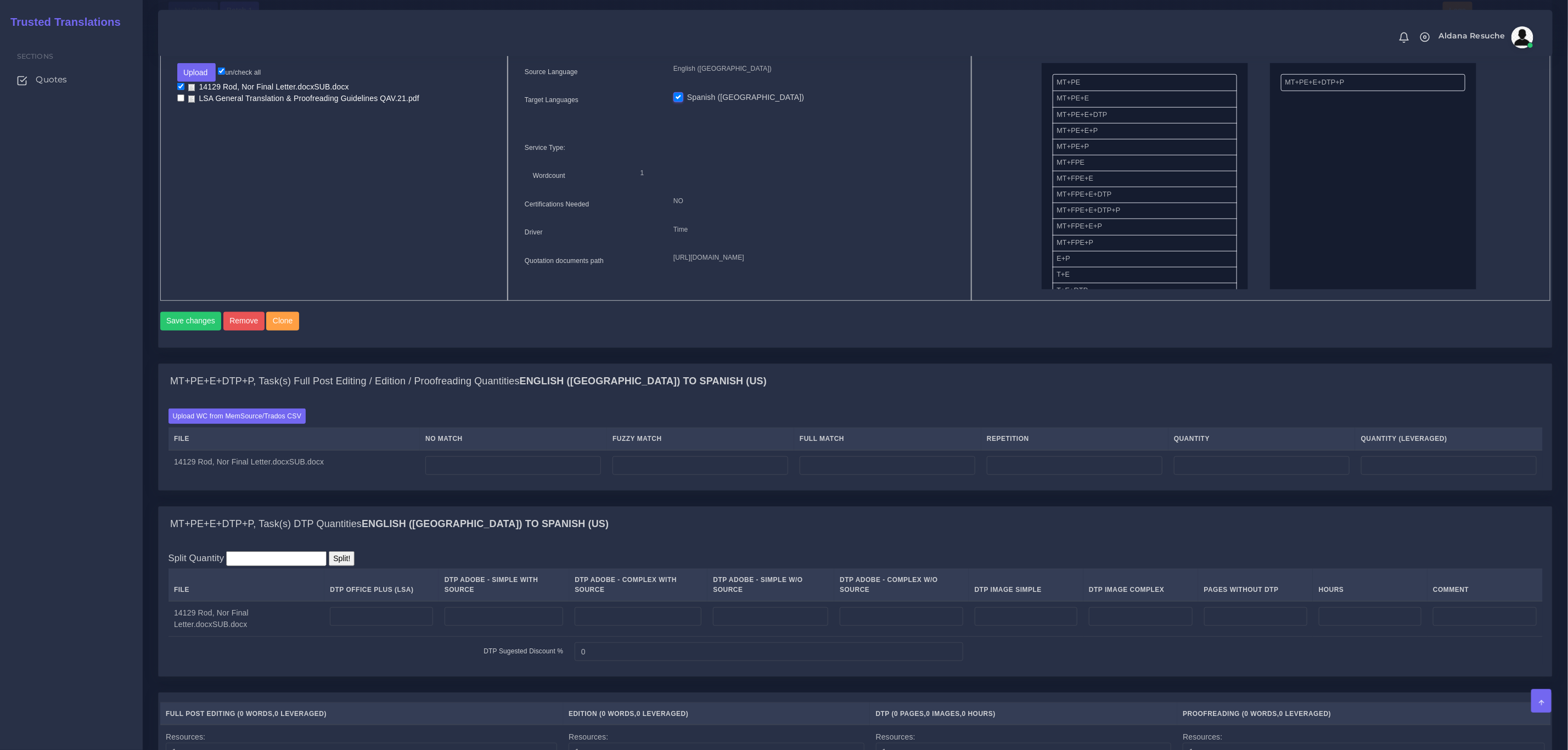
drag, startPoint x: 550, startPoint y: 462, endPoint x: 542, endPoint y: 478, distance: 17.9
click at [549, 468] on table "File No Match Fuzzy Match Full Match Repetition Quantity Quantity (Leveraged) 1…" at bounding box center [855, 454] width 1375 height 53
click at [542, 474] on input "number" at bounding box center [514, 465] width 176 height 18
type input "81"
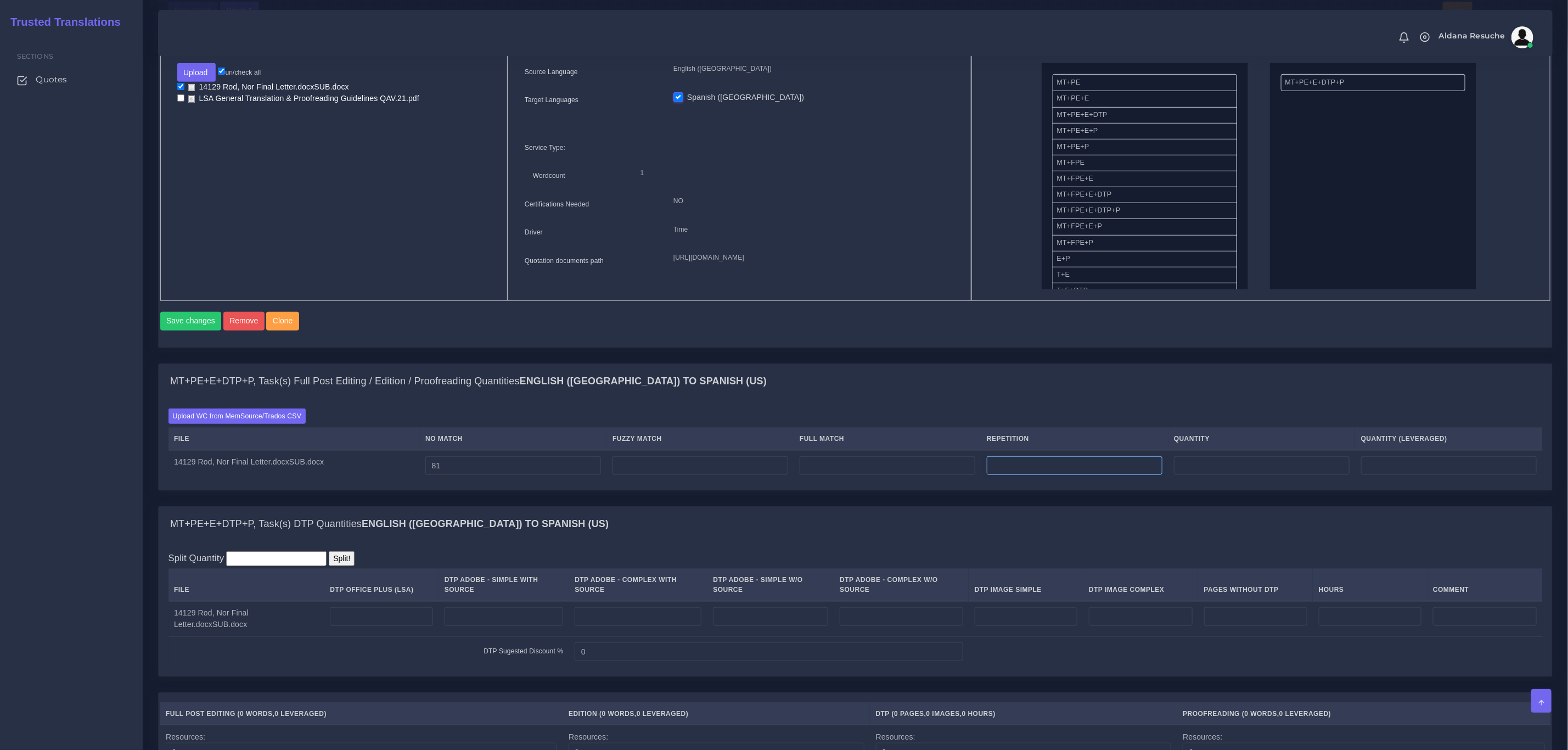
type input "81"
click at [1097, 474] on input "number" at bounding box center [1075, 465] width 176 height 18
type input "21"
type input "102"
type input "86"
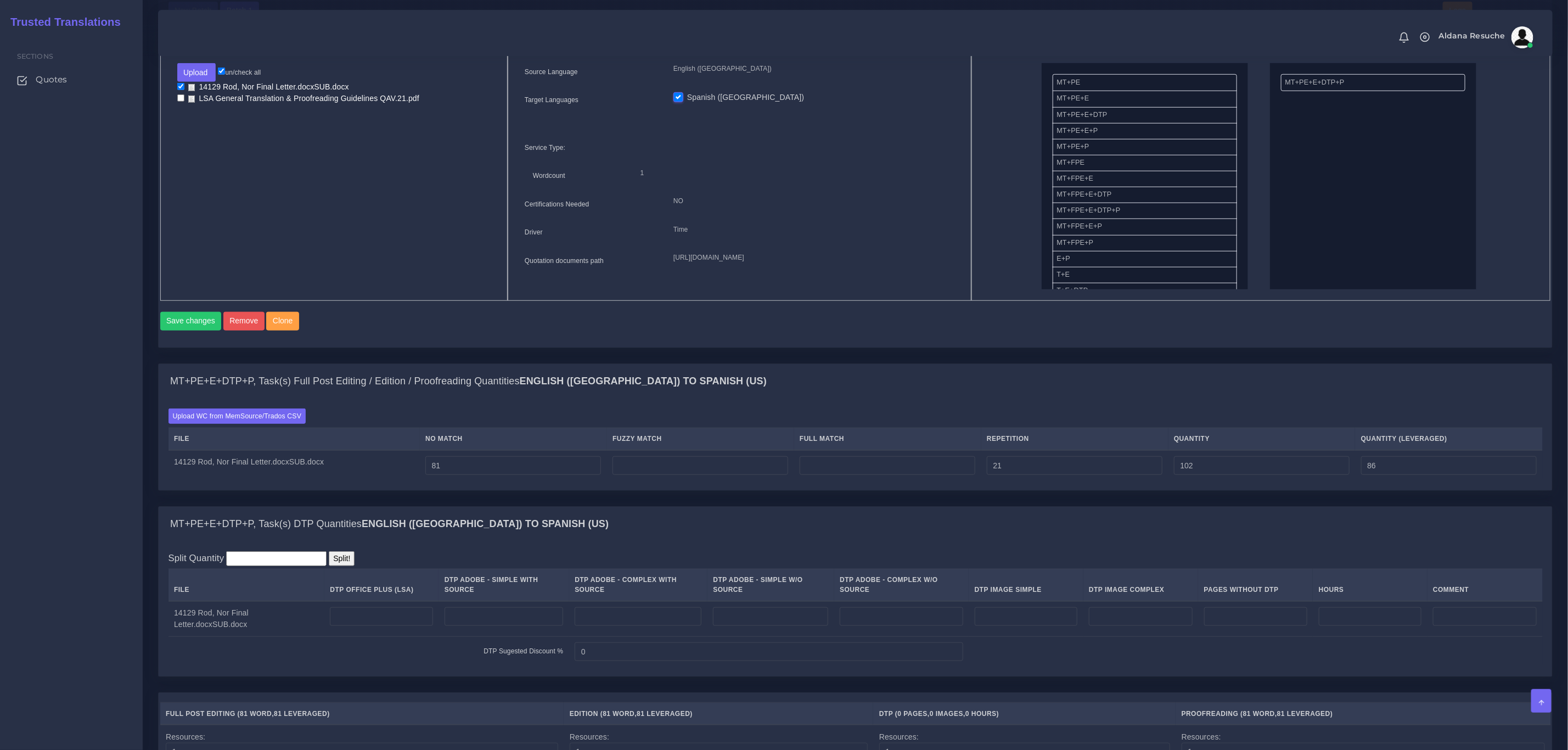
click at [1064, 399] on div "MT+PE+E+DTP+P, Task(s) Full Post Editing / Edition / Proofreading Quantities En…" at bounding box center [855, 381] width 1394 height 35
click at [912, 474] on input "number" at bounding box center [887, 465] width 176 height 18
type input "314"
type input "416"
type input "164"
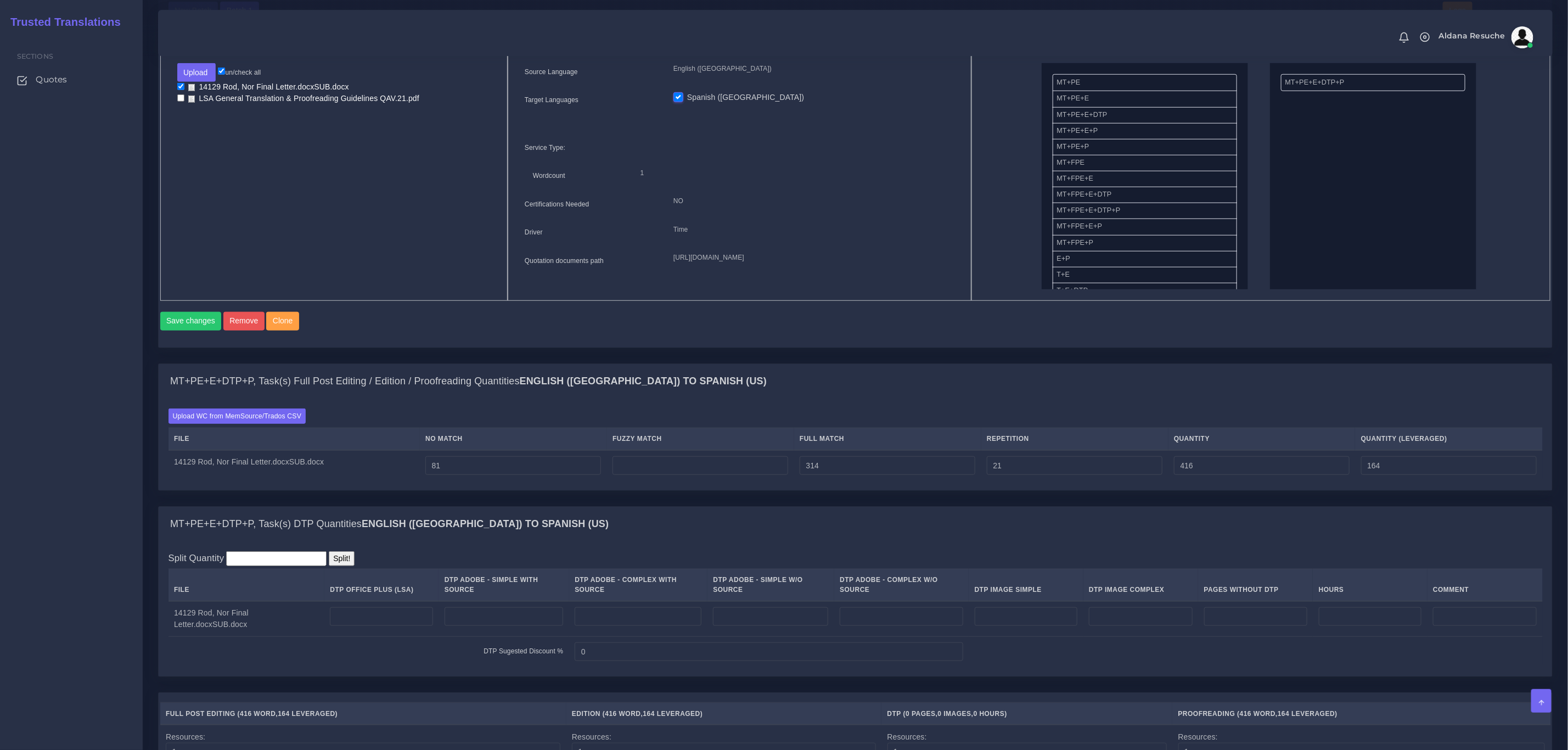
click at [929, 399] on div "MT+PE+E+DTP+P, Task(s) Full Post Editing / Edition / Proofreading Quantities En…" at bounding box center [855, 381] width 1394 height 35
click at [690, 474] on input "number" at bounding box center [701, 465] width 176 height 18
type input "68"
type input "484"
type input "198"
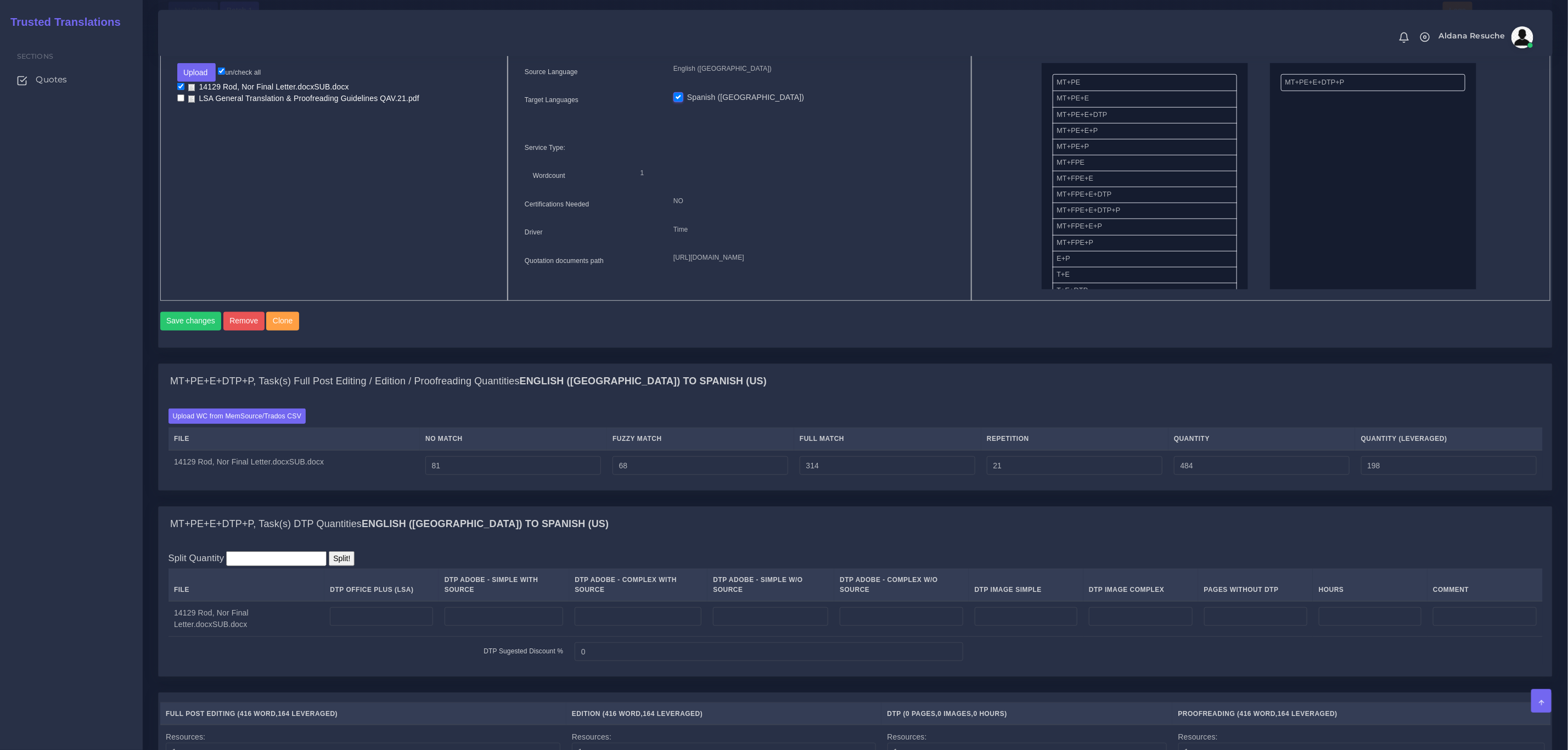
click at [344, 636] on td at bounding box center [381, 618] width 114 height 36
click at [352, 625] on input "number" at bounding box center [381, 616] width 103 height 18
type input "2"
click at [579, 538] on div "MT+PE+E+DTP+P, Task(s) DTP Quantities English (US) TO Spanish (US)" at bounding box center [855, 524] width 1394 height 35
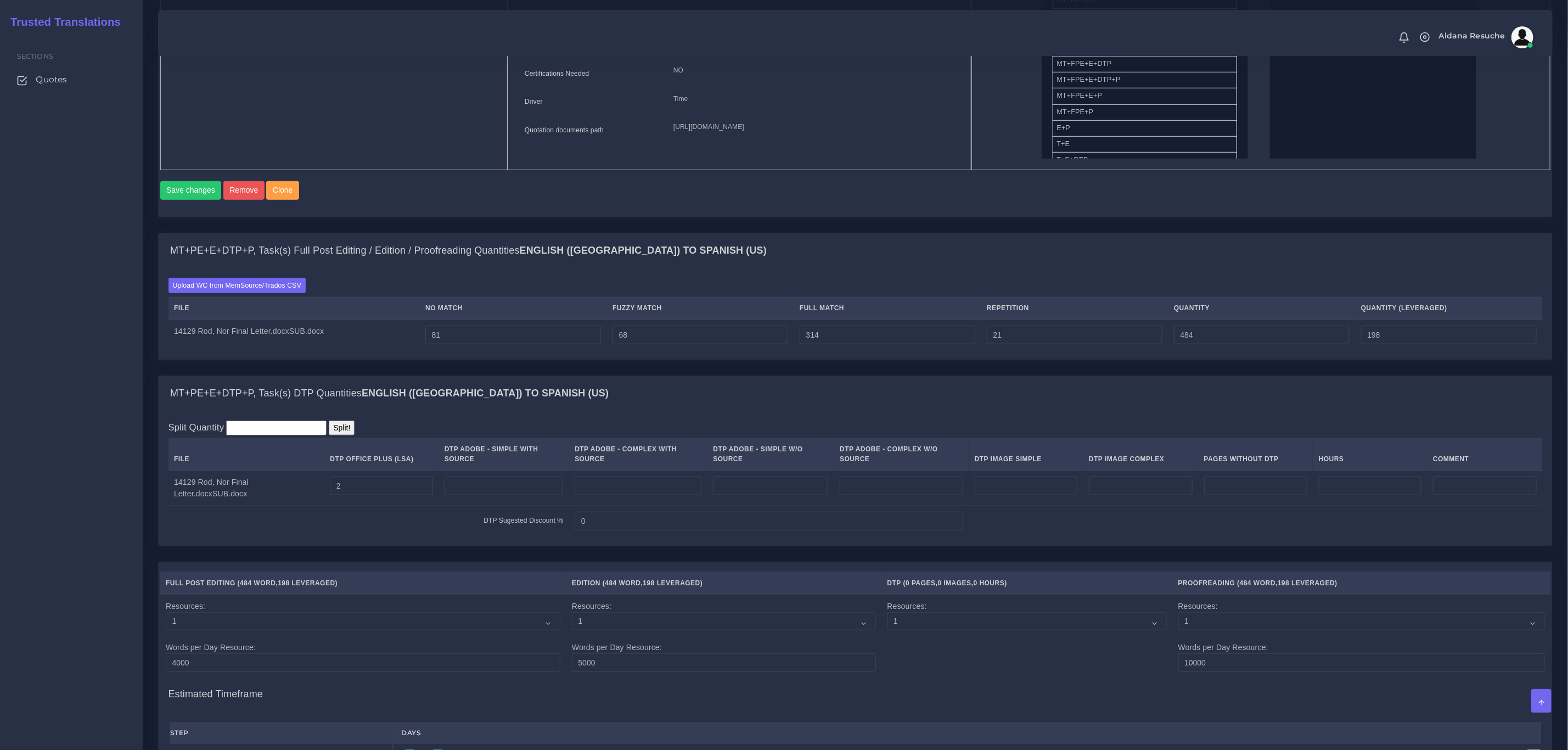
scroll to position [1106, 0]
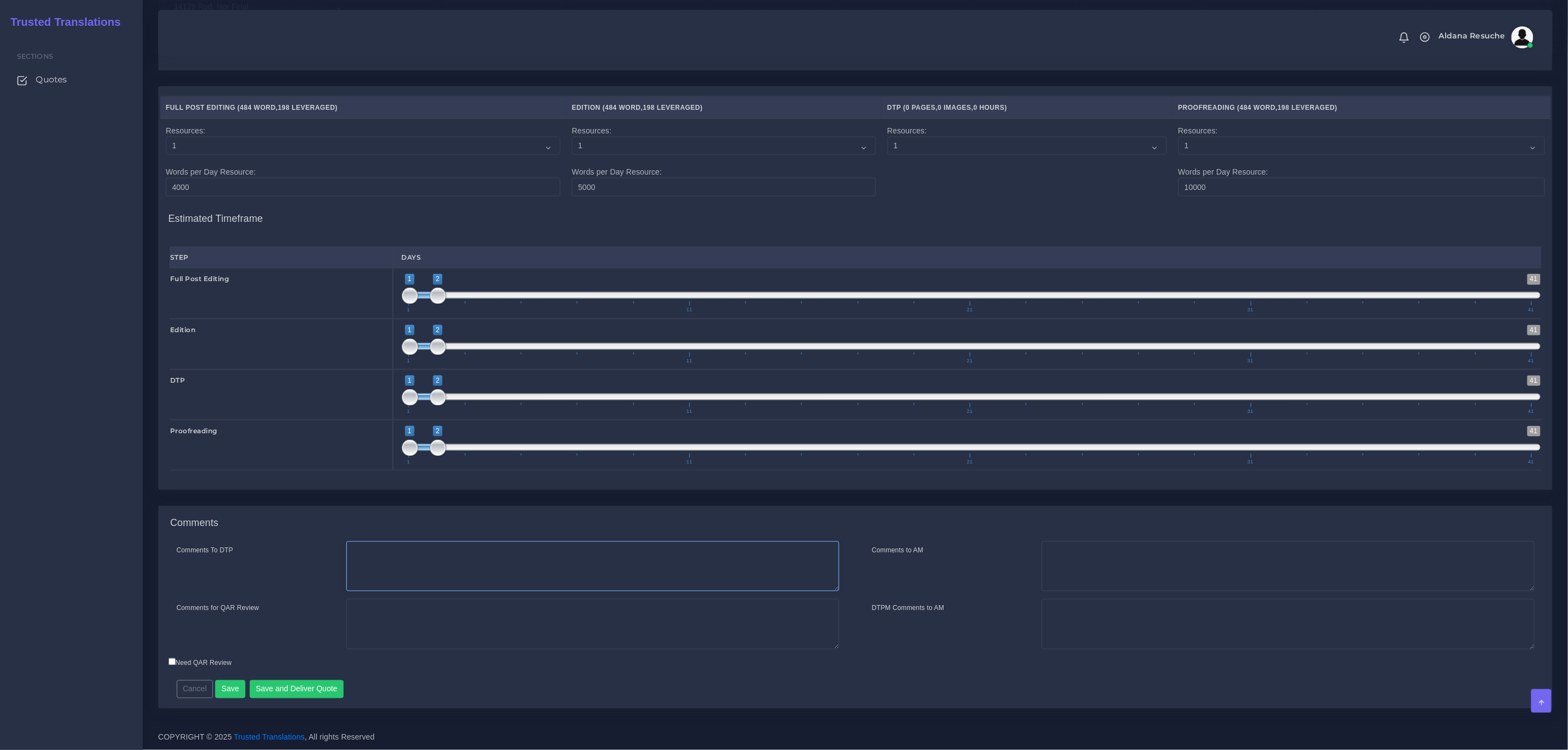
click at [425, 585] on textarea "Comments To DTP" at bounding box center [593, 566] width 493 height 50
type textarea "DTP in word"
type textarea "PEEP+DTP"
click at [308, 690] on button "Save and Deliver Quote" at bounding box center [297, 690] width 94 height 18
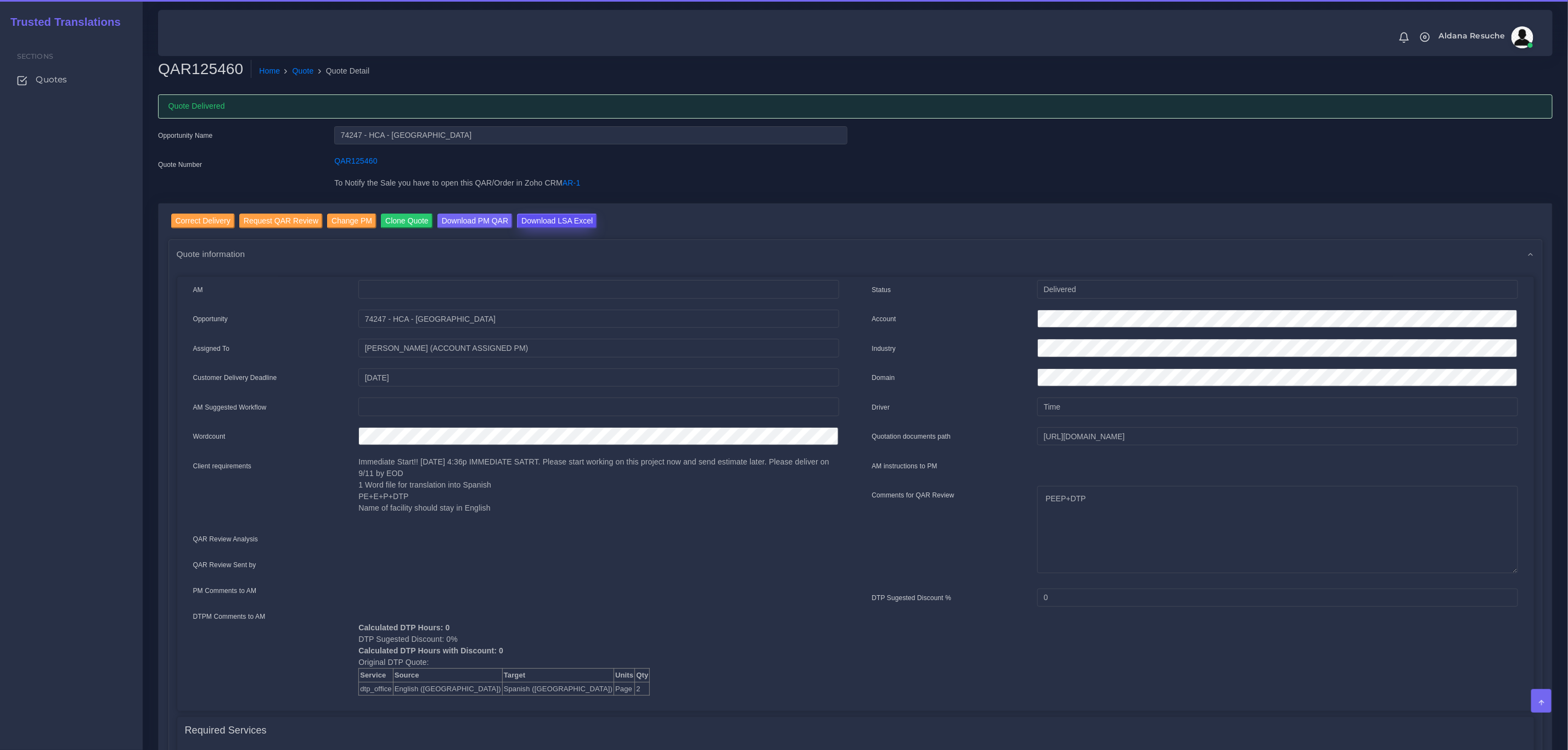
click at [560, 224] on input "Download LSA Excel" at bounding box center [558, 221] width 81 height 15
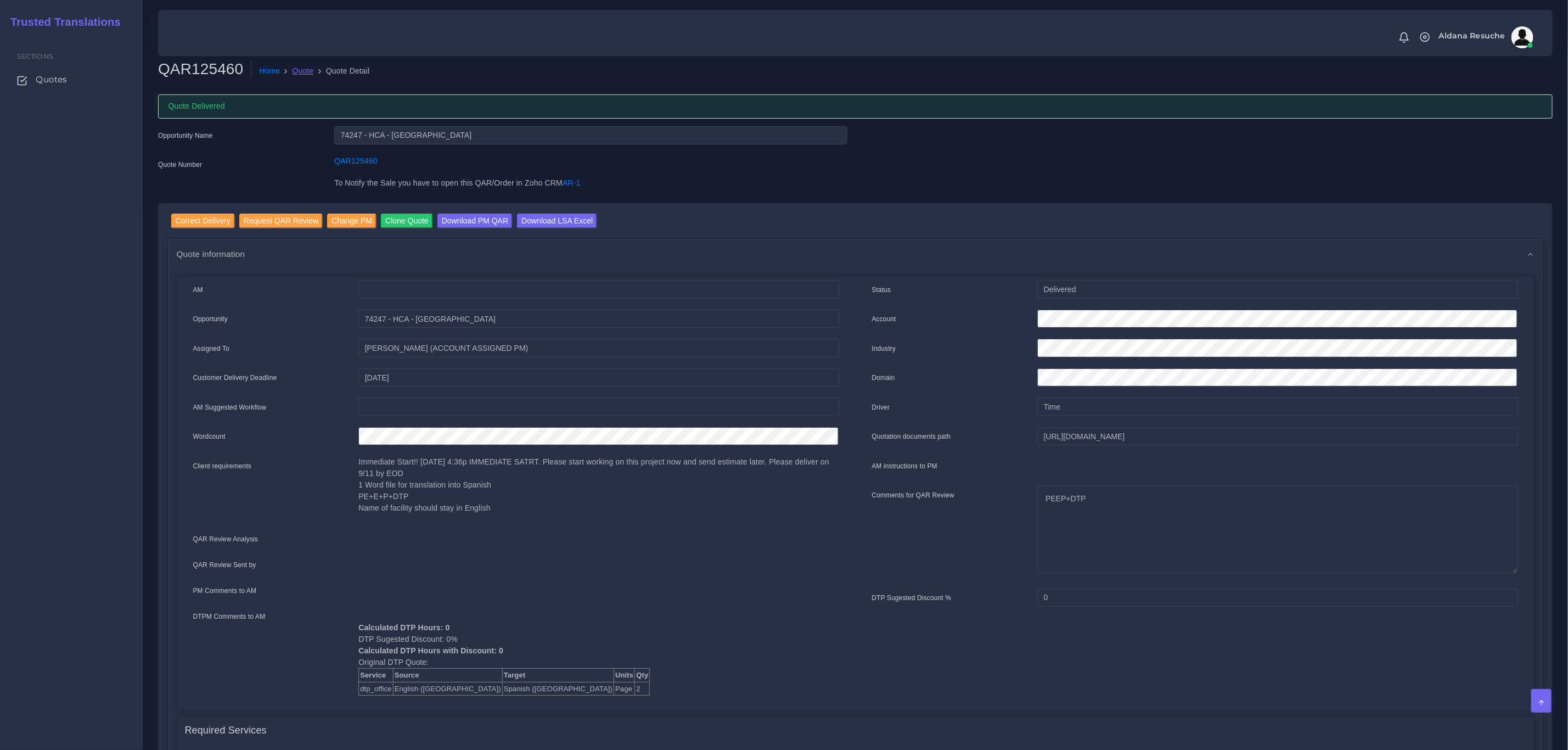
click at [303, 71] on link "Quote" at bounding box center [302, 71] width 21 height 12
